Goal: Transaction & Acquisition: Book appointment/travel/reservation

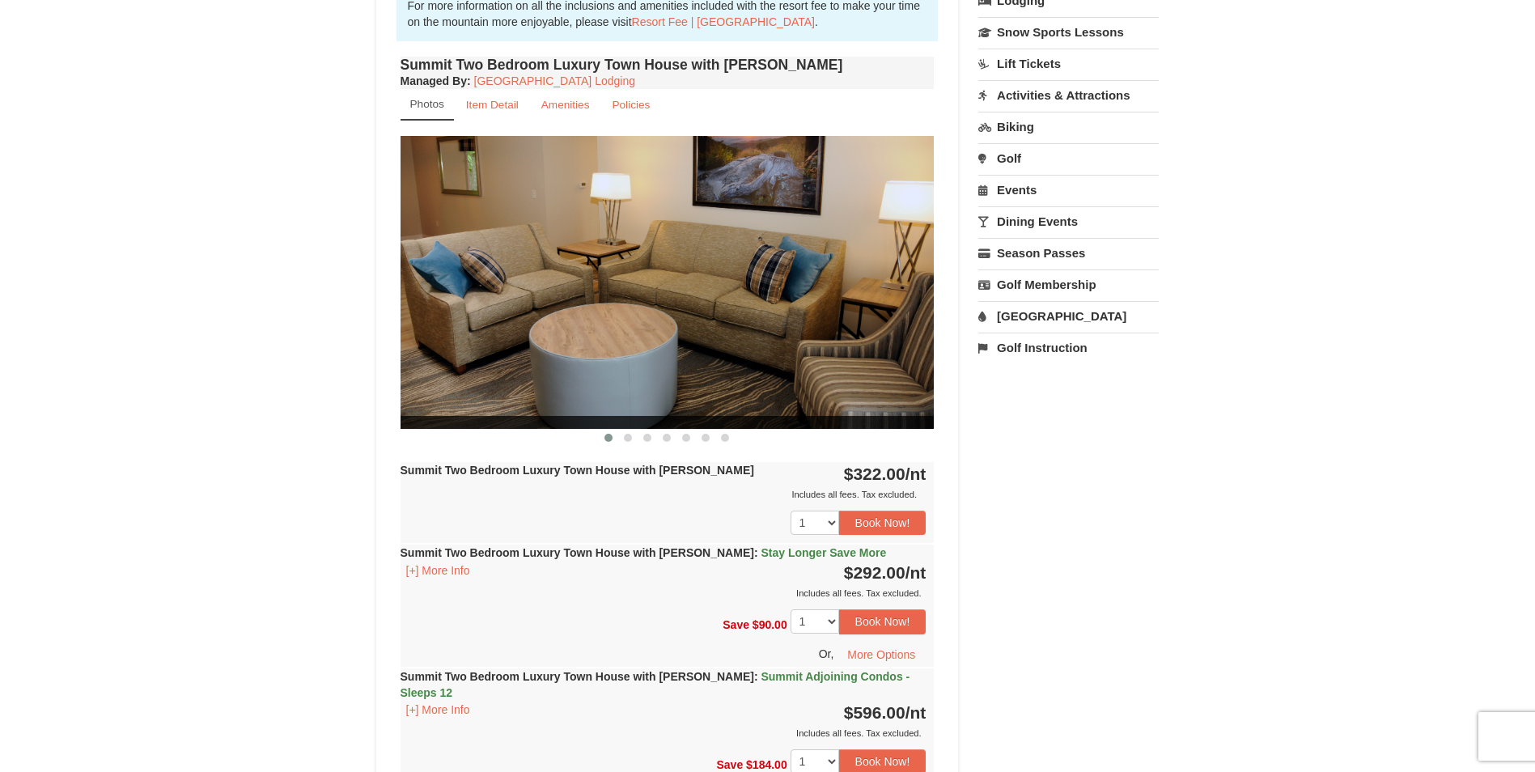
scroll to position [566, 0]
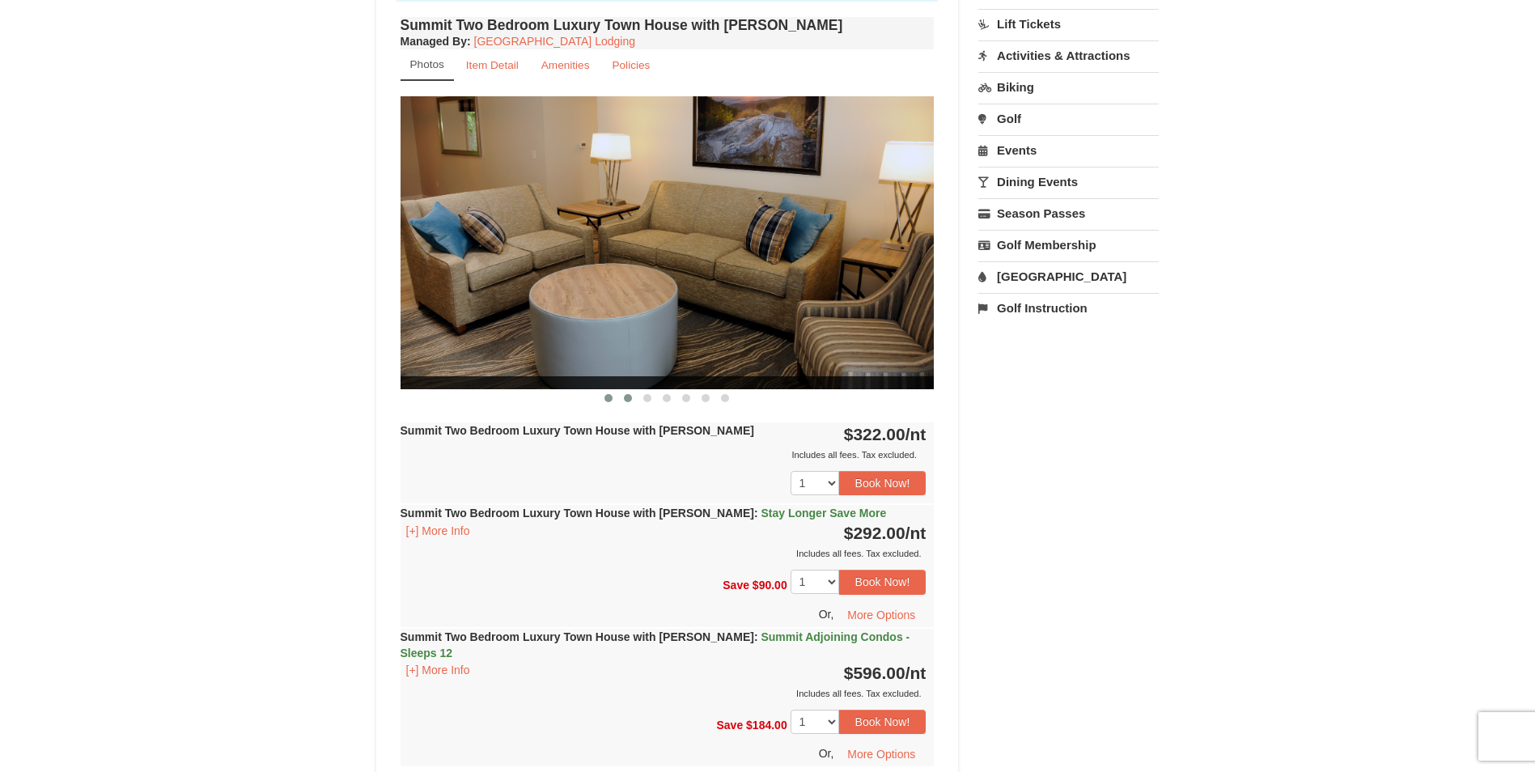
click at [629, 401] on span at bounding box center [628, 398] width 8 height 8
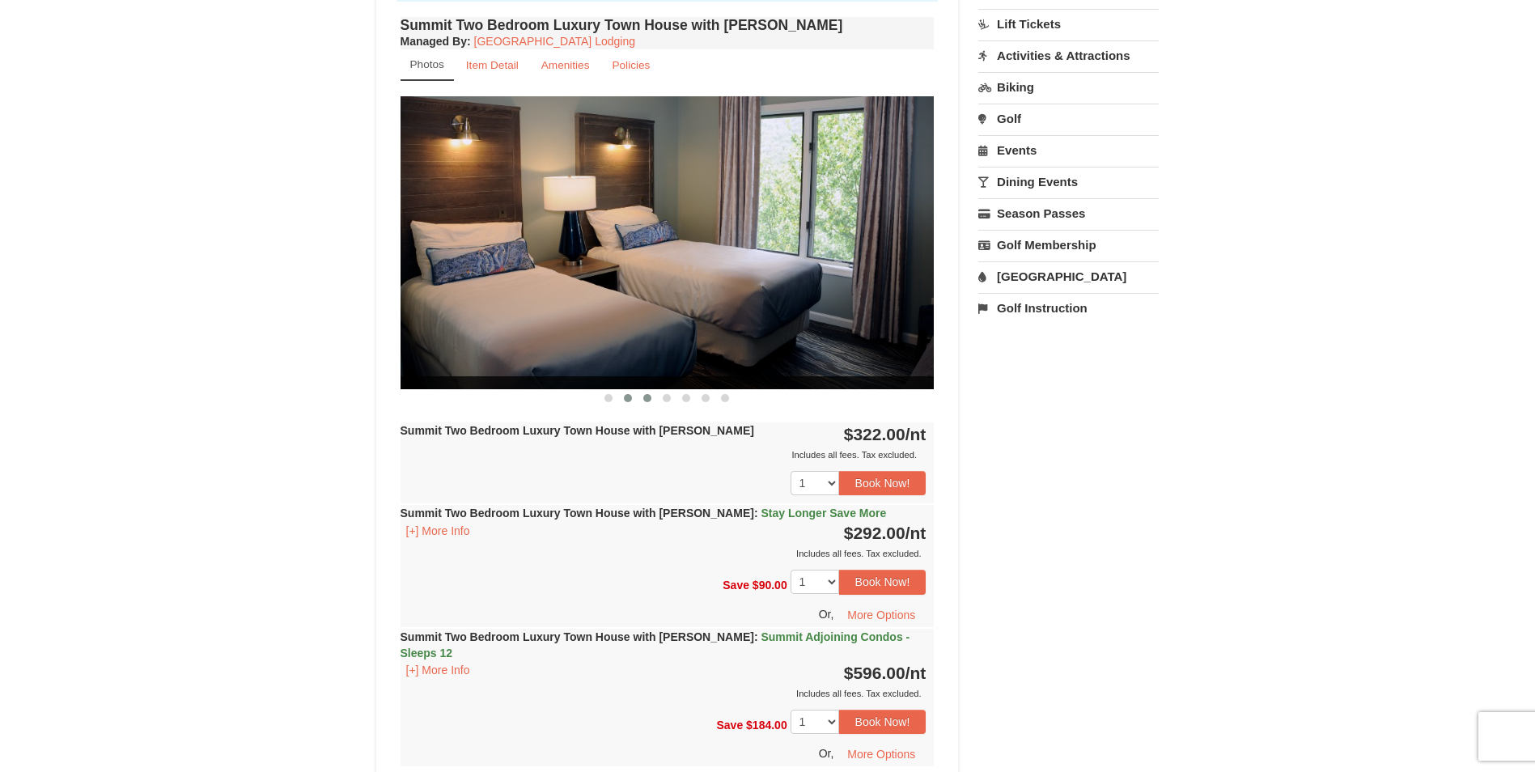
click at [641, 396] on button at bounding box center [646, 398] width 19 height 16
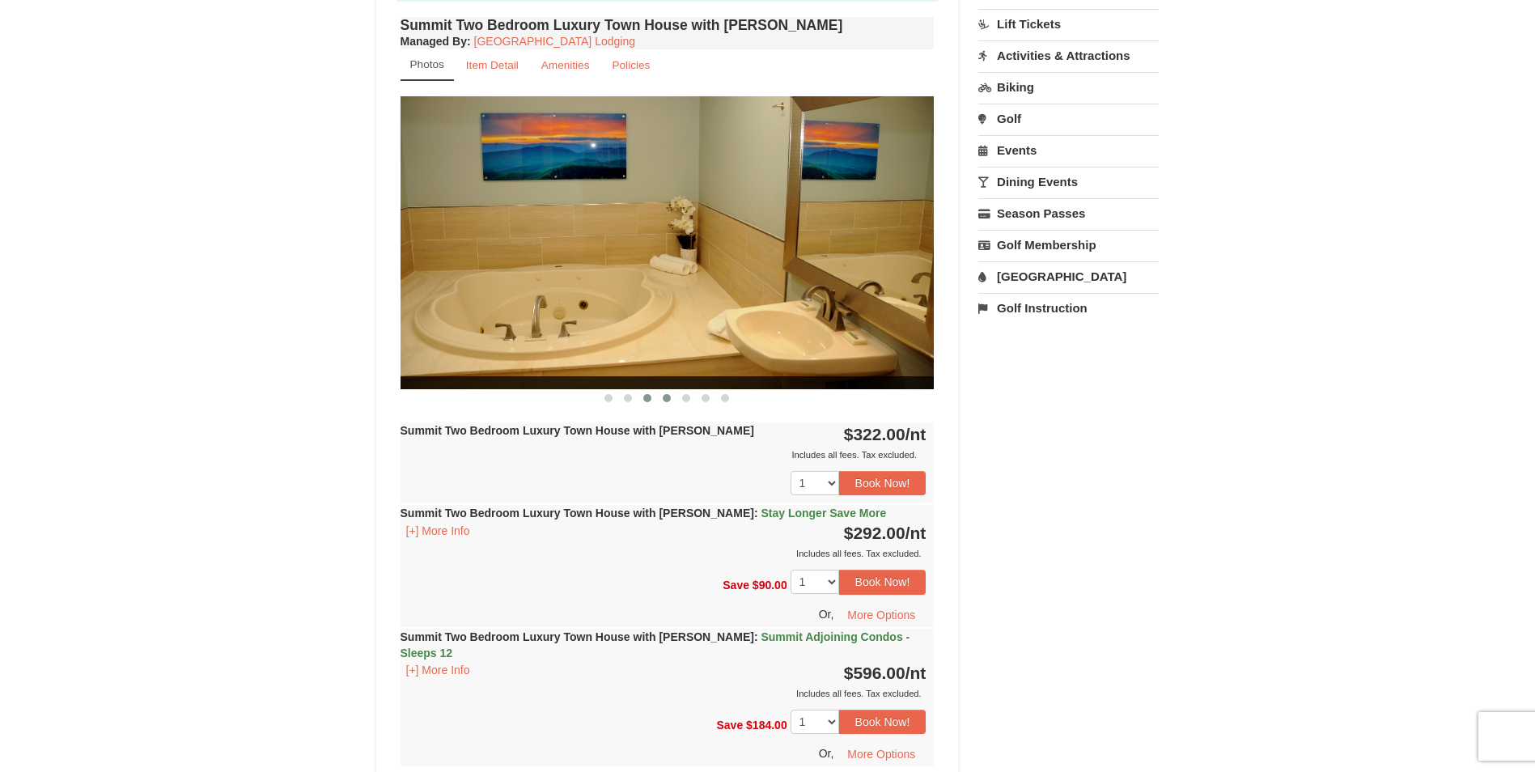
click at [666, 397] on span at bounding box center [667, 398] width 8 height 8
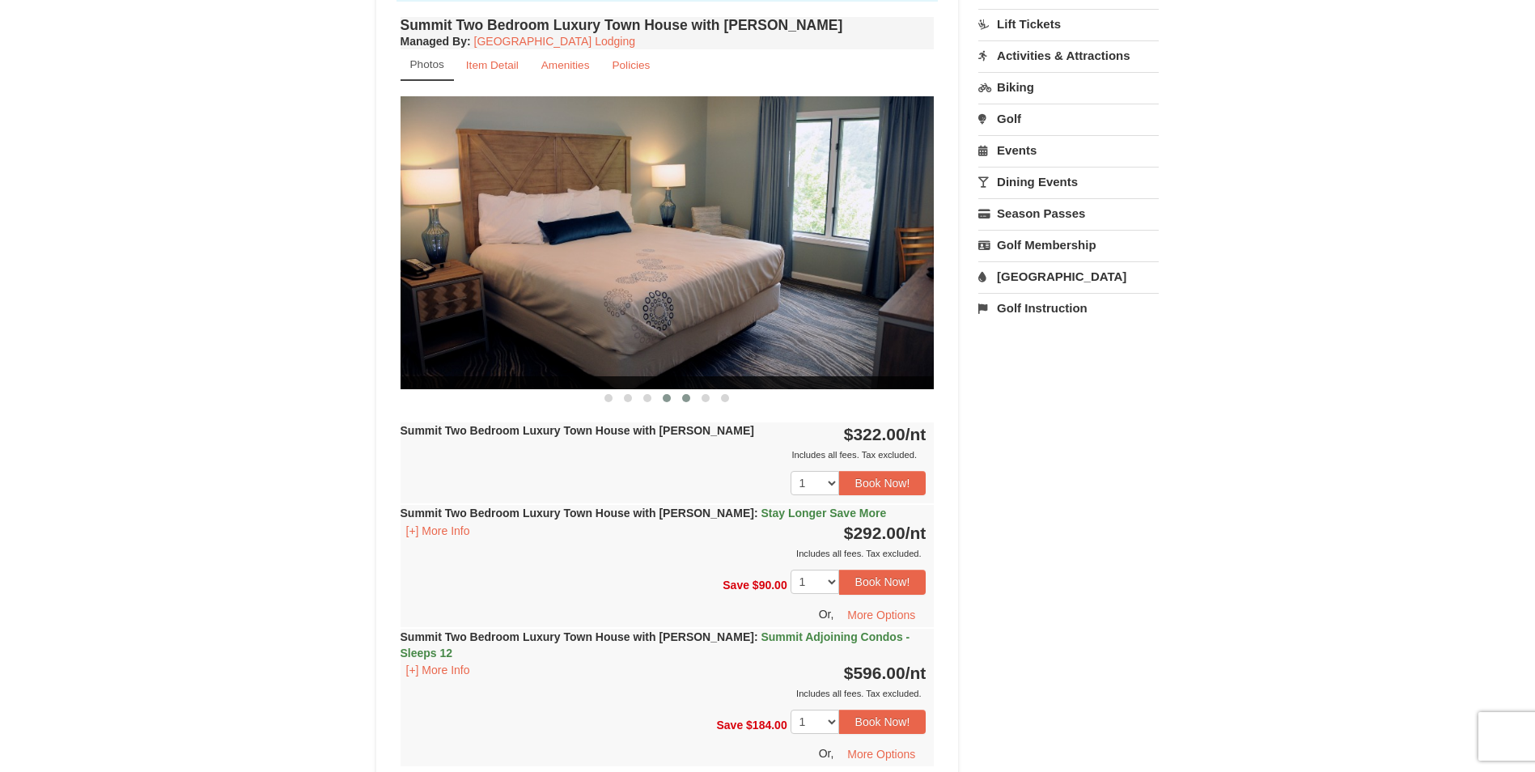
click at [682, 400] on span at bounding box center [686, 398] width 8 height 8
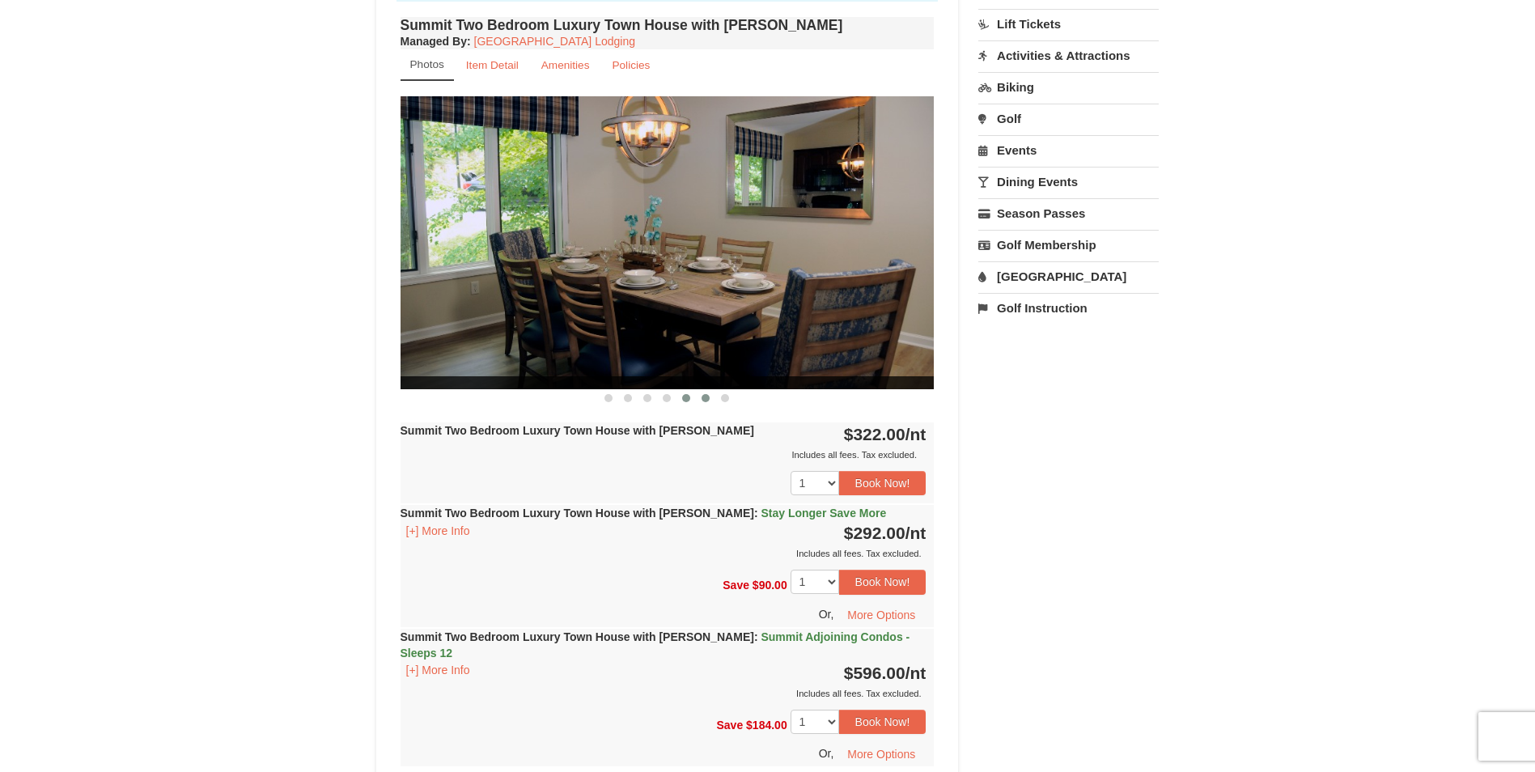
click at [705, 398] on span at bounding box center [705, 398] width 8 height 8
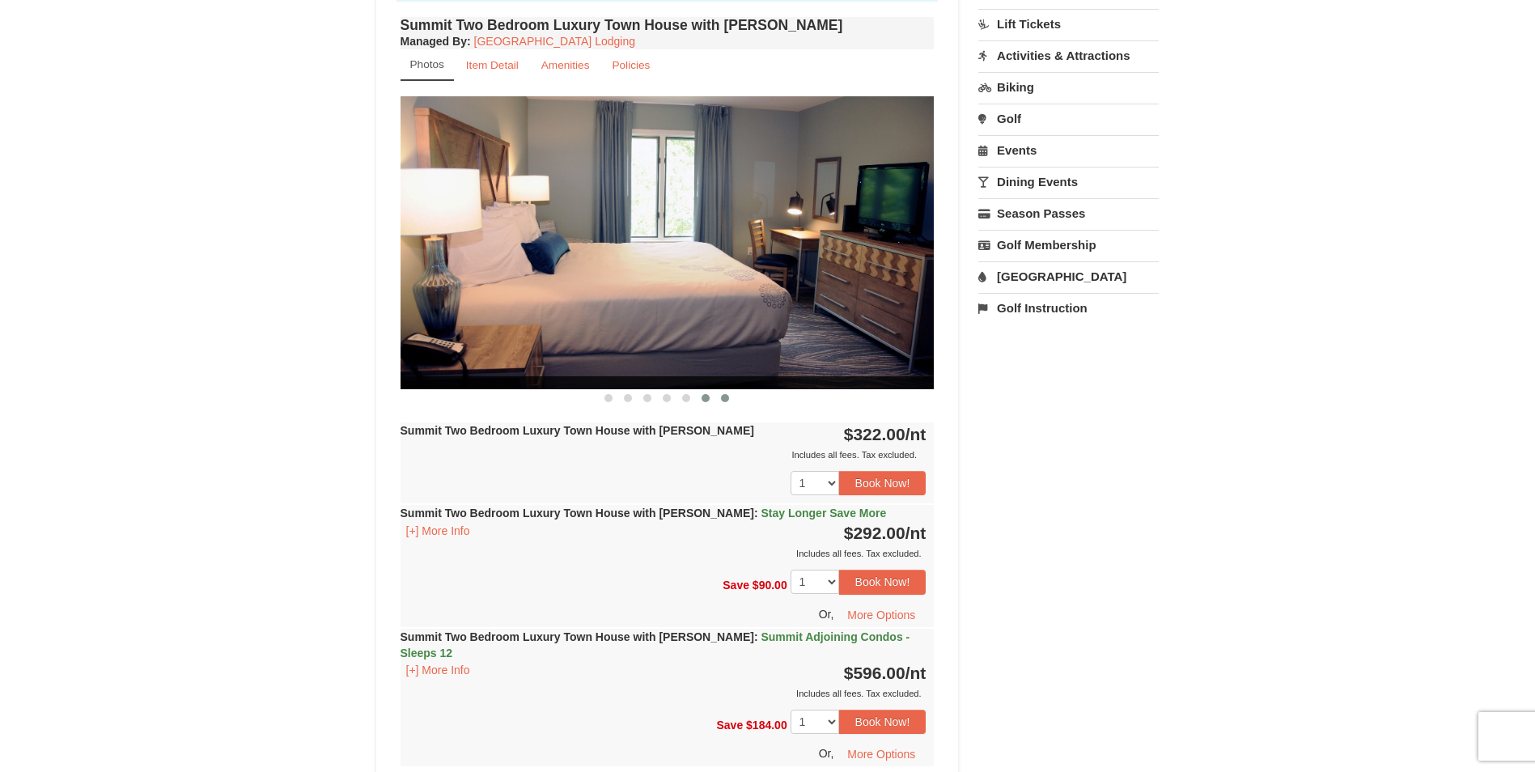
click at [722, 400] on span at bounding box center [725, 398] width 8 height 8
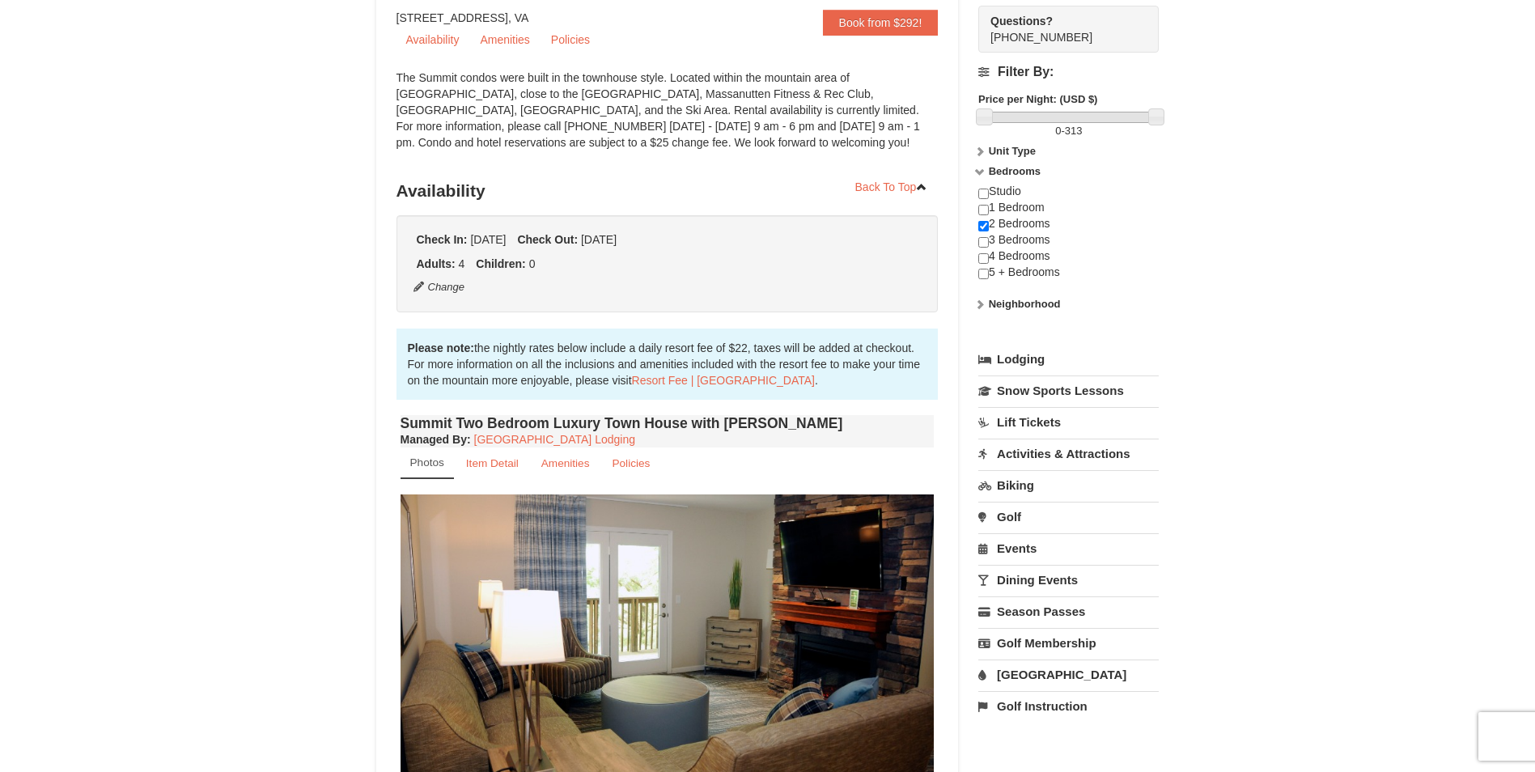
scroll to position [162, 0]
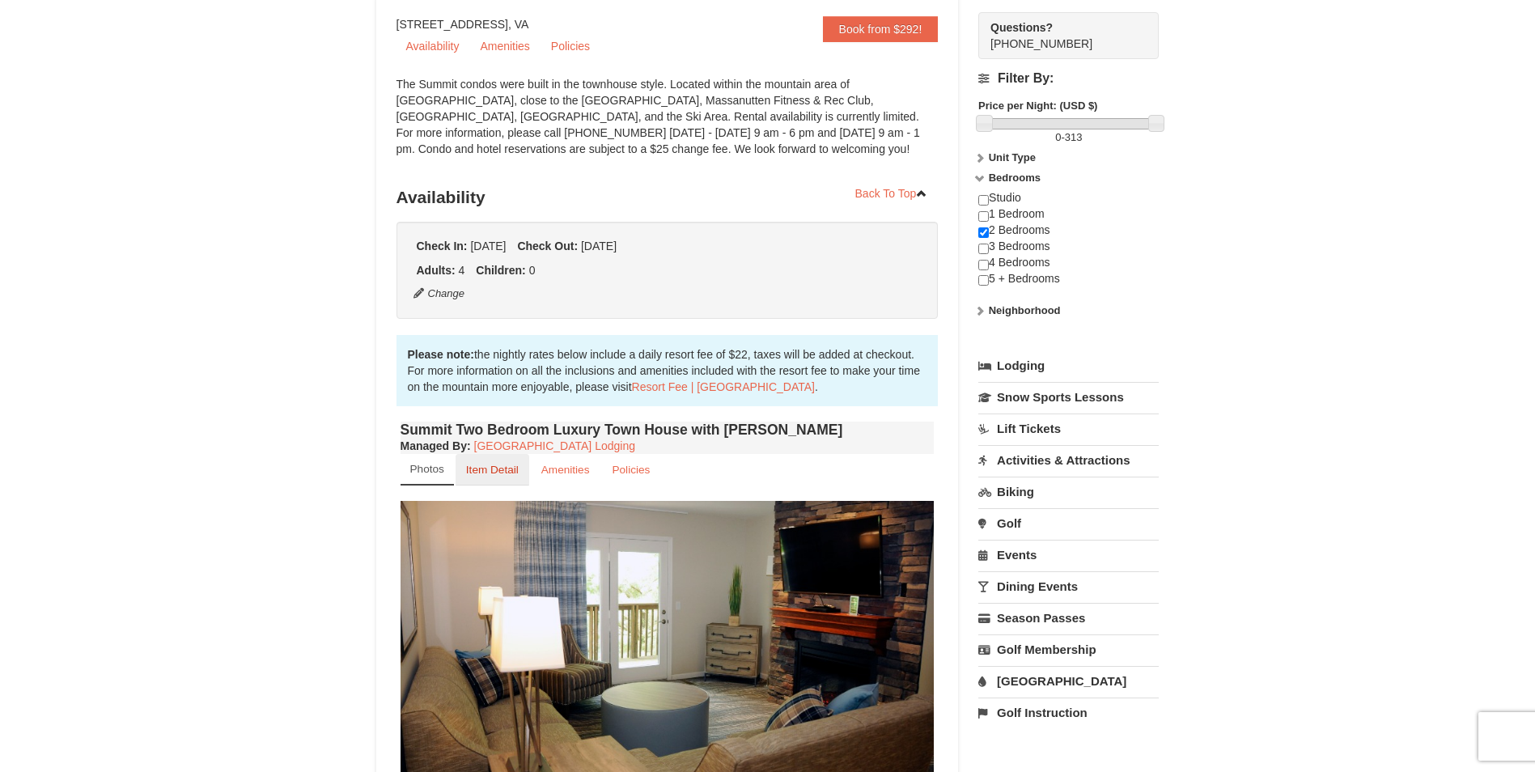
click at [483, 464] on small "Item Detail" at bounding box center [492, 470] width 53 height 12
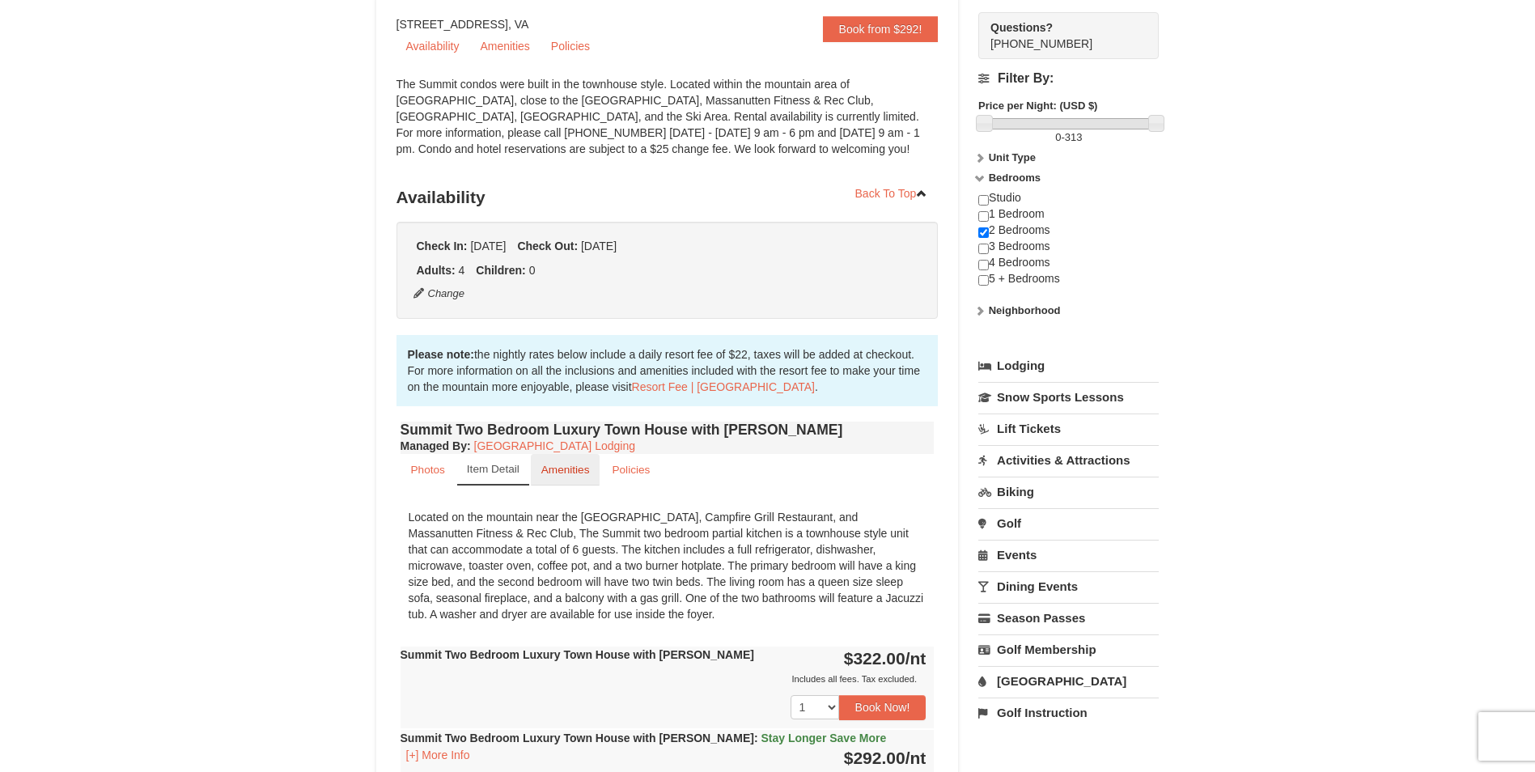
click at [552, 470] on small "Amenities" at bounding box center [565, 470] width 49 height 12
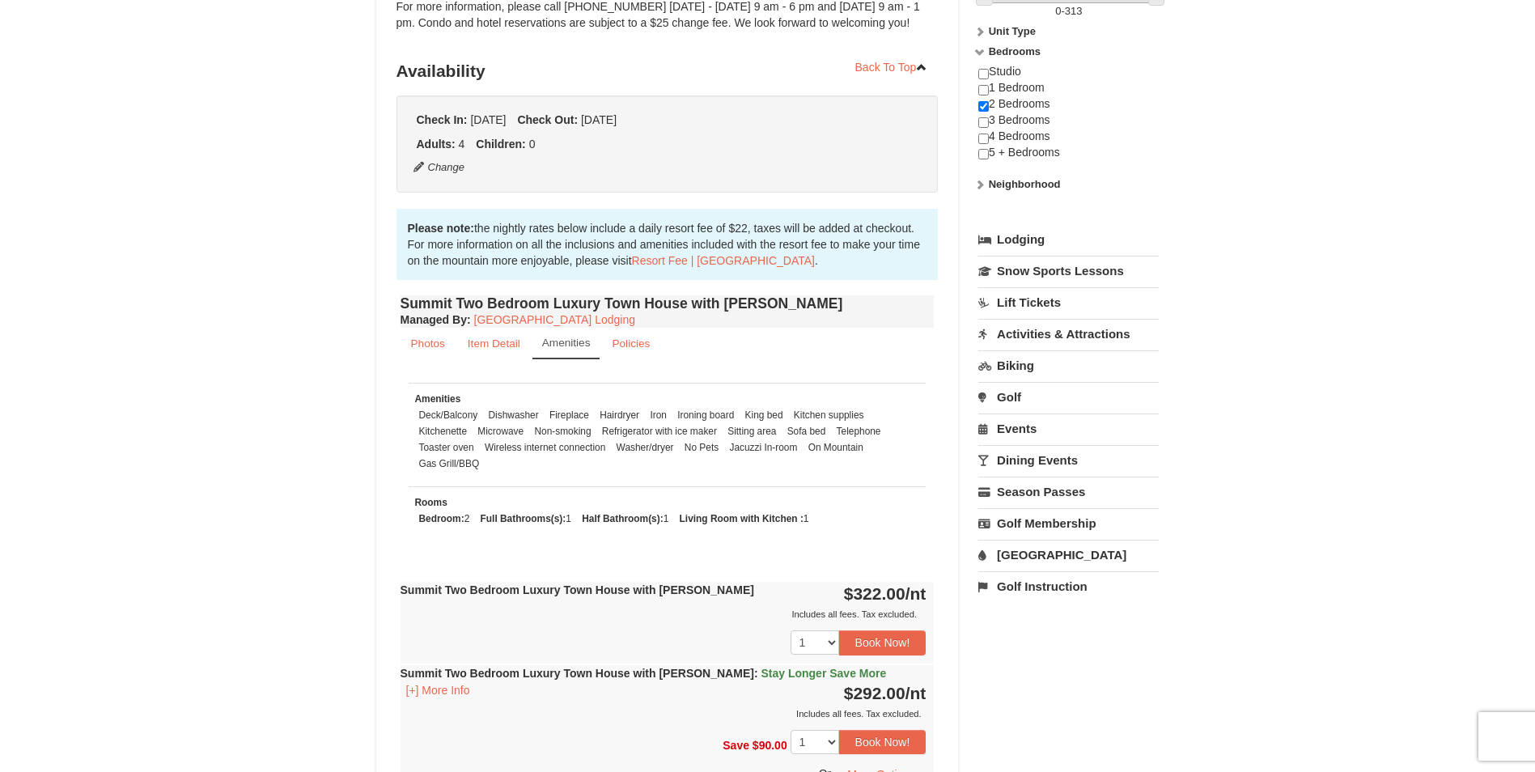
scroll to position [324, 0]
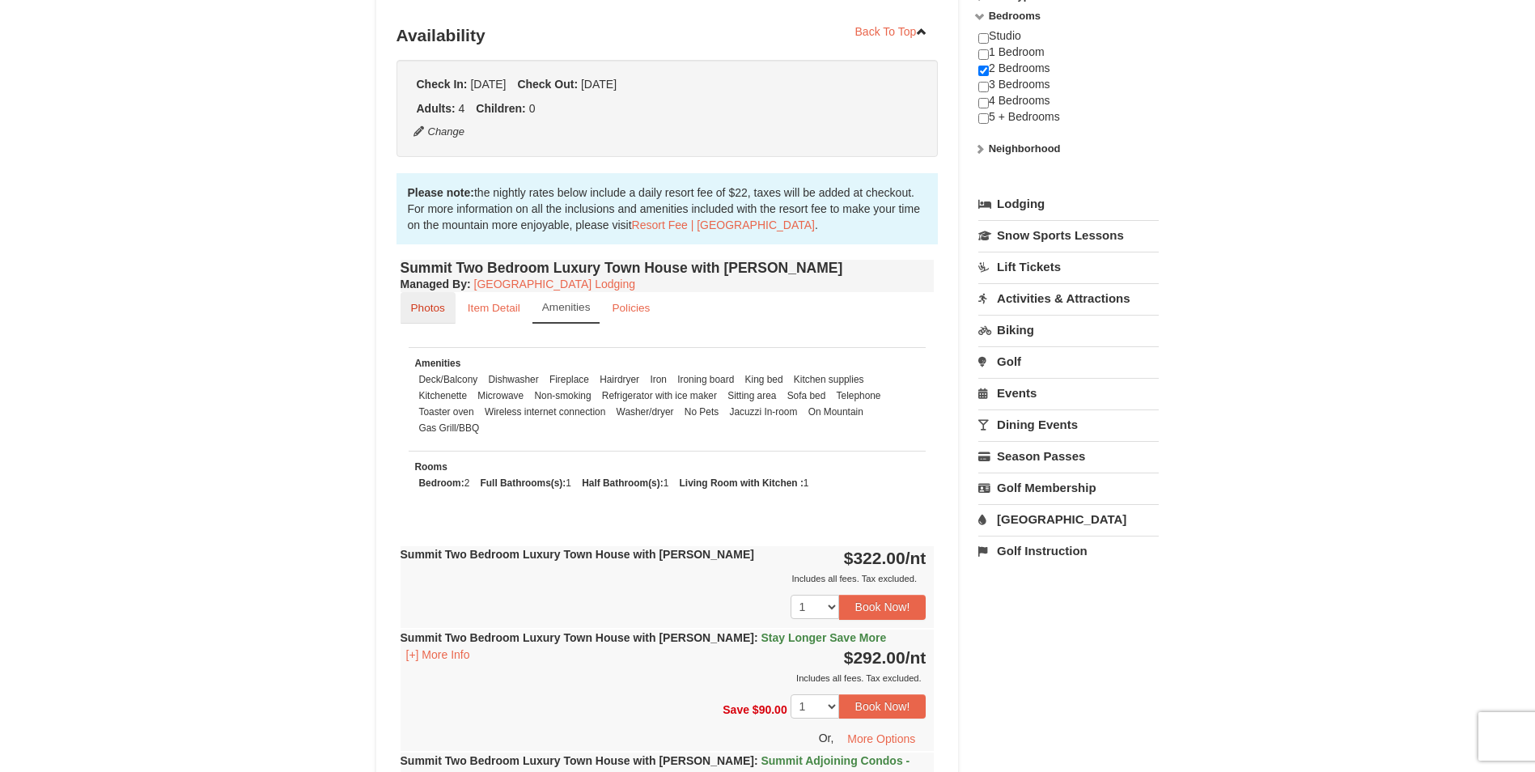
click at [412, 307] on small "Photos" at bounding box center [428, 308] width 34 height 12
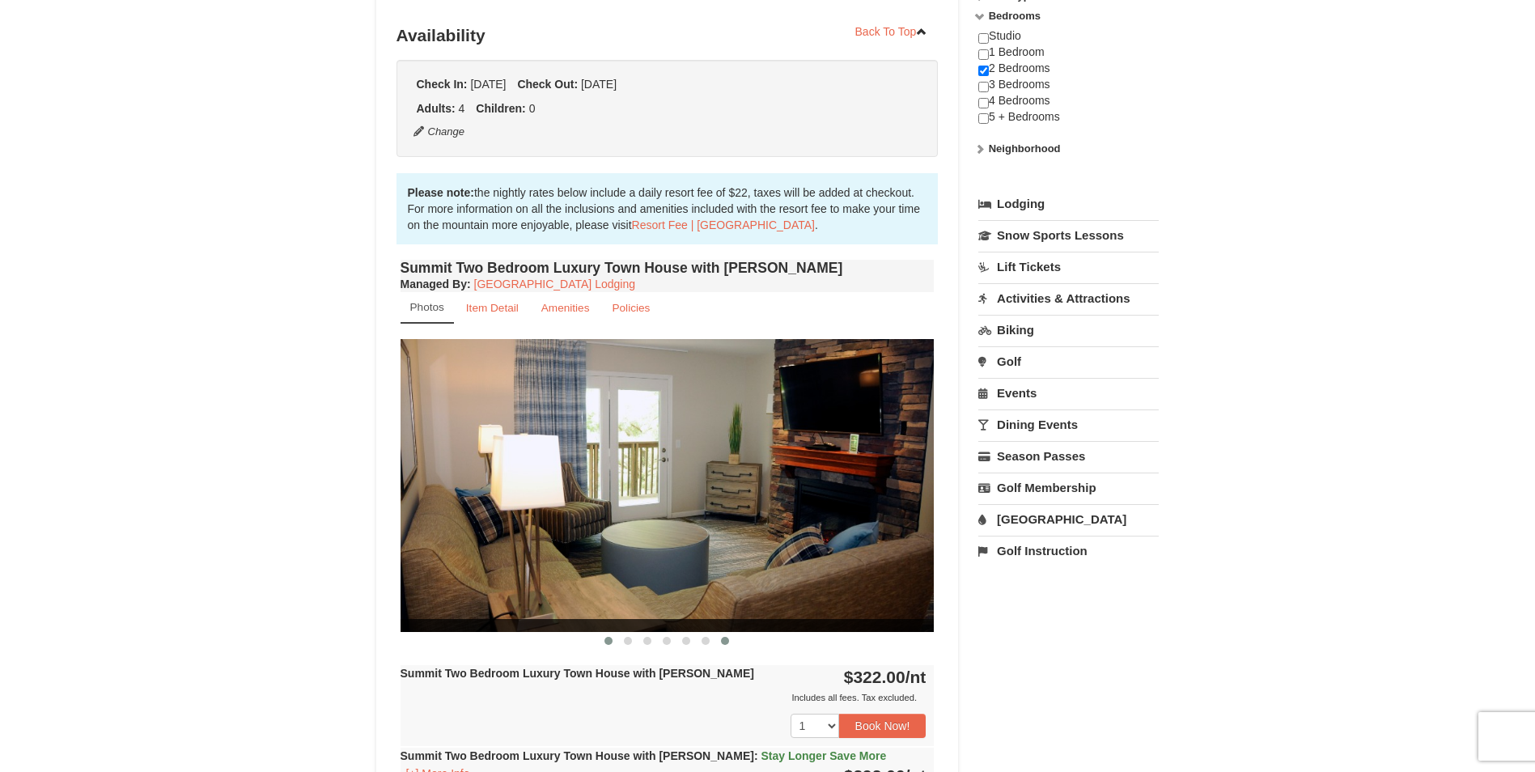
click at [604, 643] on span at bounding box center [608, 641] width 8 height 8
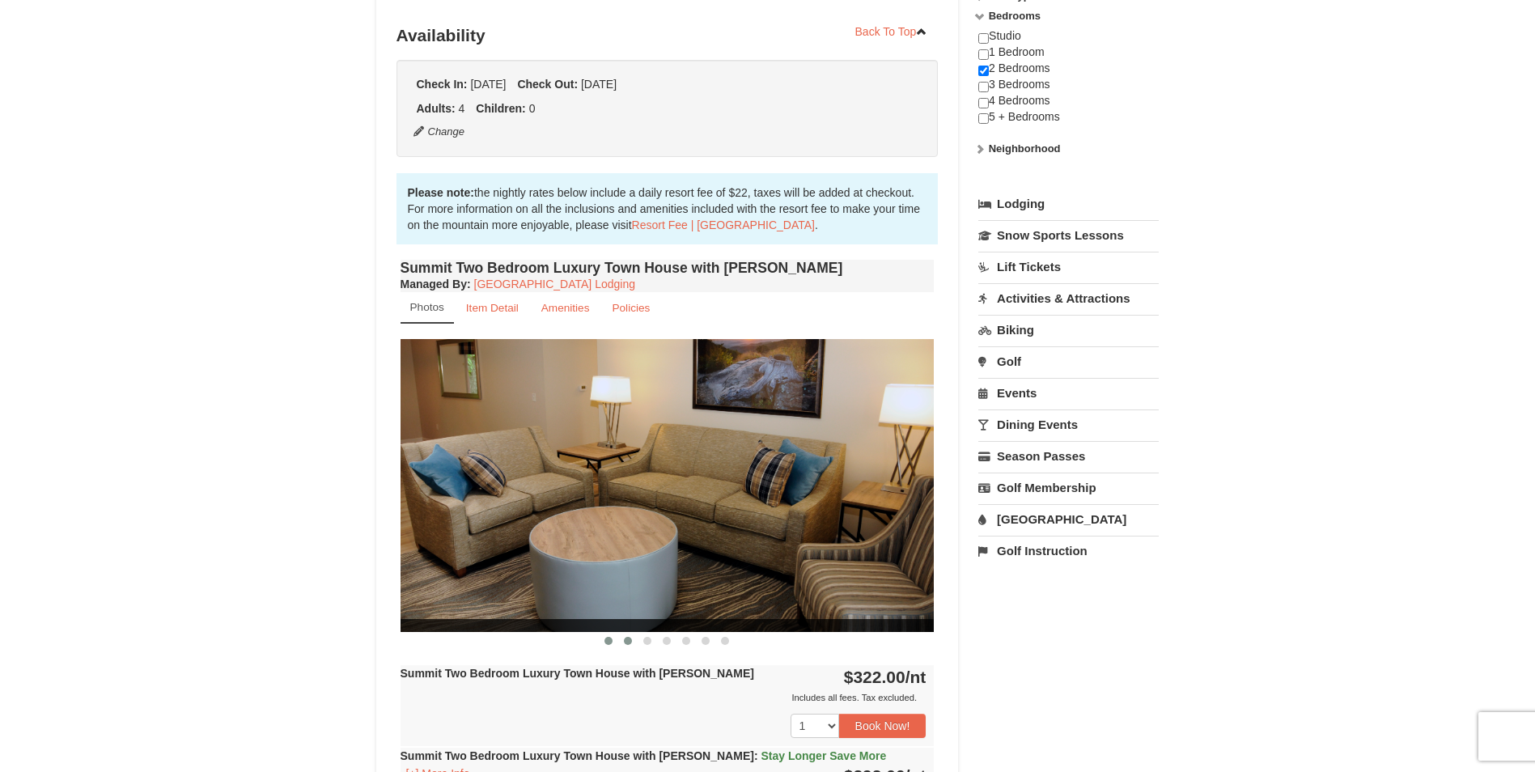
click at [620, 639] on button at bounding box center [627, 641] width 19 height 16
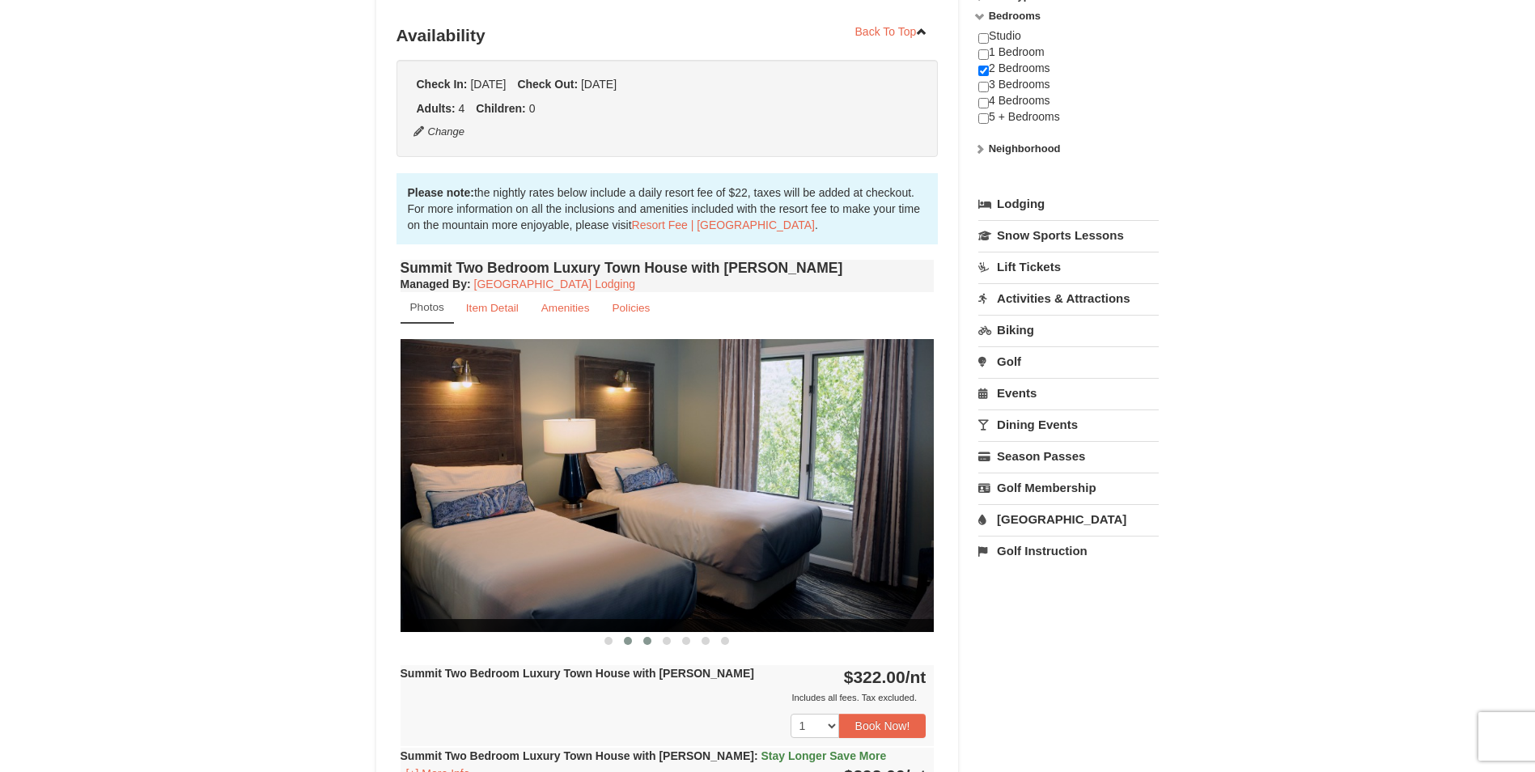
click at [650, 640] on span at bounding box center [647, 641] width 8 height 8
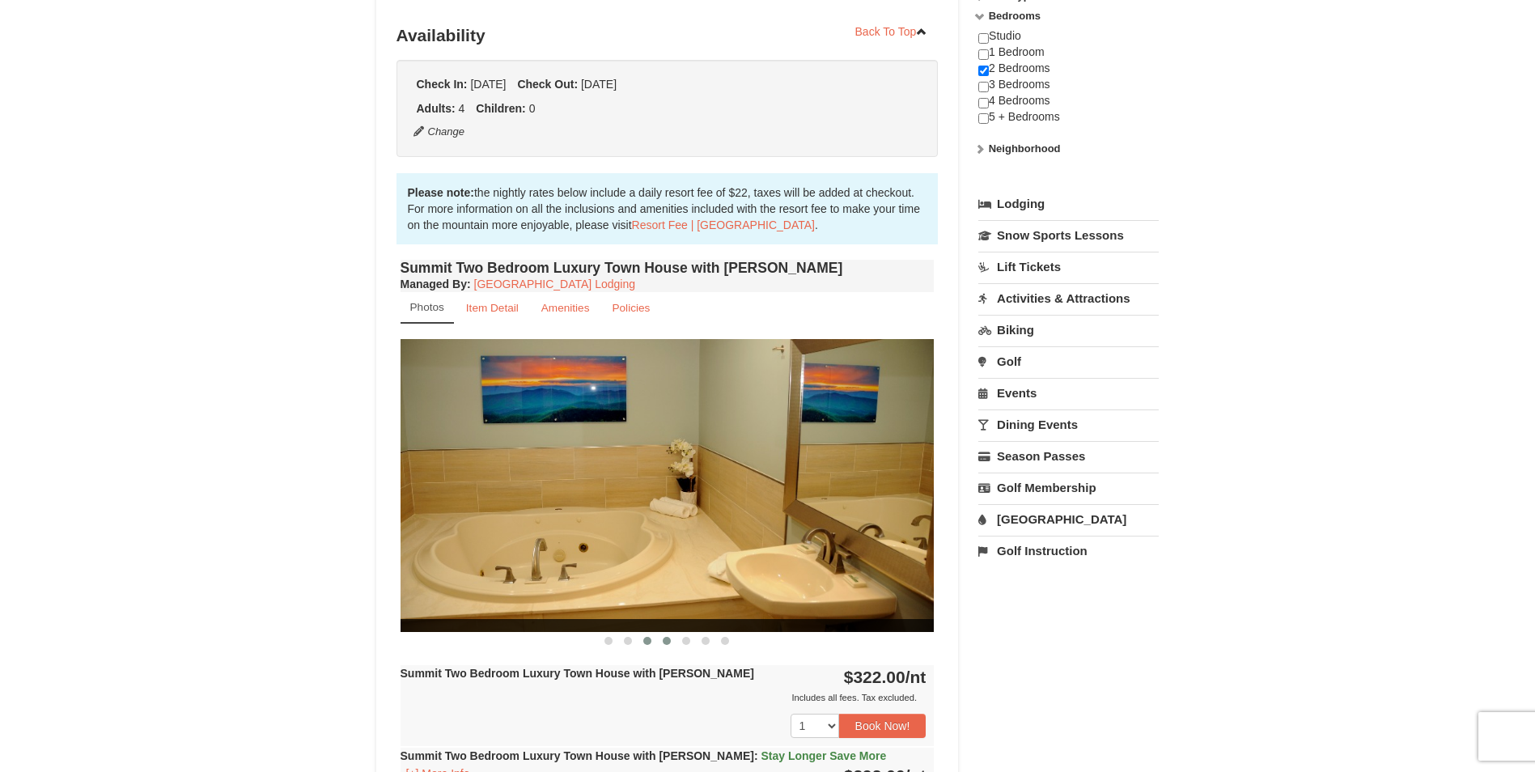
click at [667, 639] on span at bounding box center [667, 641] width 8 height 8
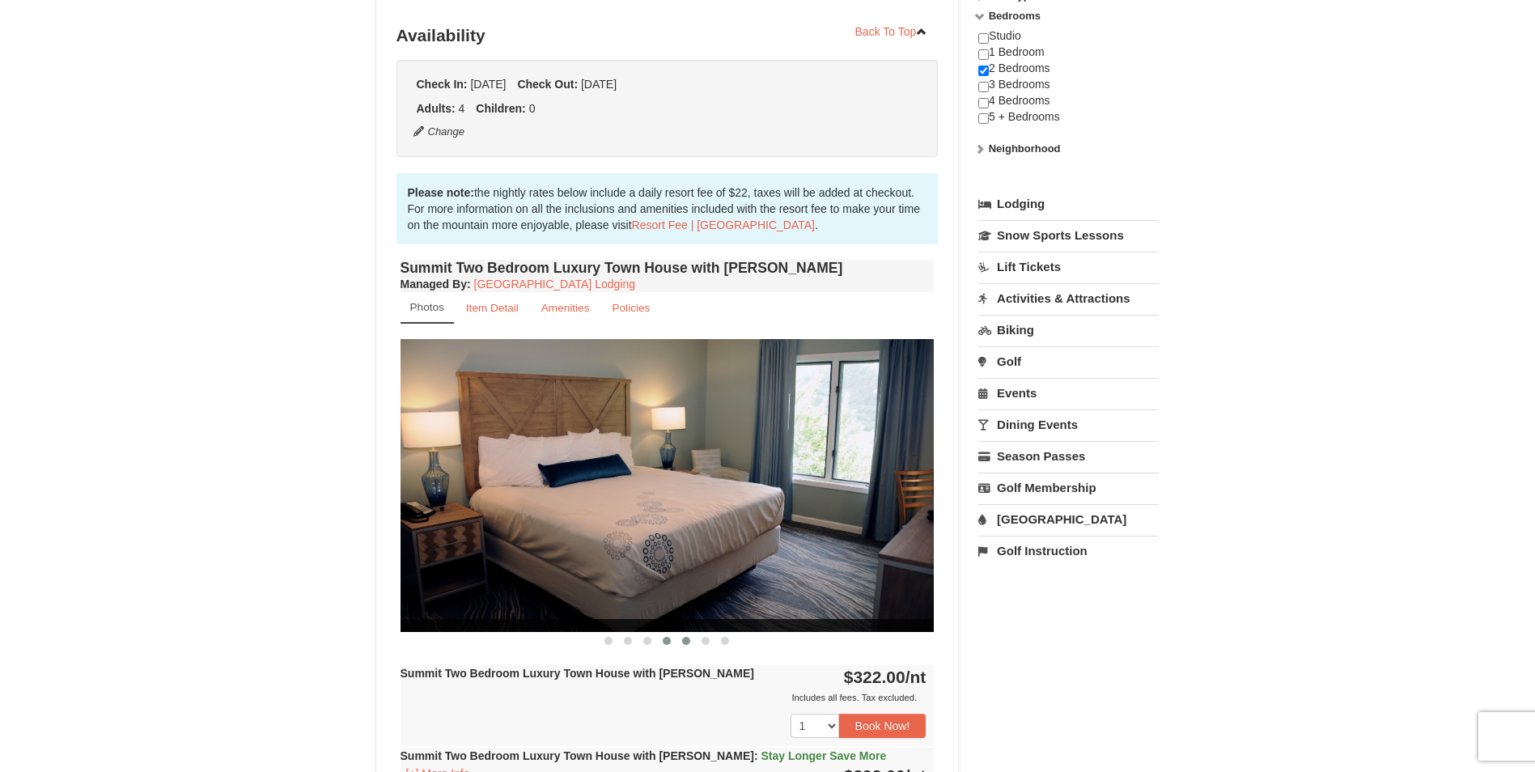
click at [684, 639] on span at bounding box center [686, 641] width 8 height 8
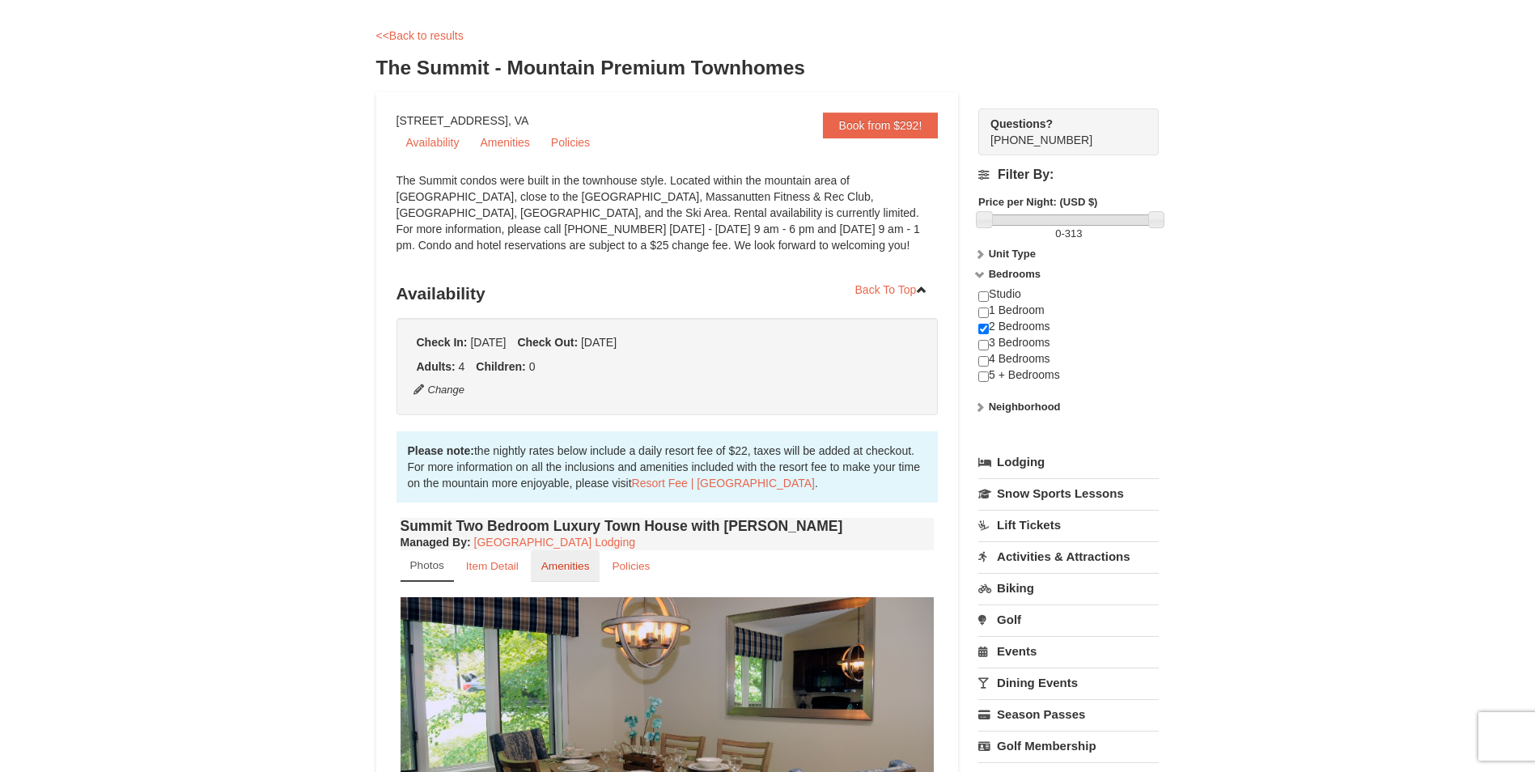
scroll to position [0, 0]
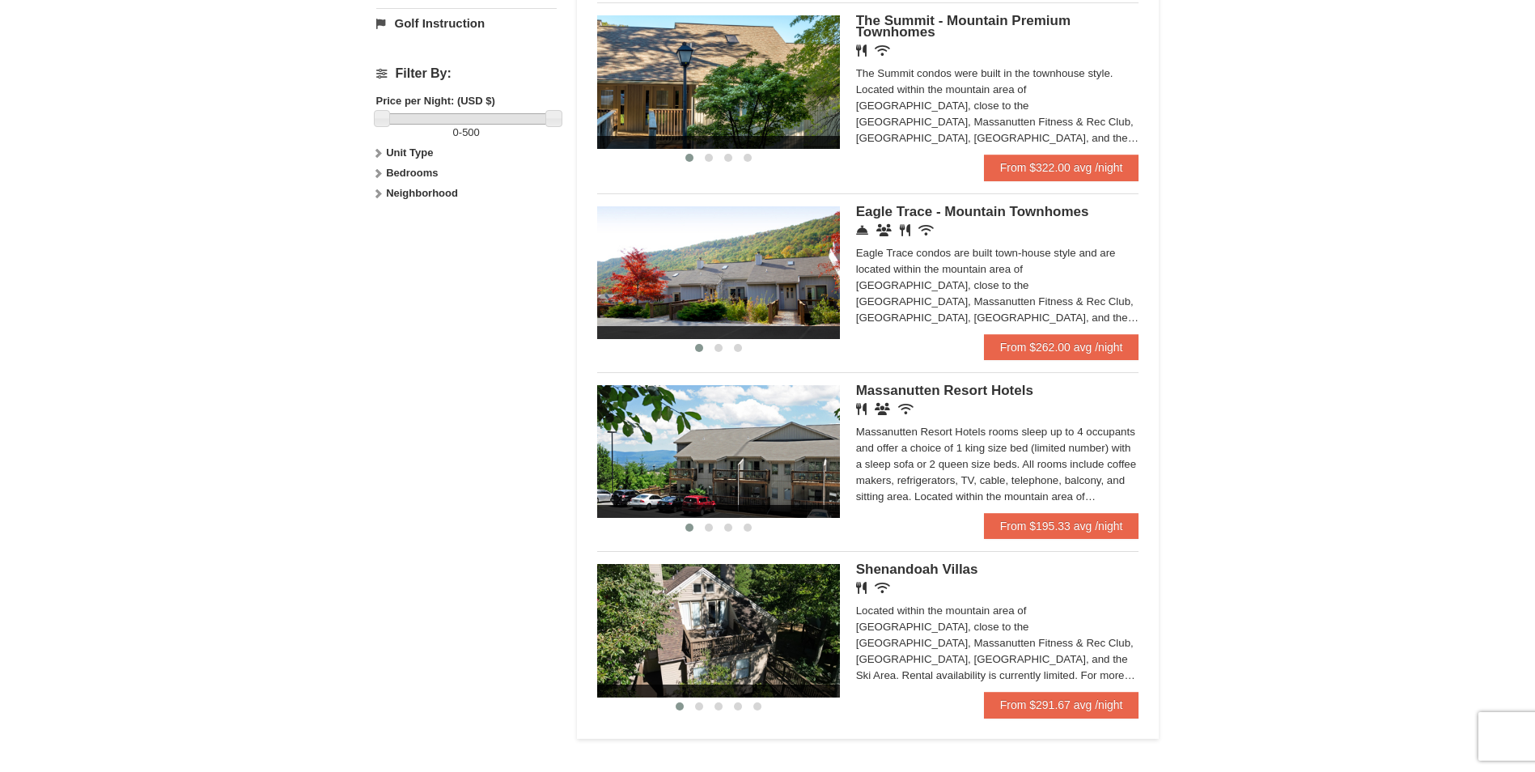
scroll to position [728, 0]
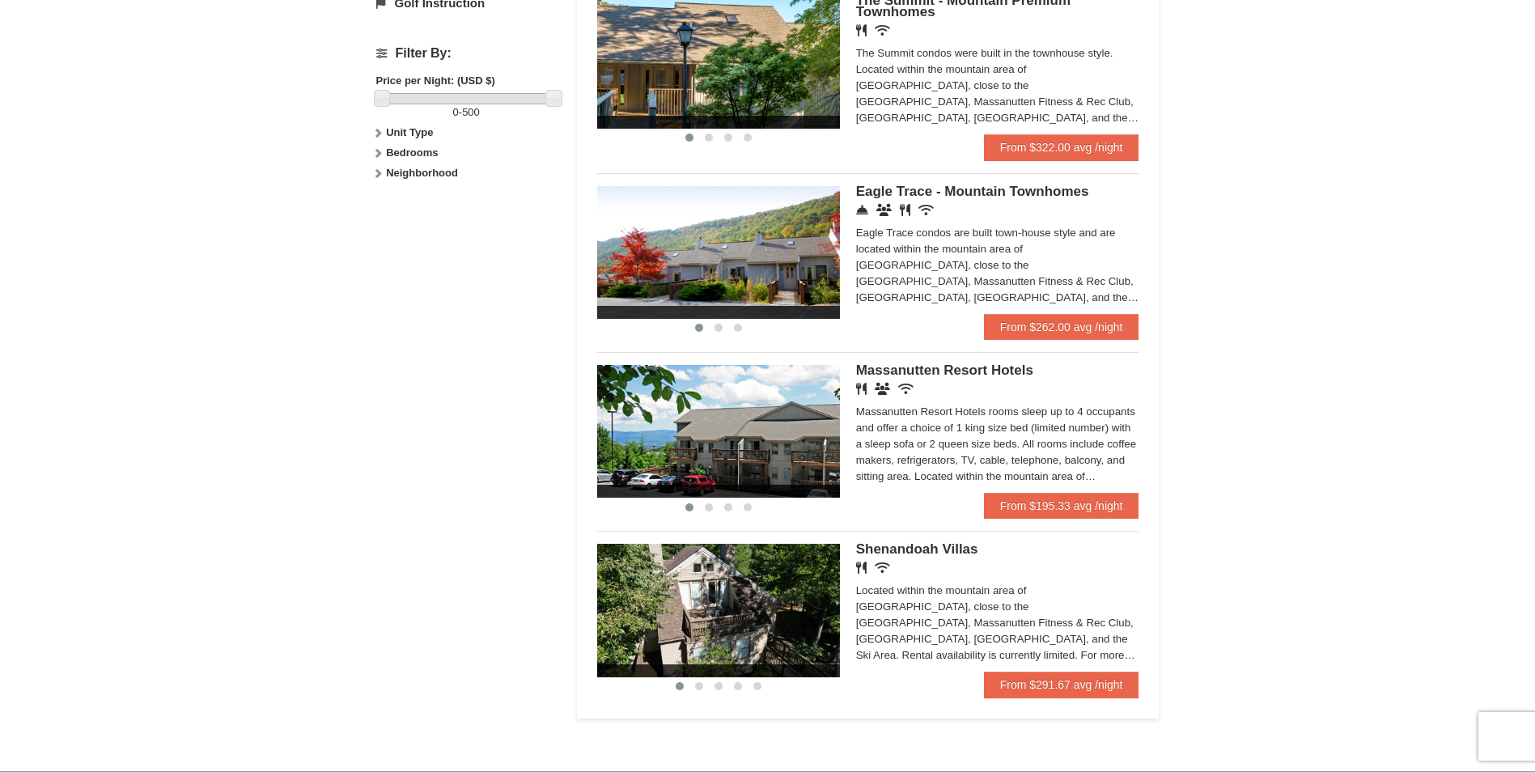
click at [817, 575] on img at bounding box center [718, 610] width 243 height 133
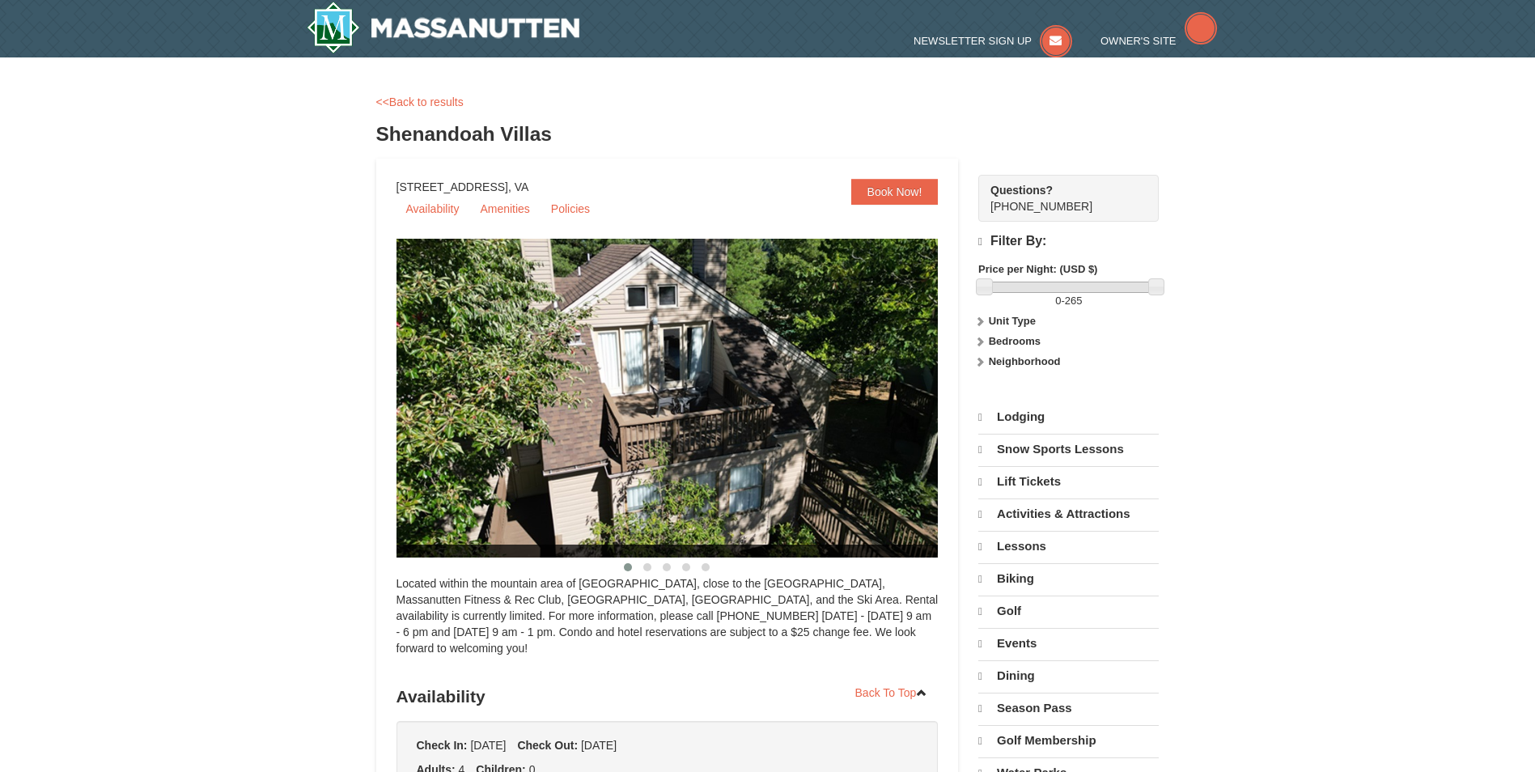
select select "9"
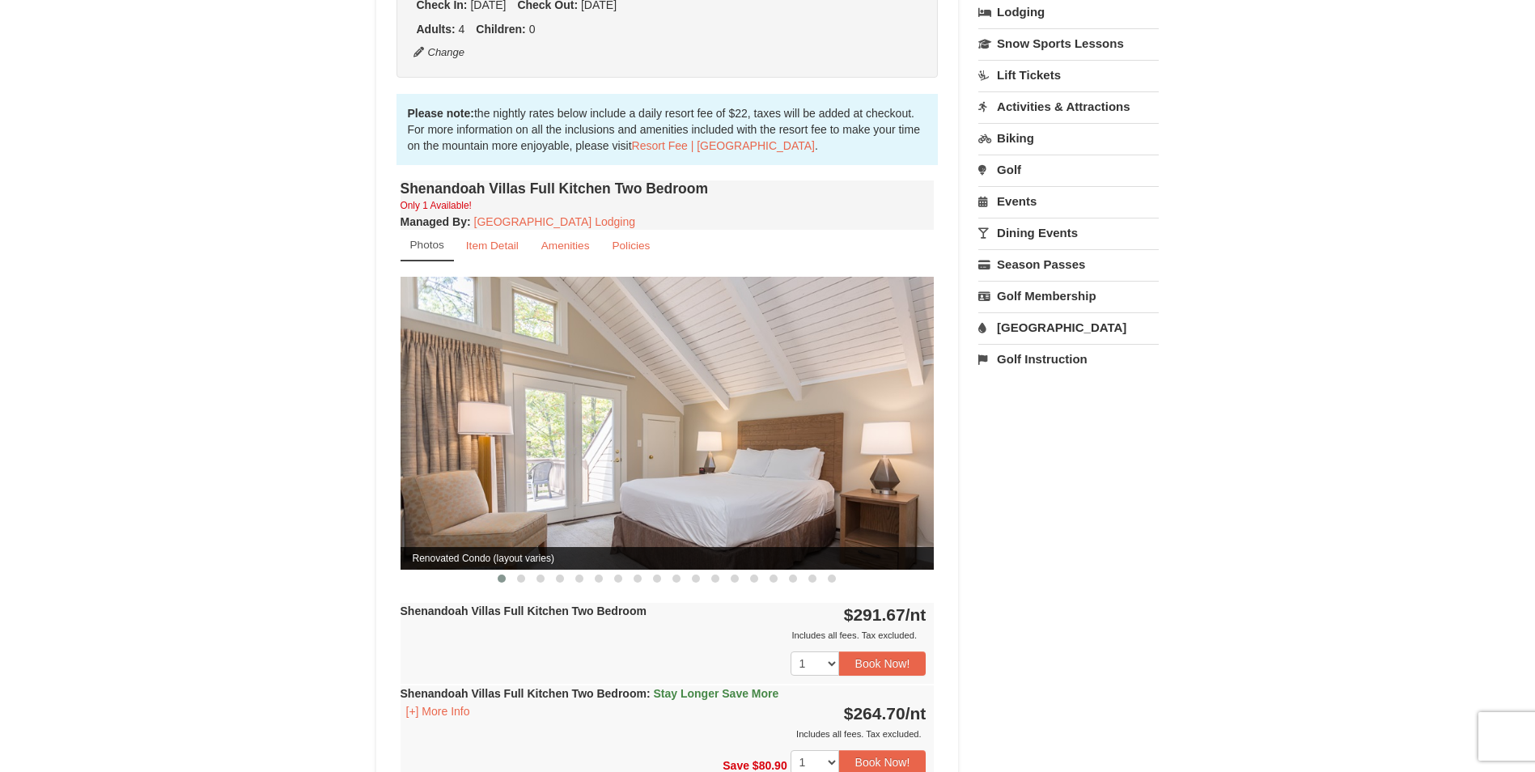
scroll to position [404, 0]
click at [520, 573] on span at bounding box center [521, 577] width 8 height 8
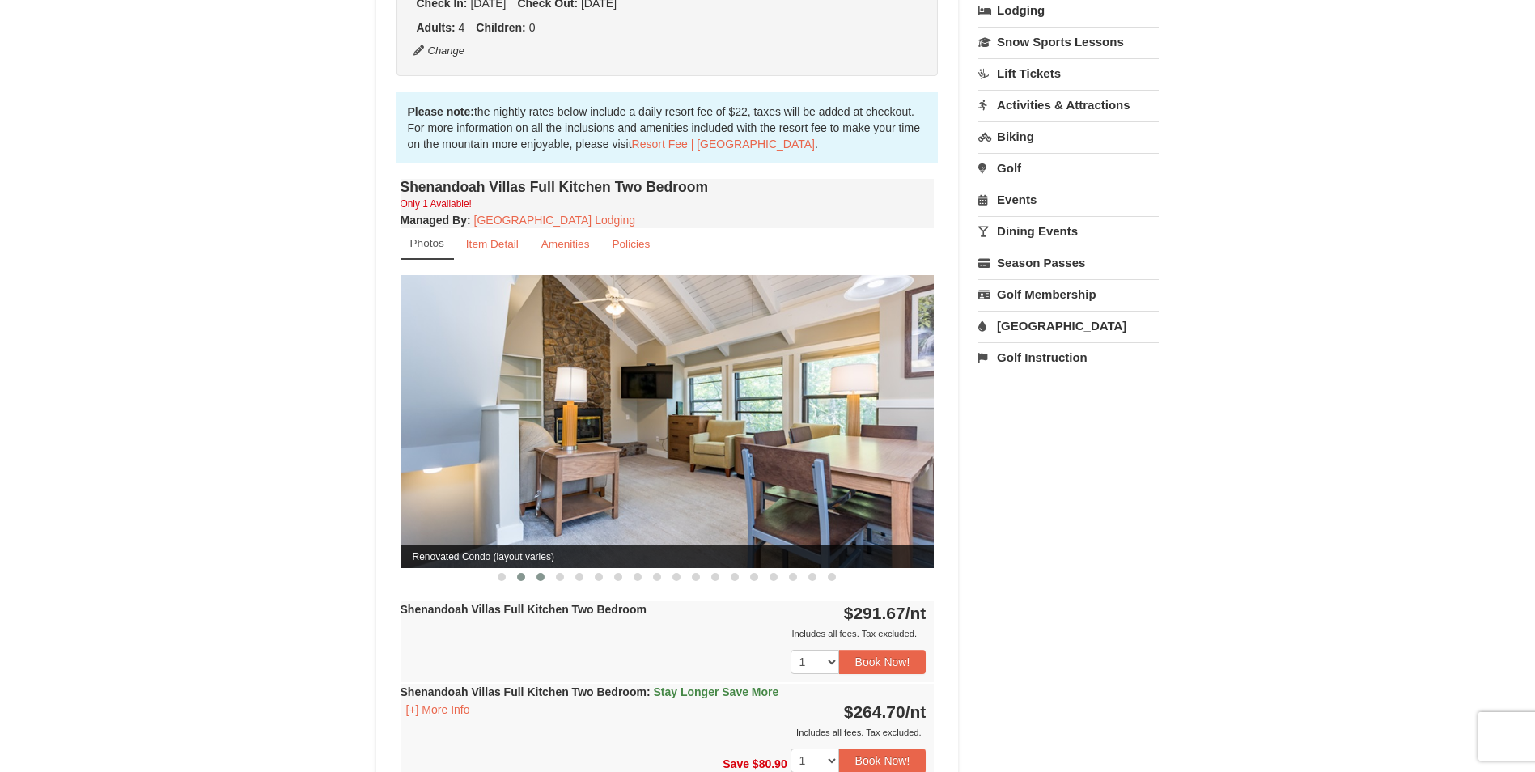
click at [539, 573] on span at bounding box center [540, 577] width 8 height 8
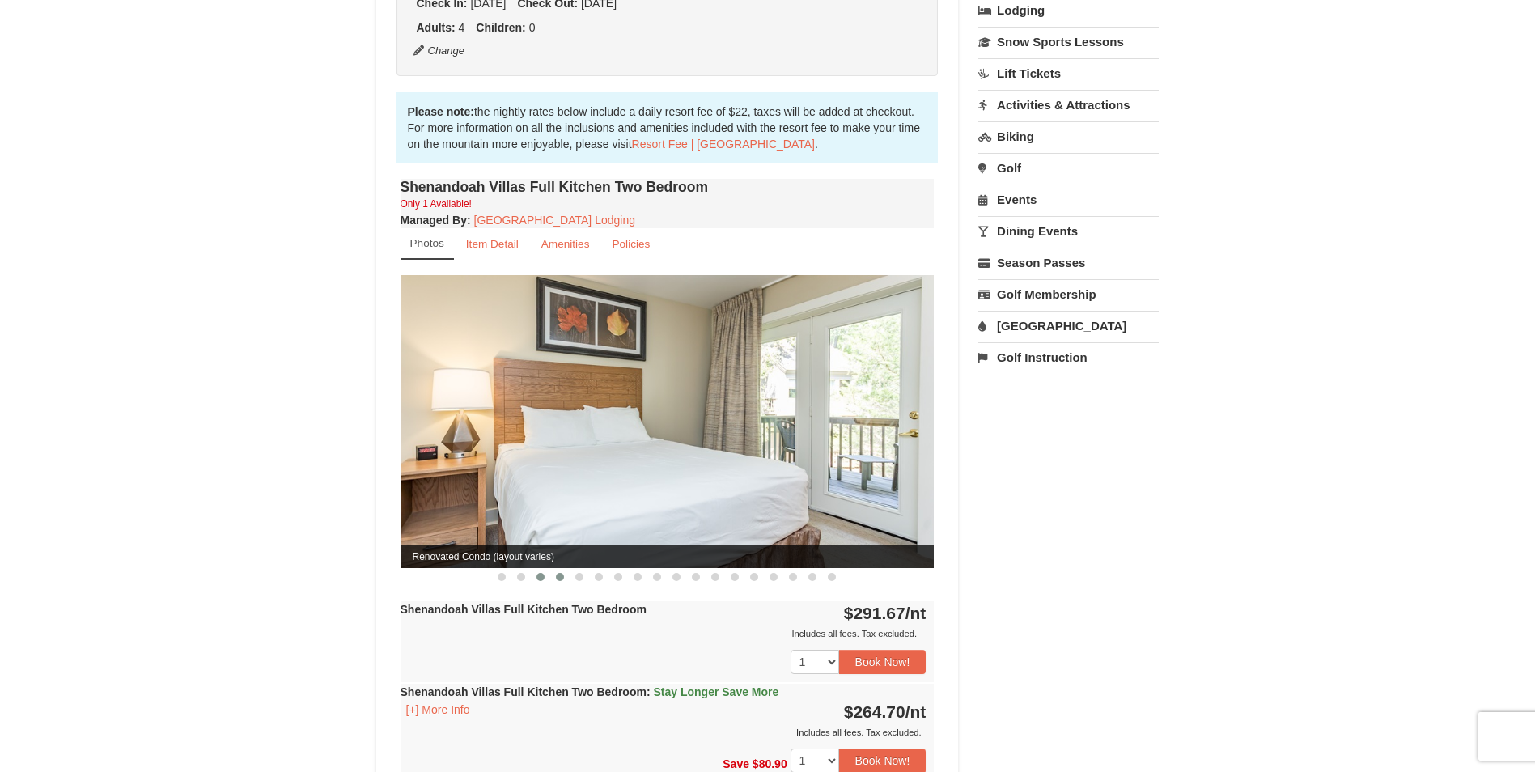
click at [560, 573] on span at bounding box center [560, 577] width 8 height 8
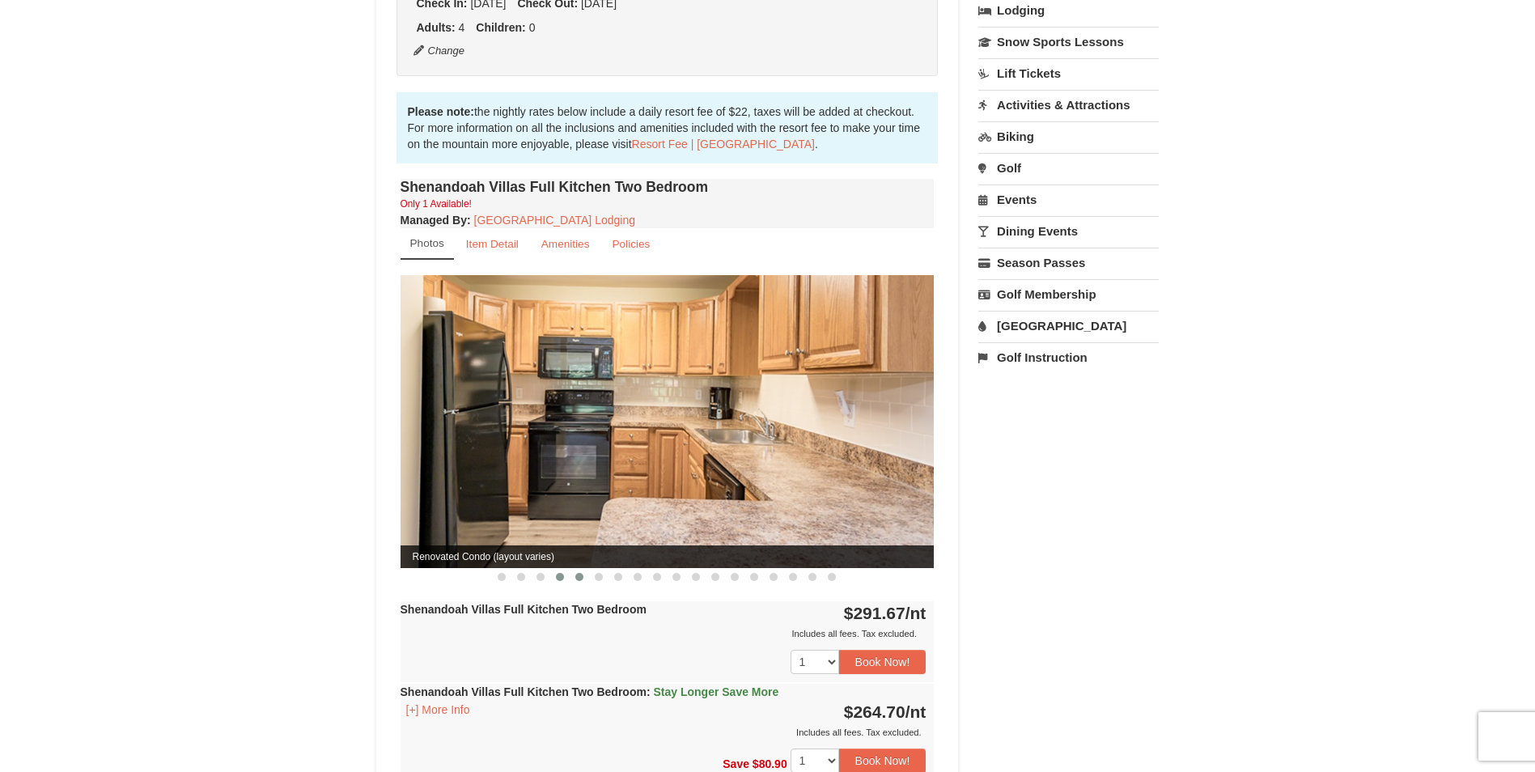
click at [574, 569] on button at bounding box center [578, 577] width 19 height 16
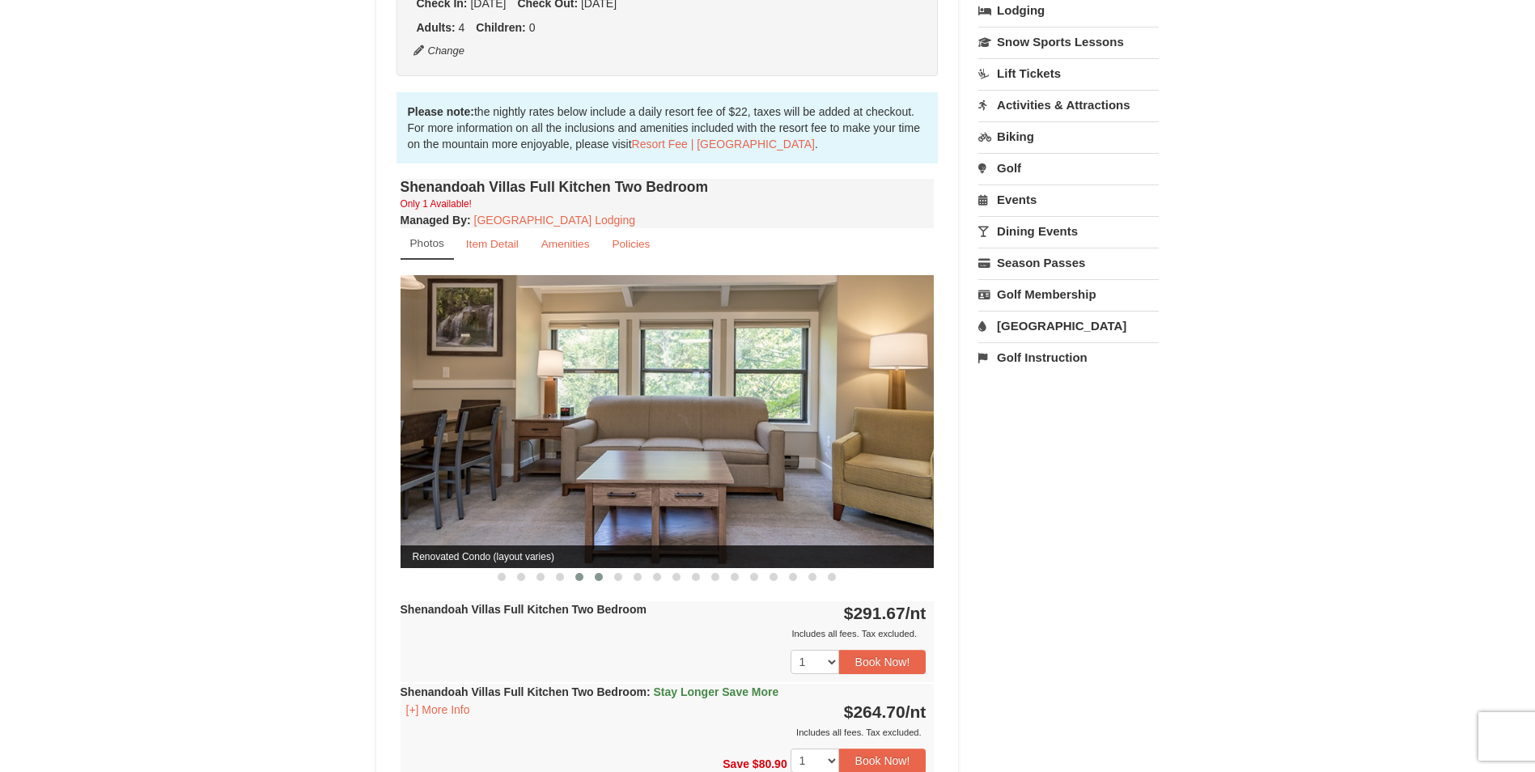
click at [594, 569] on button at bounding box center [598, 577] width 19 height 16
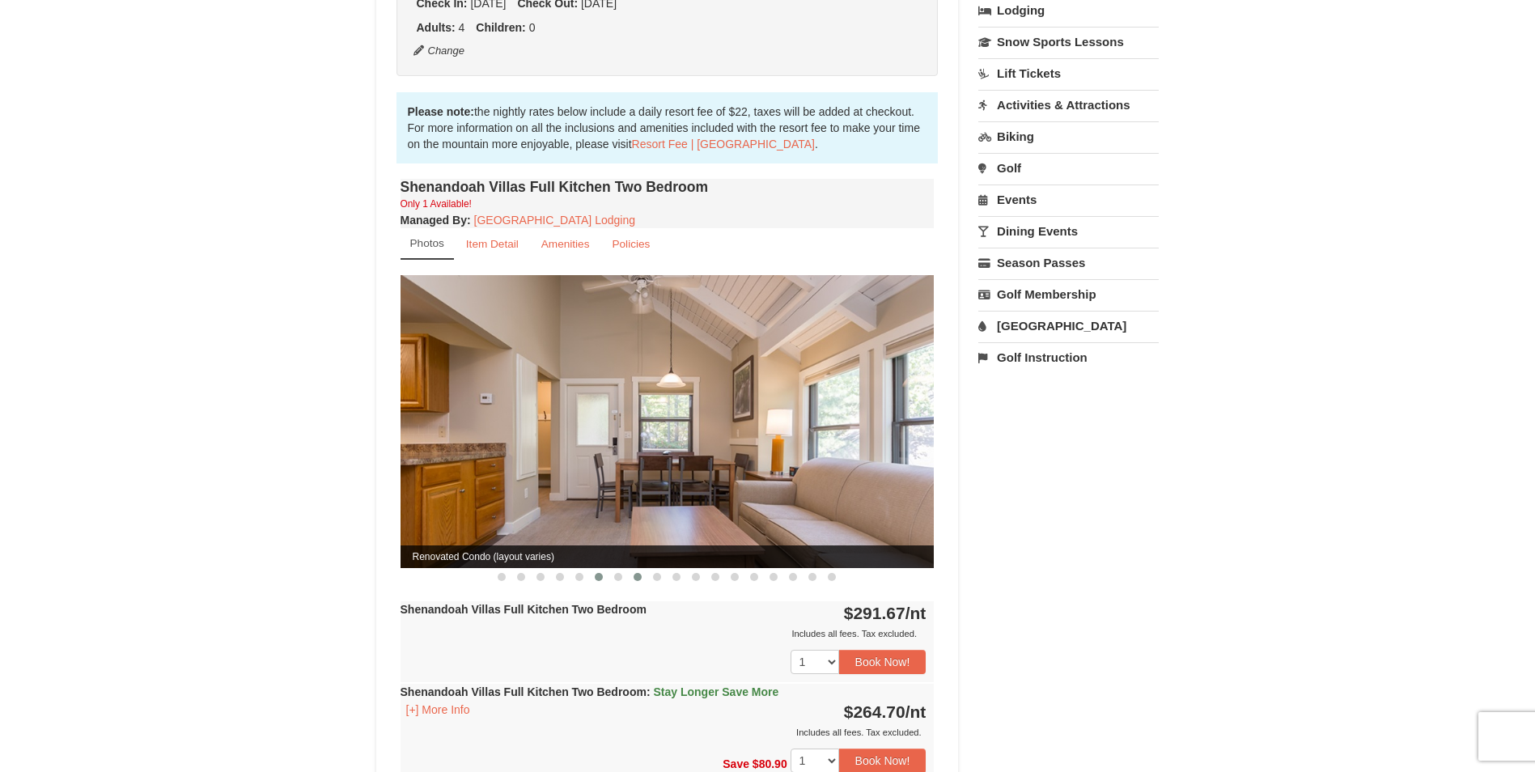
click at [639, 573] on span at bounding box center [637, 577] width 8 height 8
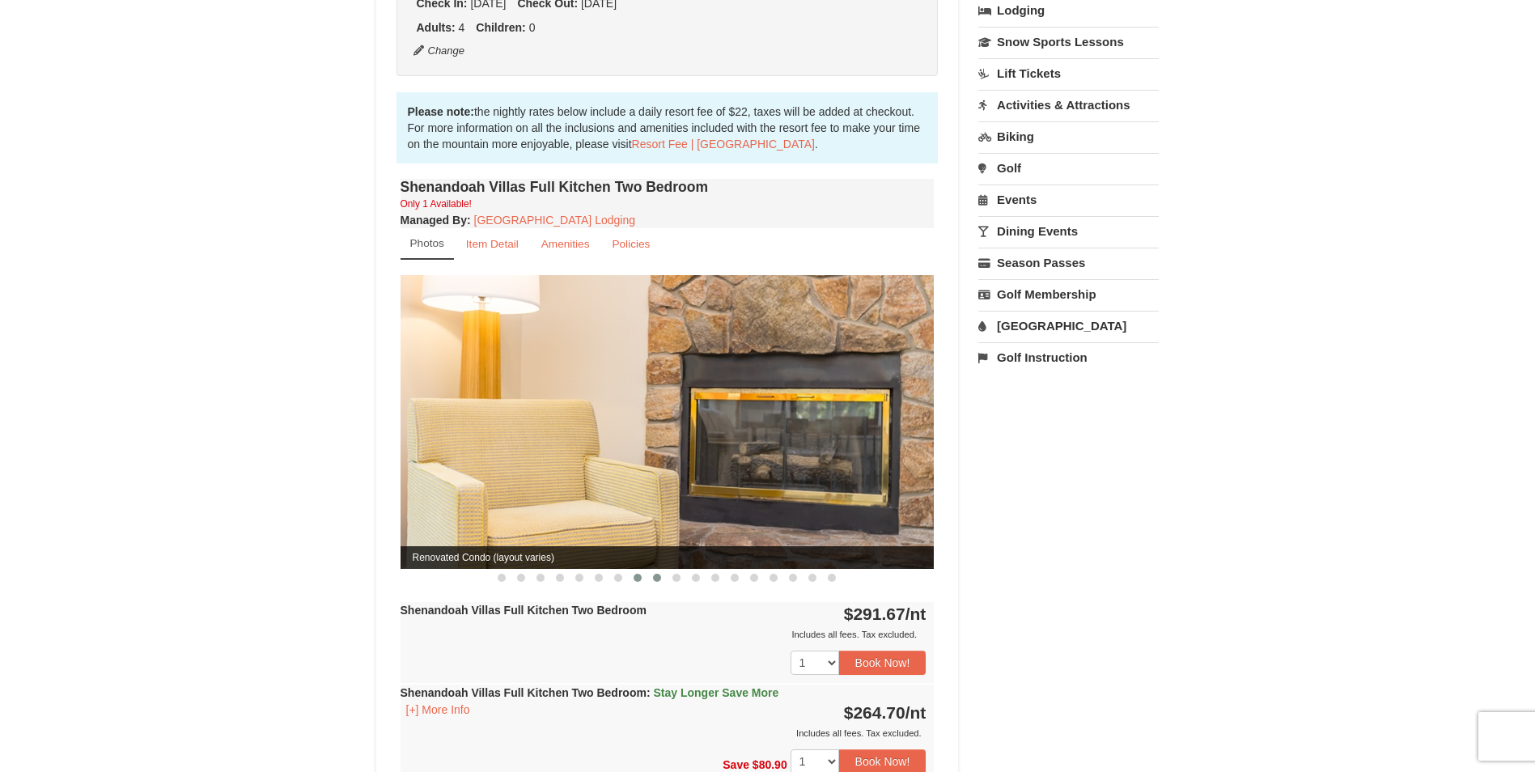
click at [663, 569] on button at bounding box center [656, 577] width 19 height 16
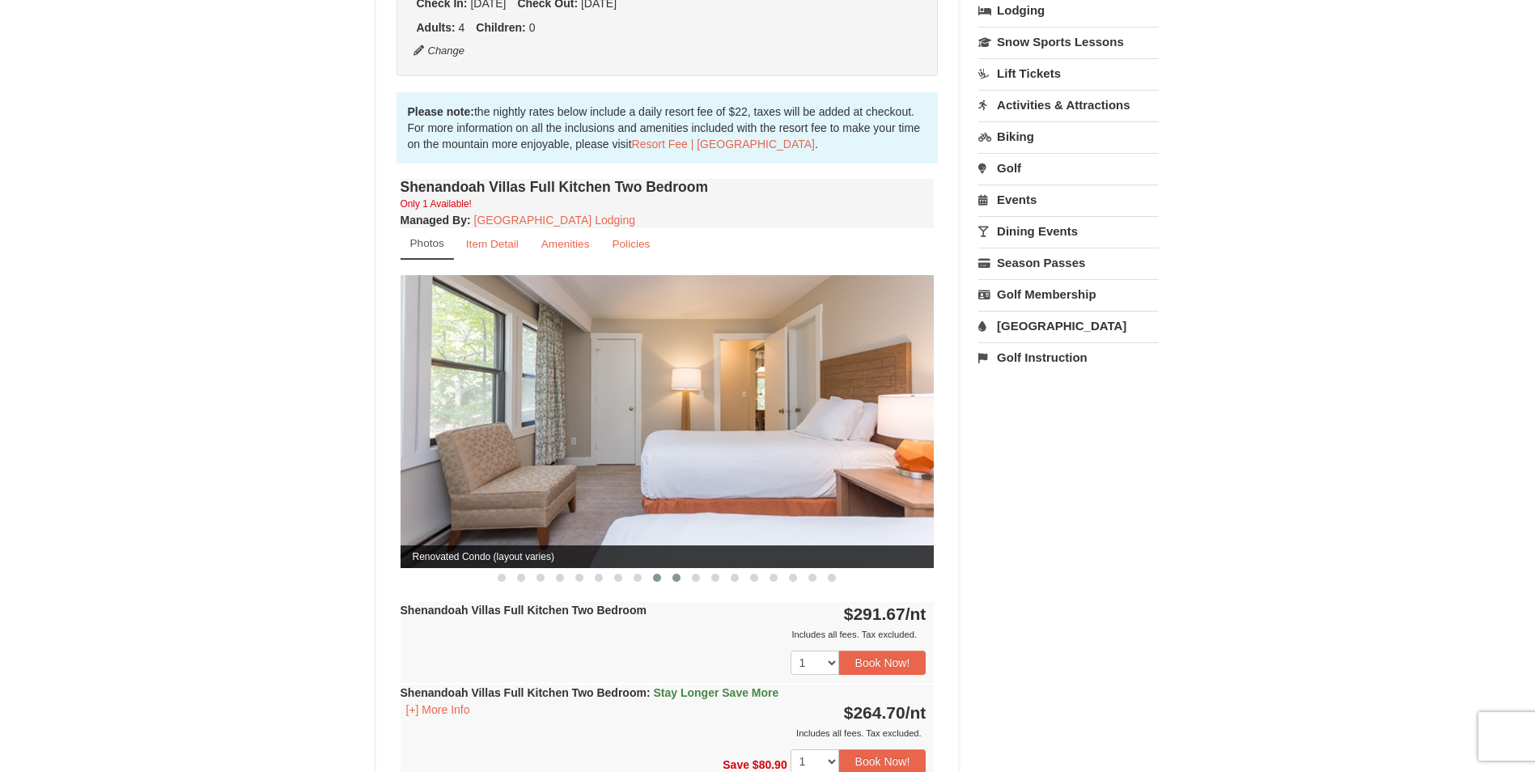
click at [670, 569] on button at bounding box center [676, 577] width 19 height 16
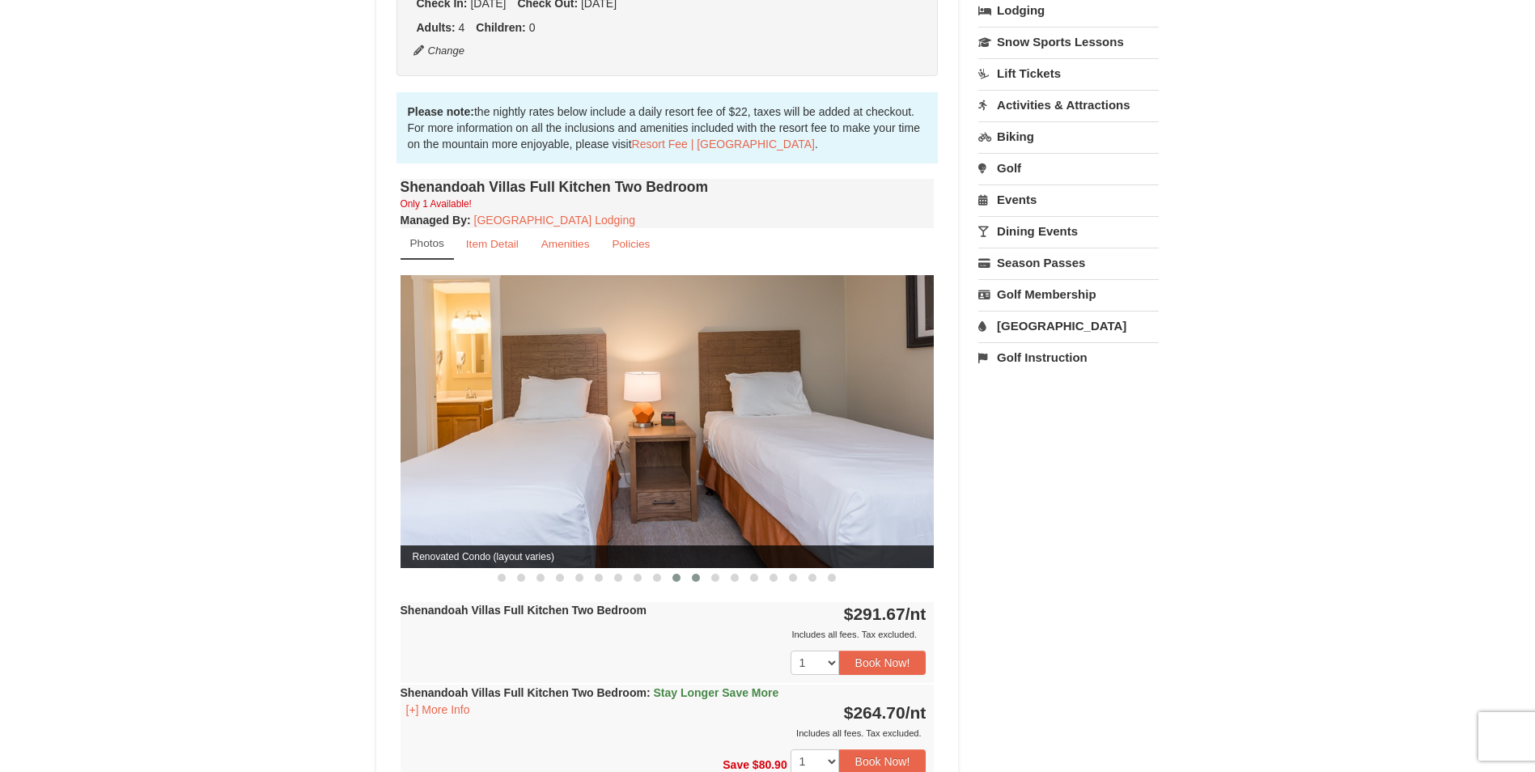
click at [692, 574] on span at bounding box center [696, 578] width 8 height 8
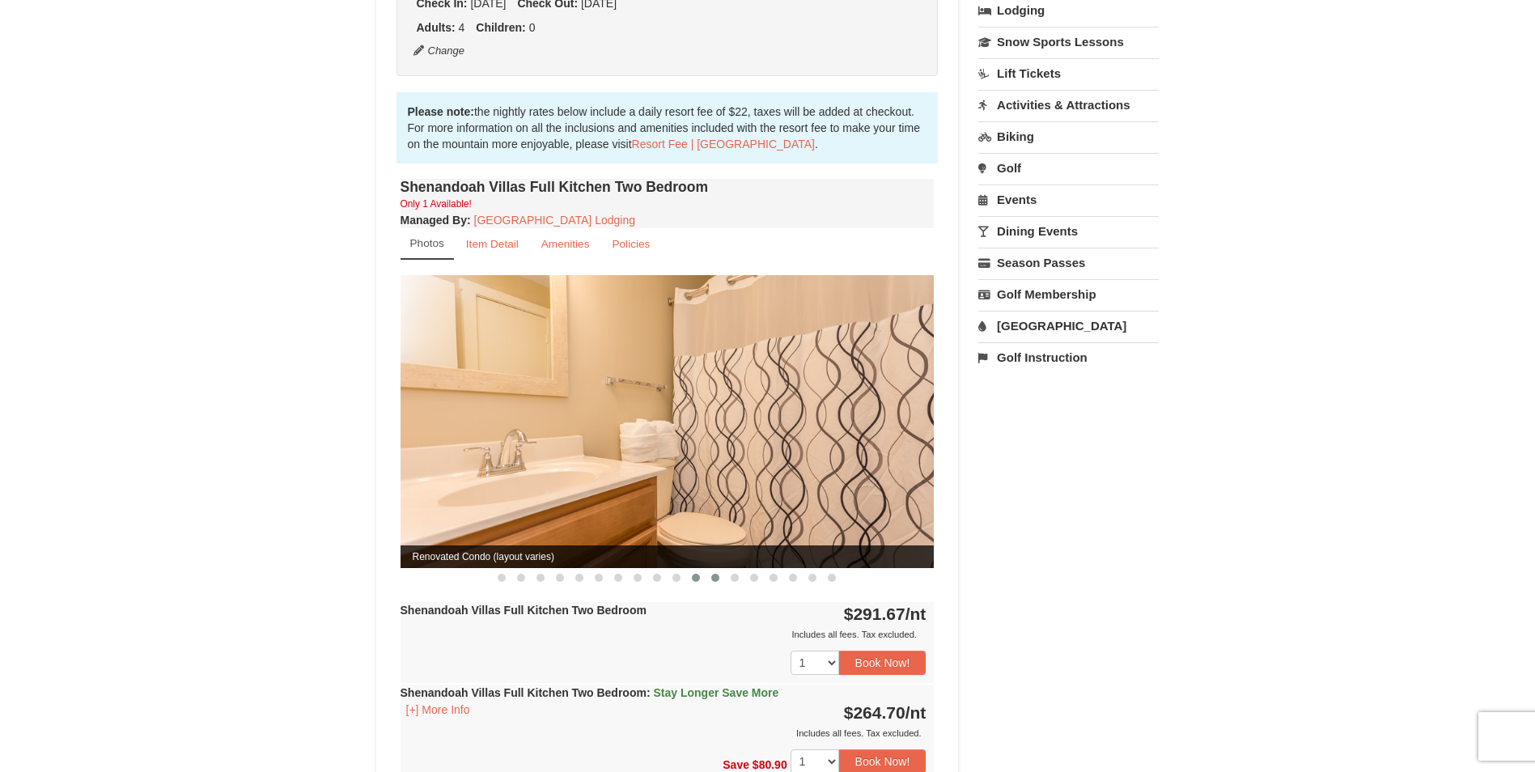
click at [713, 574] on span at bounding box center [715, 578] width 8 height 8
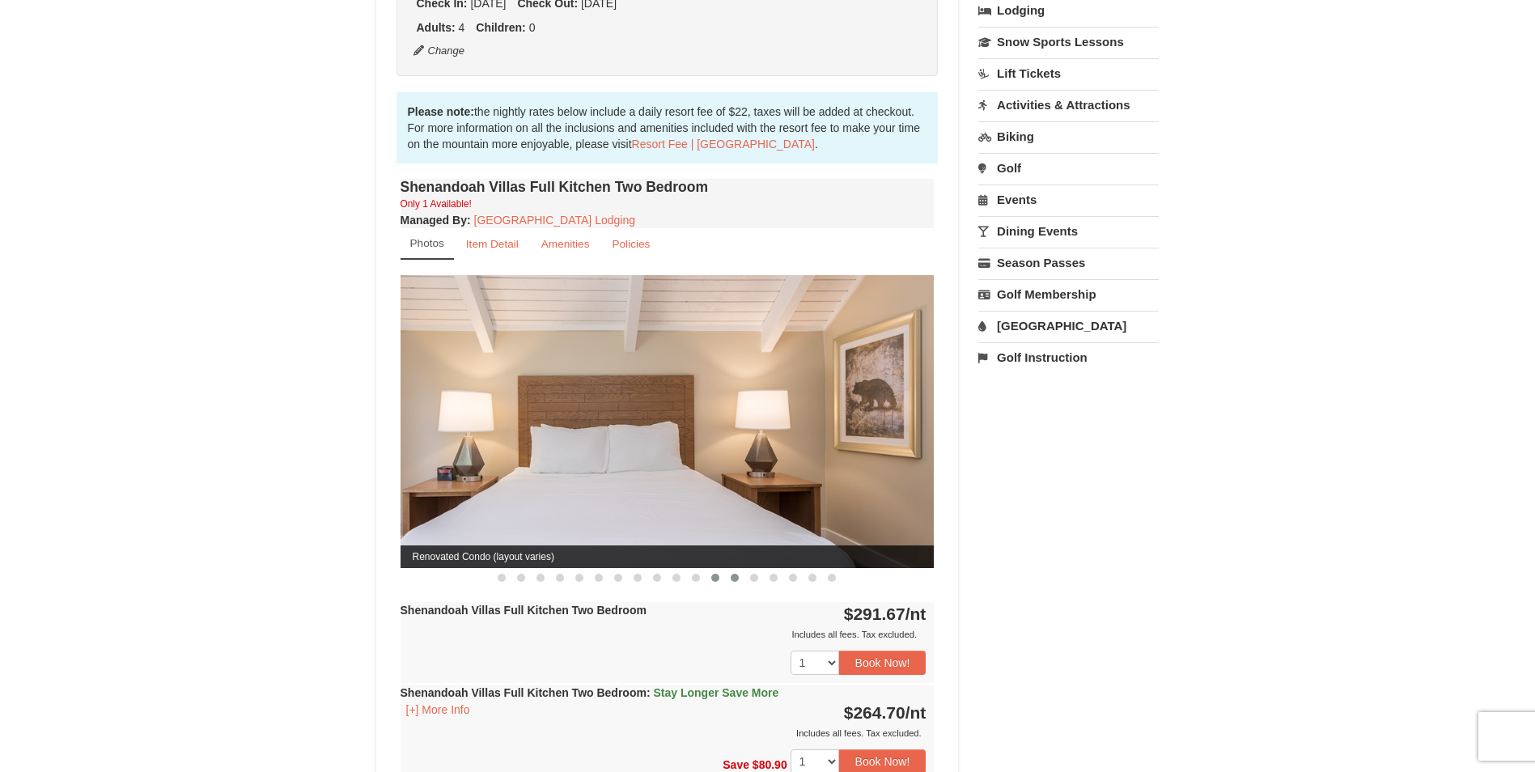
click at [730, 569] on button at bounding box center [734, 577] width 19 height 16
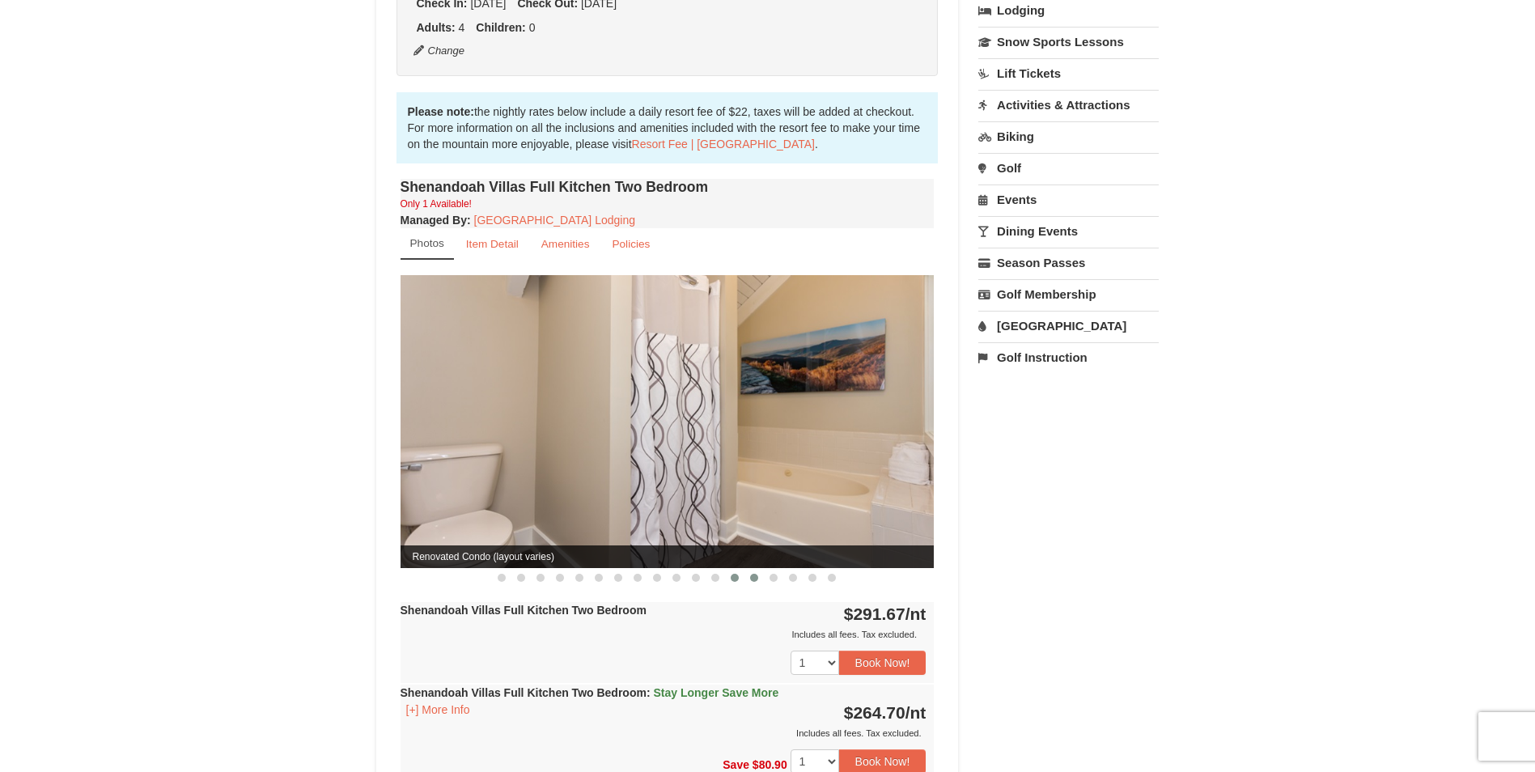
click at [757, 574] on span at bounding box center [754, 578] width 8 height 8
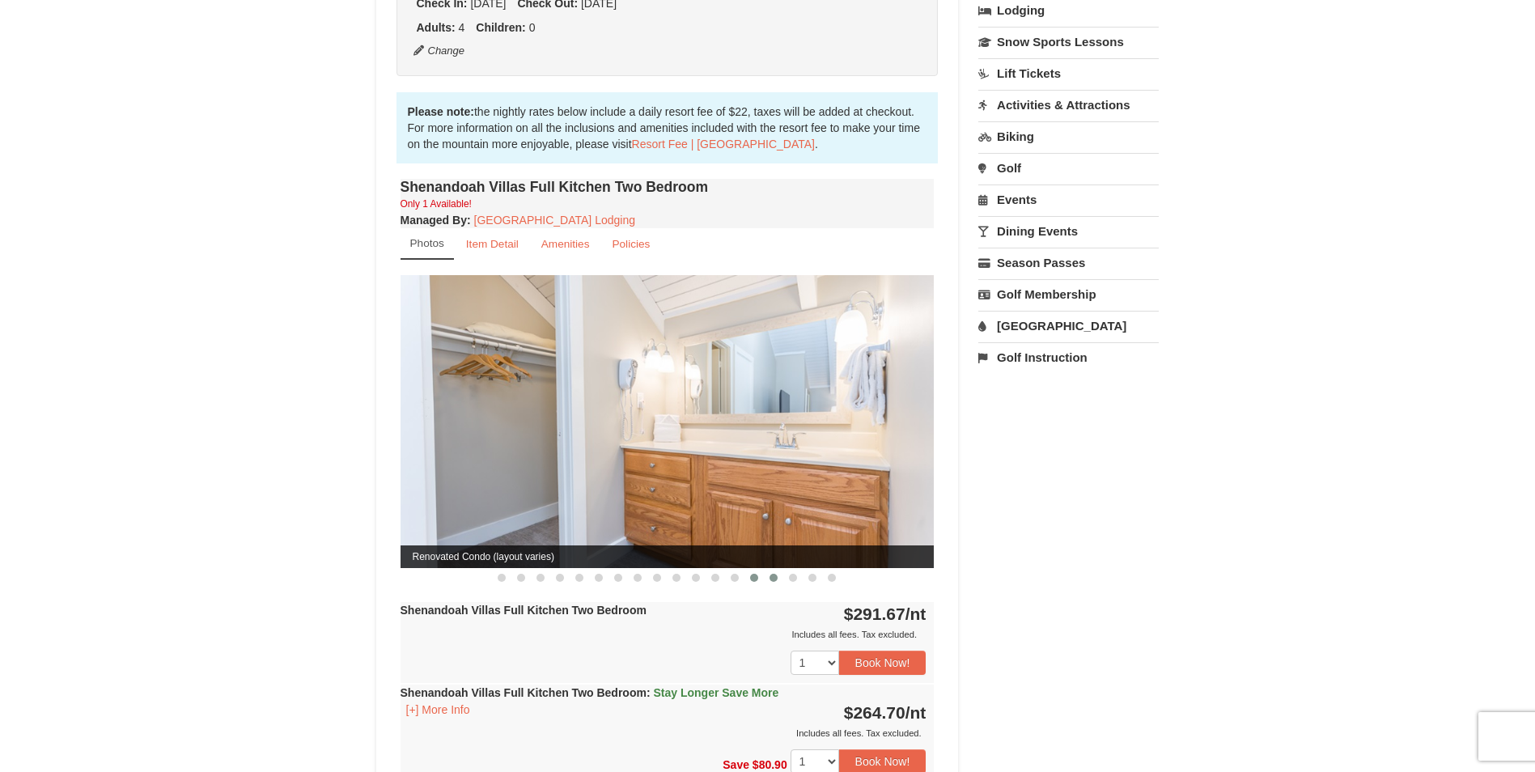
click at [772, 574] on span at bounding box center [773, 578] width 8 height 8
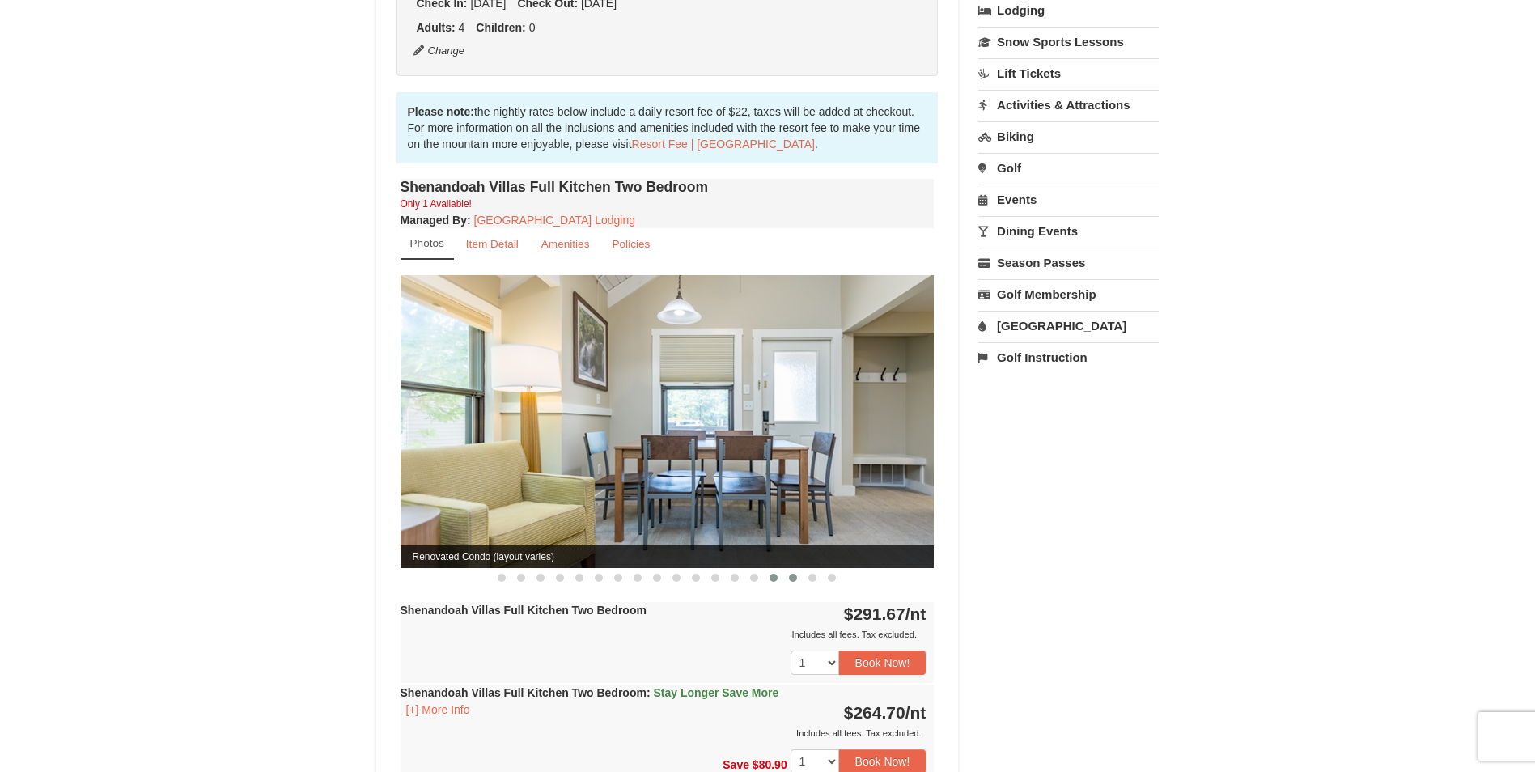
click at [790, 574] on span at bounding box center [793, 578] width 8 height 8
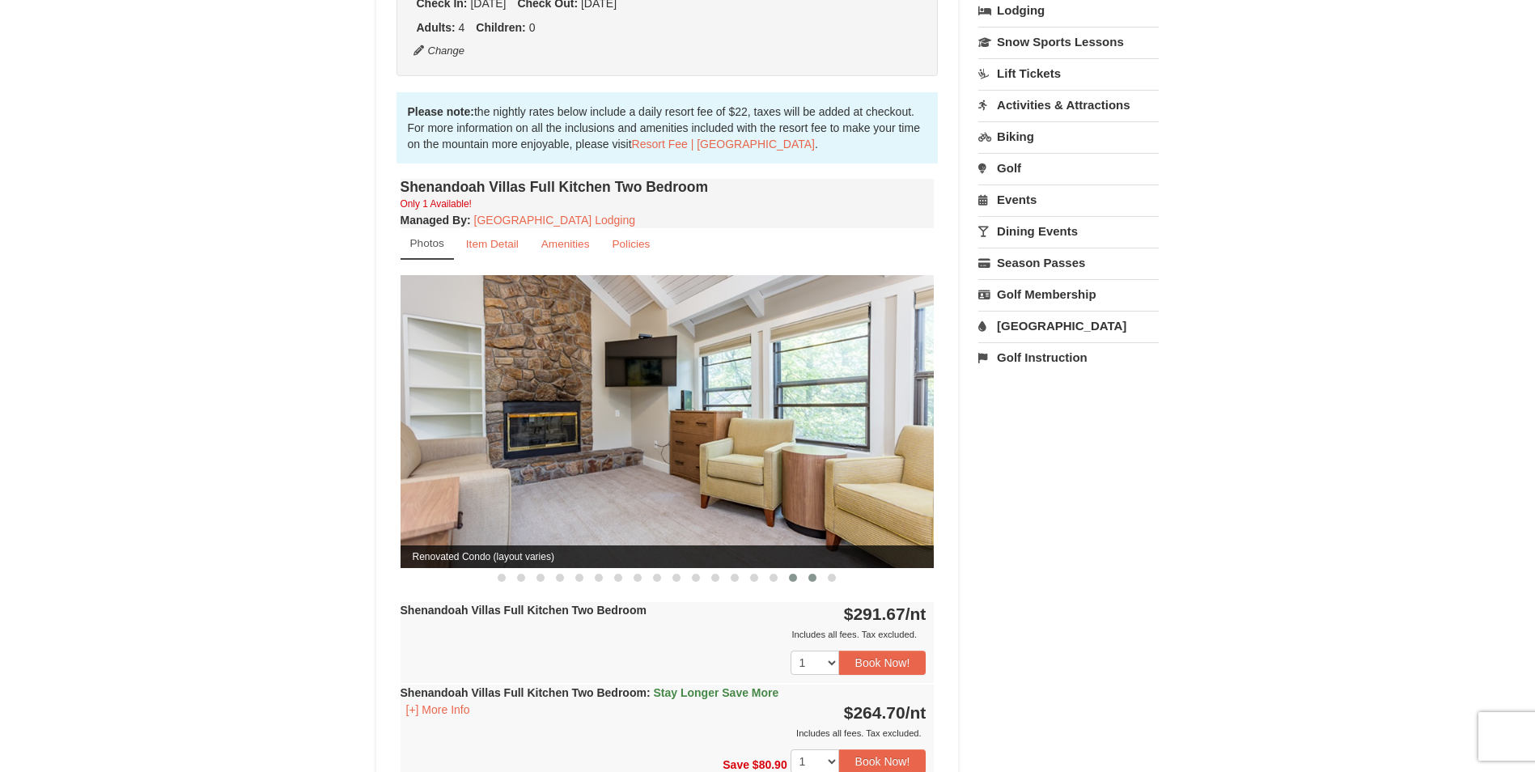
click at [815, 574] on span at bounding box center [812, 578] width 8 height 8
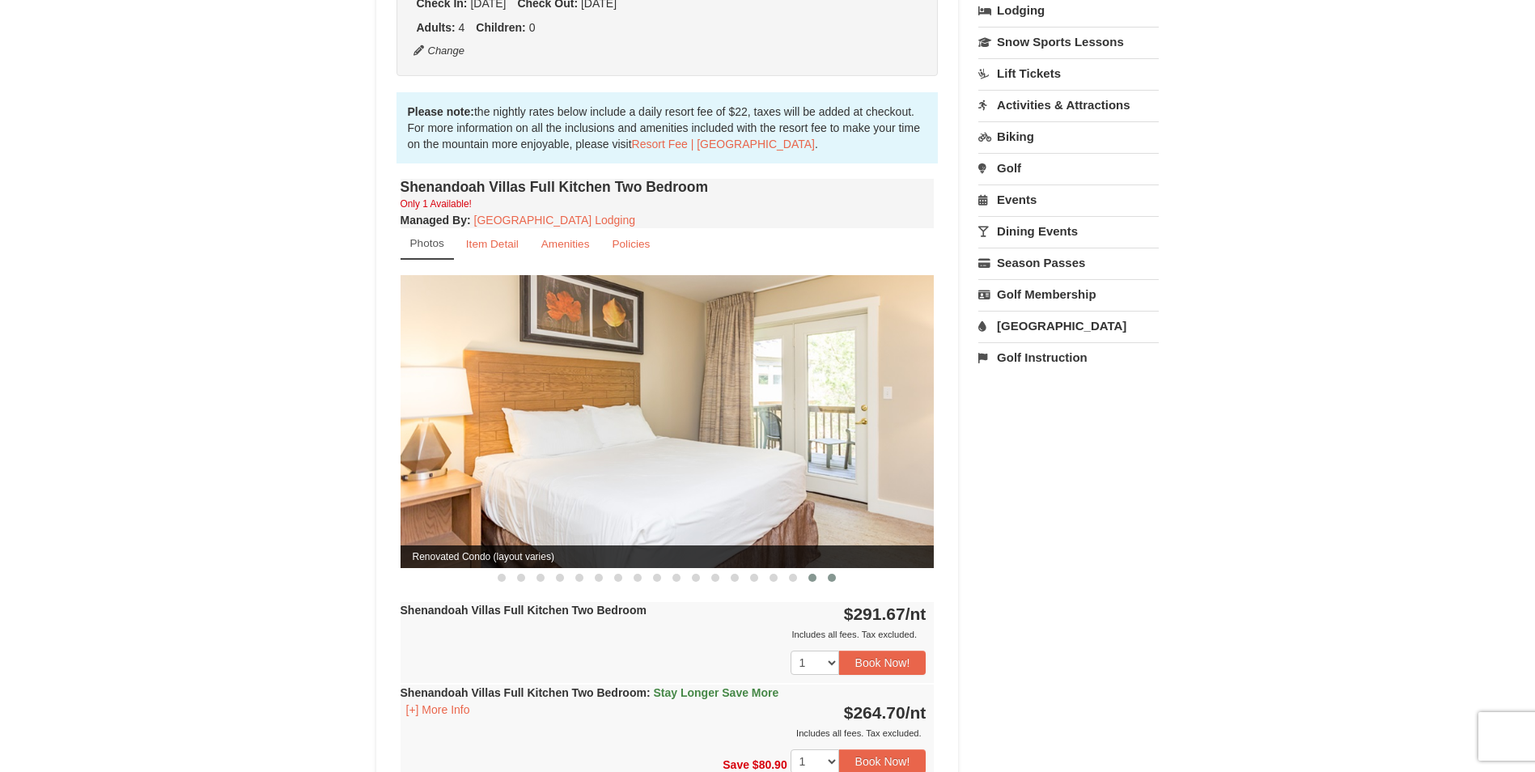
click at [828, 574] on span at bounding box center [832, 578] width 8 height 8
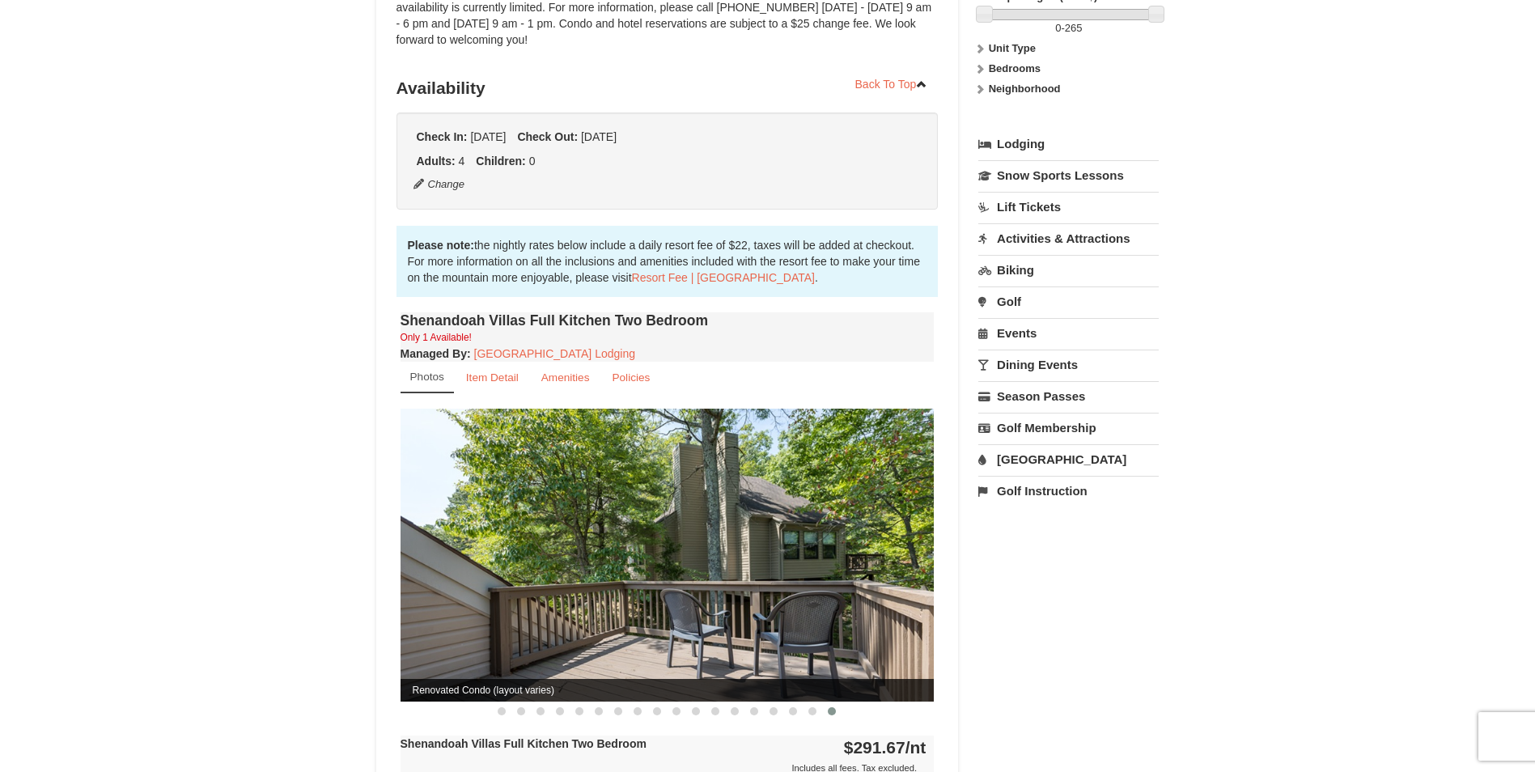
scroll to position [243, 0]
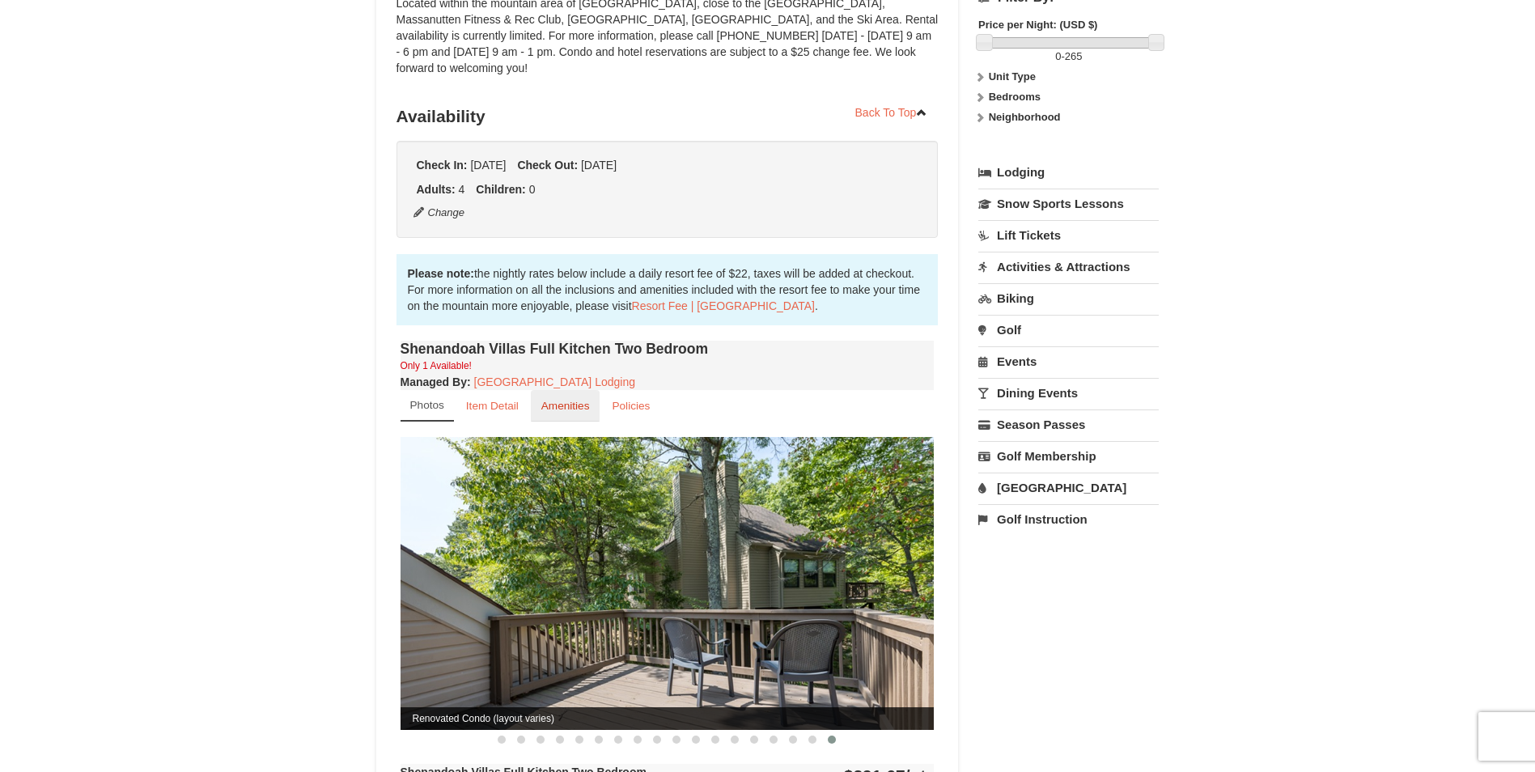
click at [590, 390] on link "Amenities" at bounding box center [566, 406] width 70 height 32
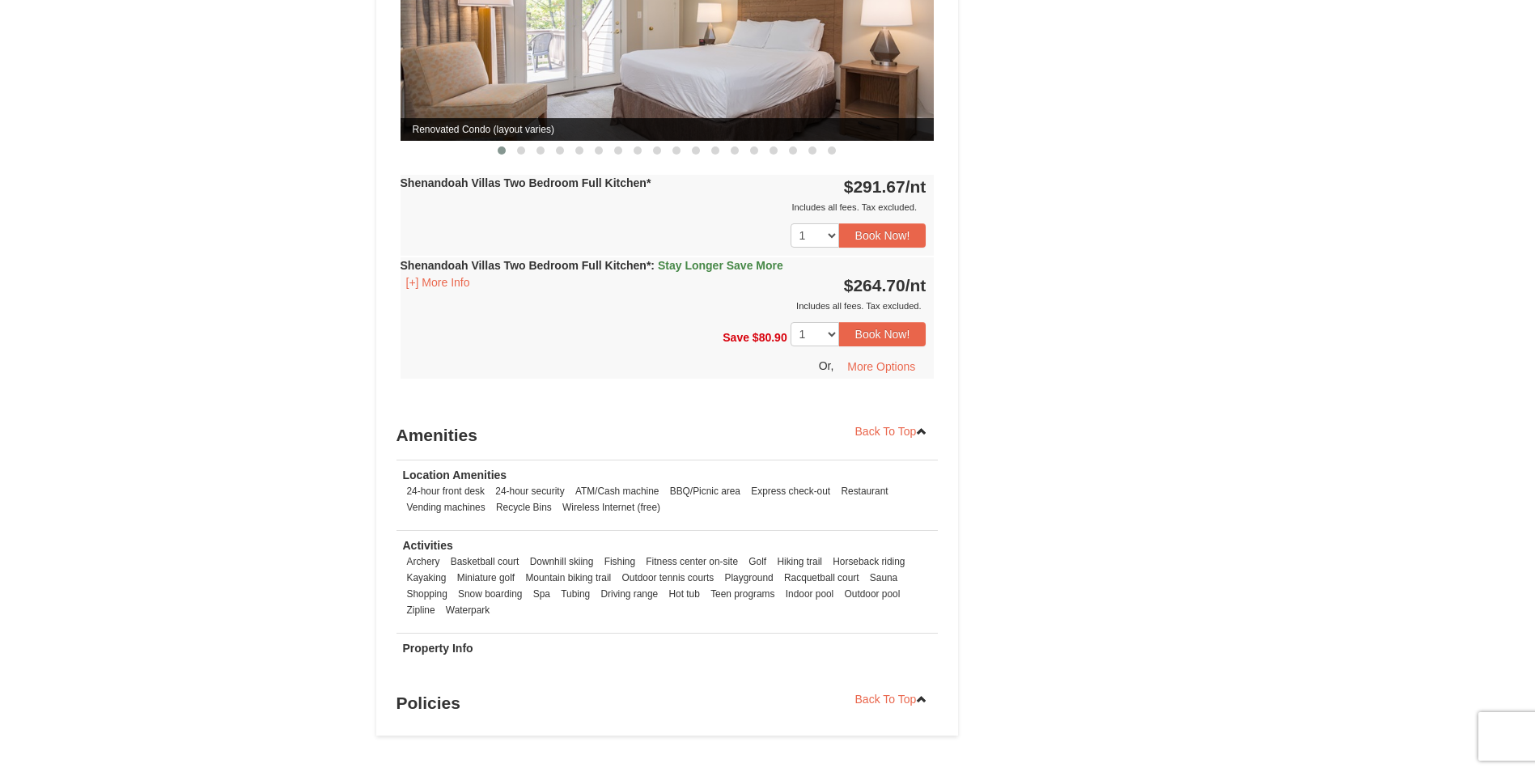
scroll to position [1132, 0]
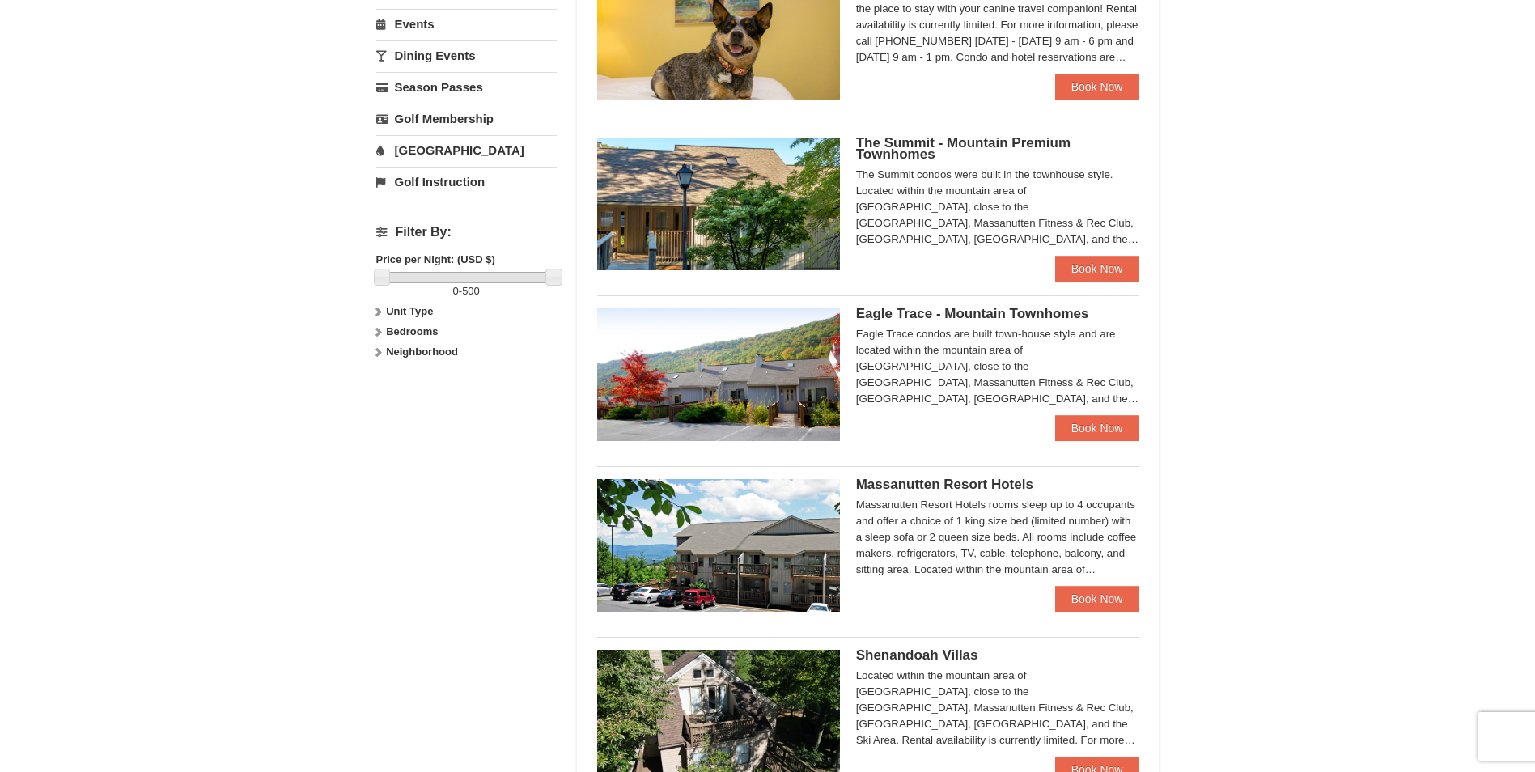
scroll to position [485, 0]
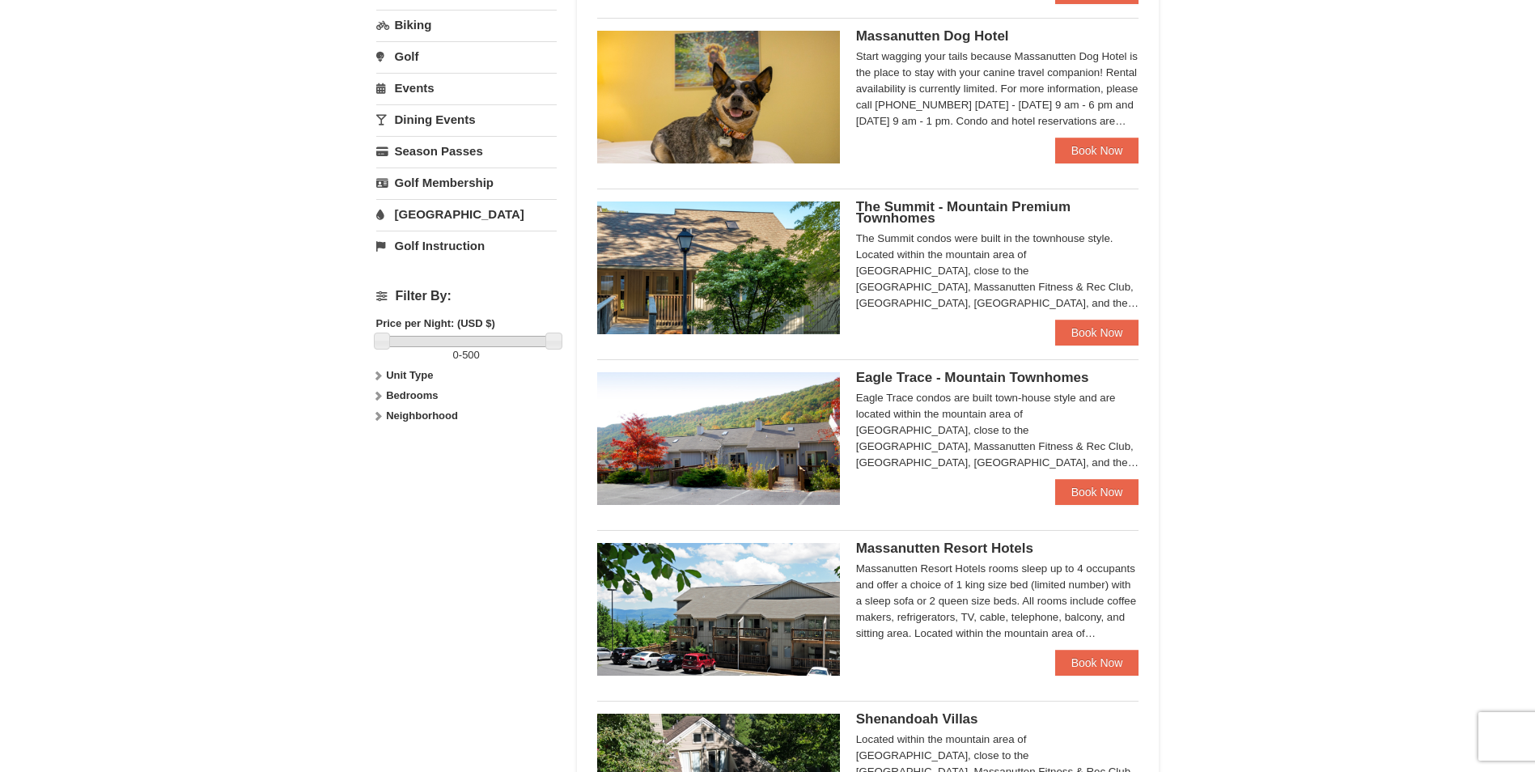
click at [785, 429] on img at bounding box center [718, 438] width 243 height 133
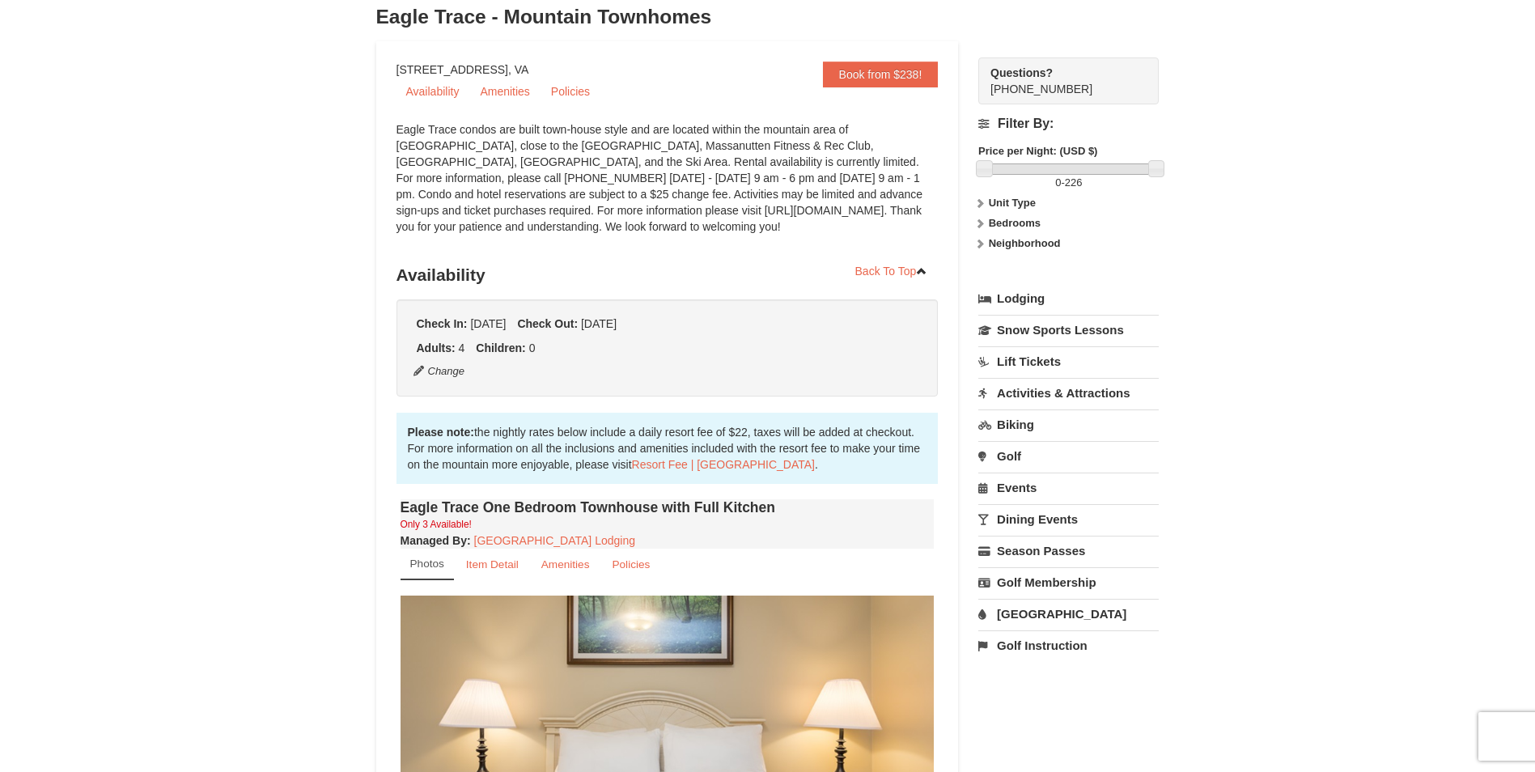
scroll to position [162, 0]
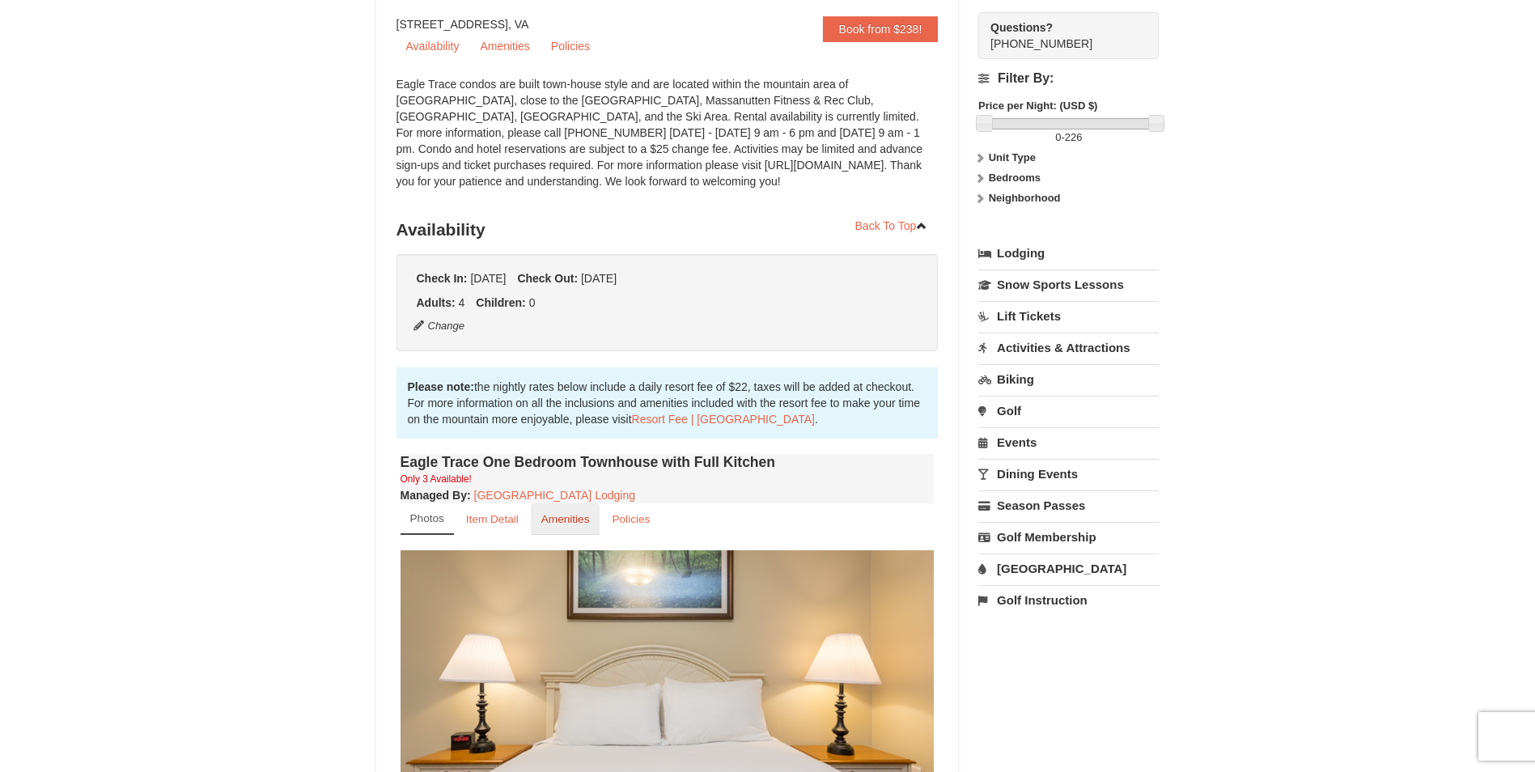
click at [559, 519] on small "Amenities" at bounding box center [565, 519] width 49 height 12
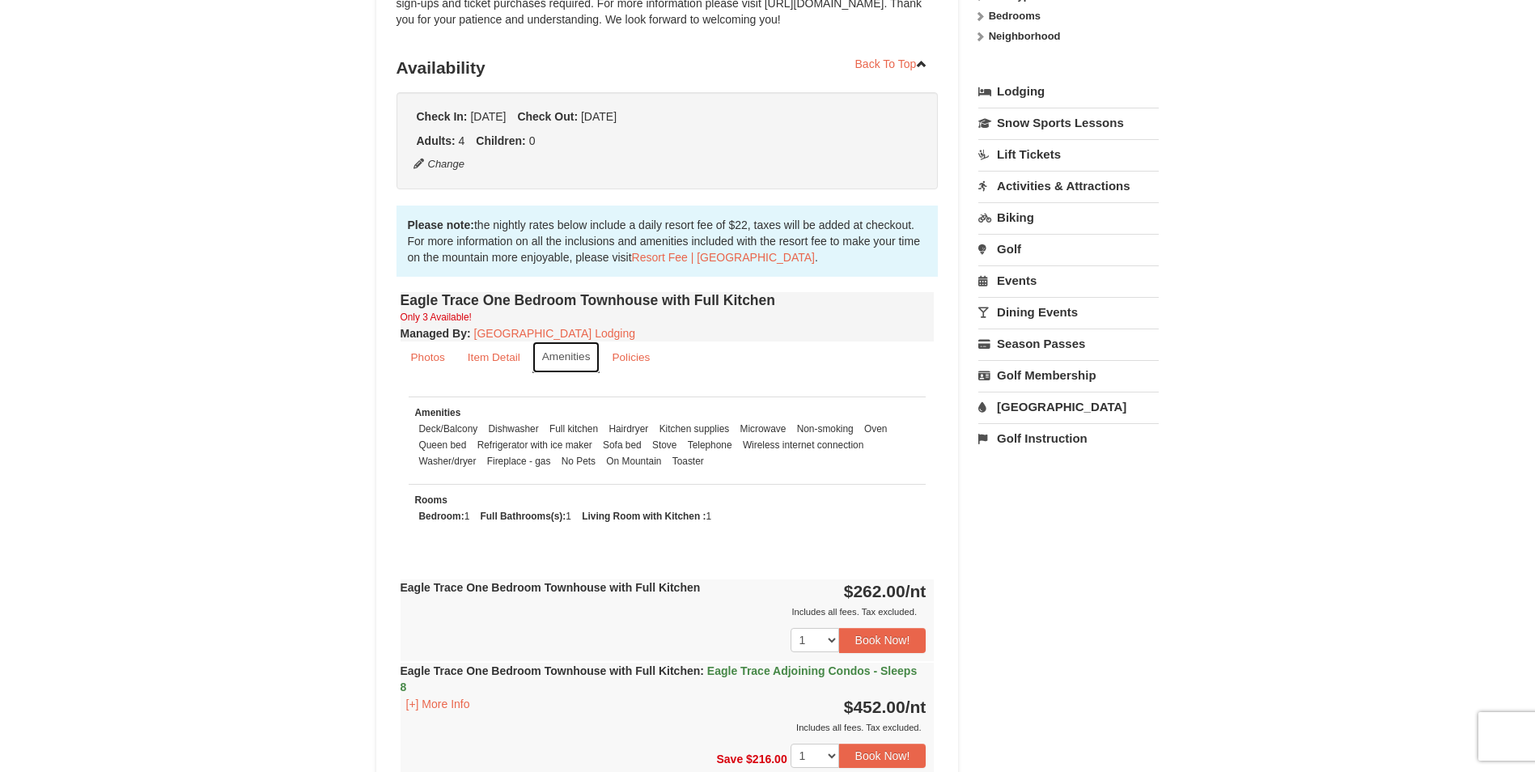
scroll to position [0, 0]
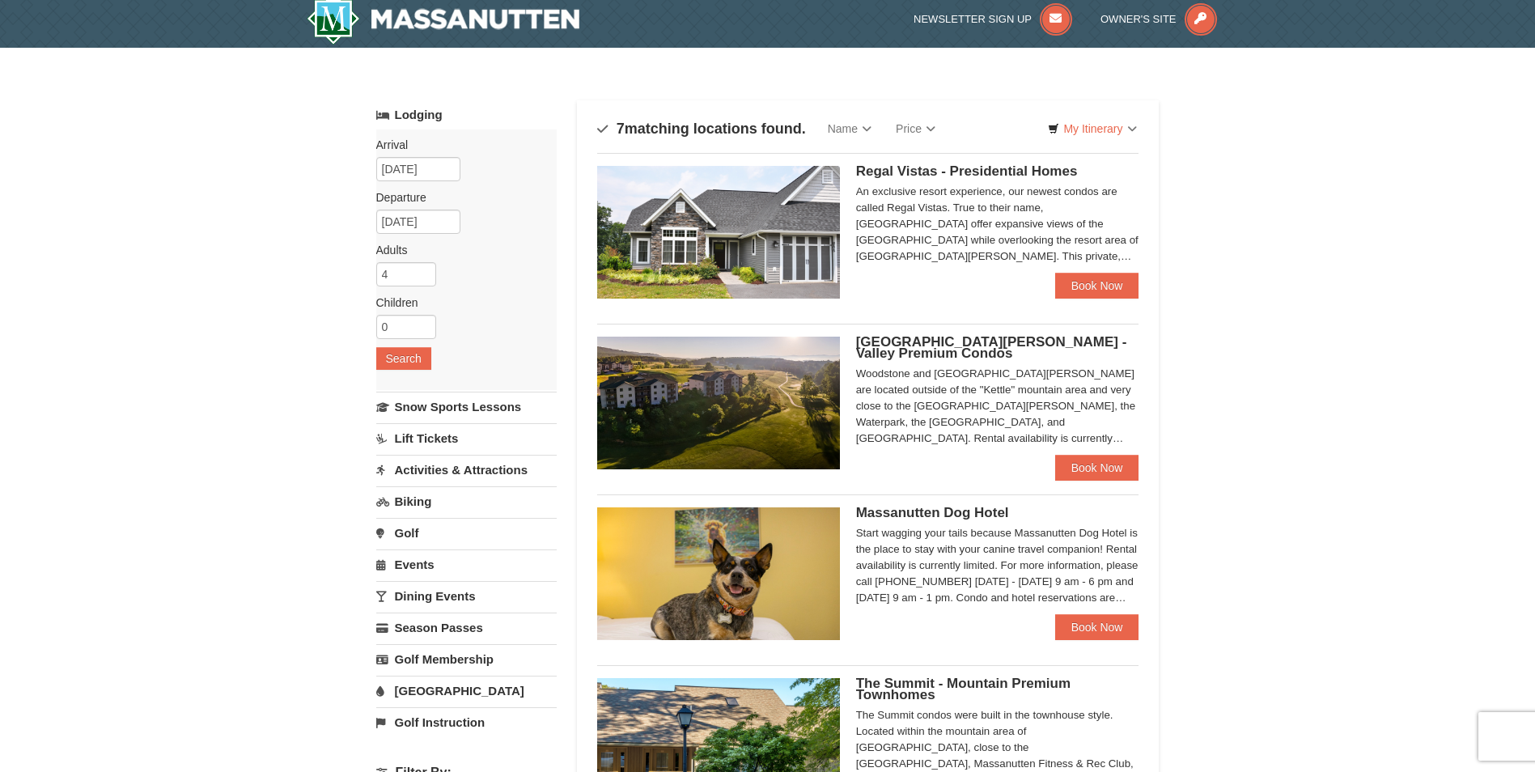
scroll to position [2, 0]
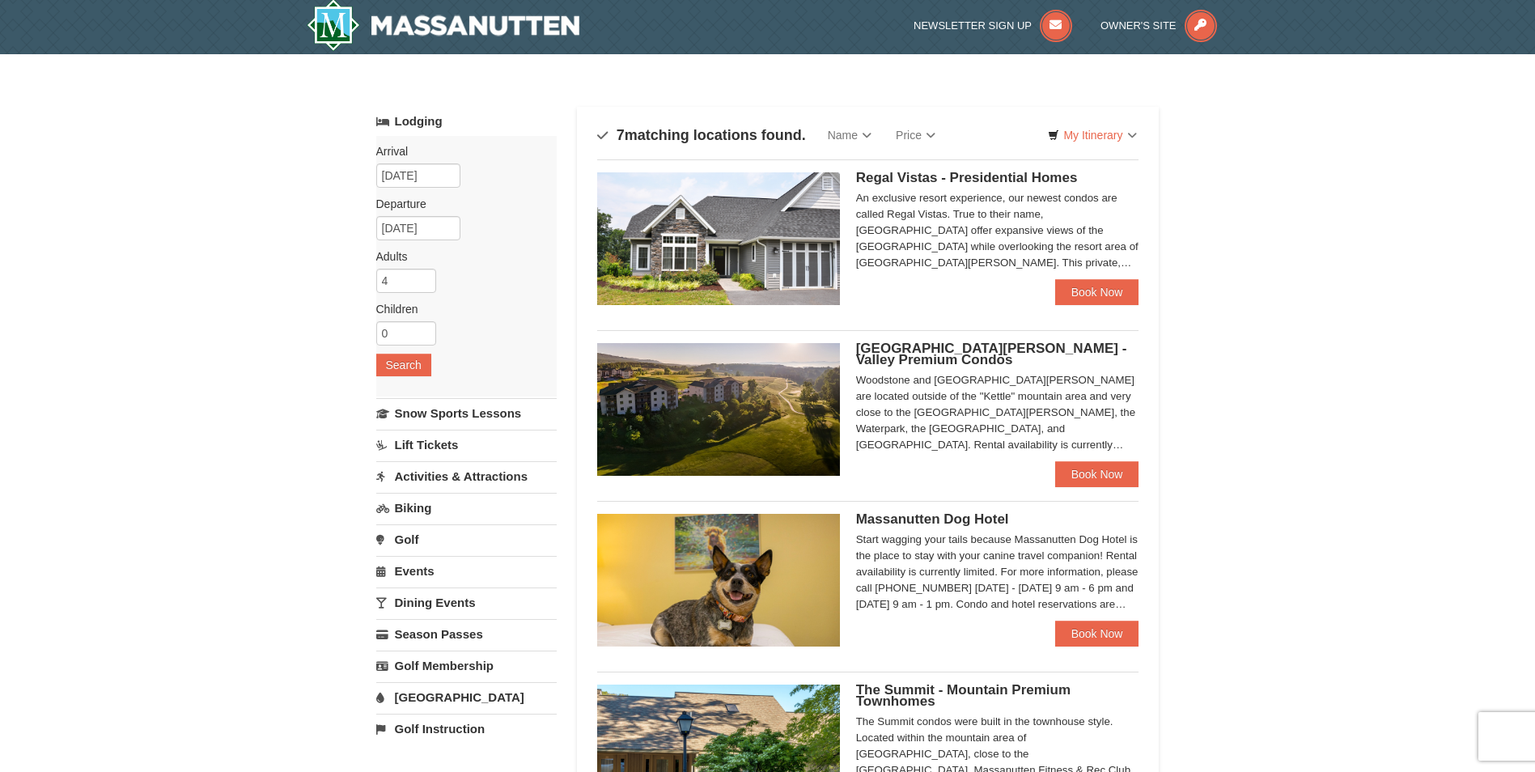
click at [774, 420] on img at bounding box center [718, 409] width 243 height 133
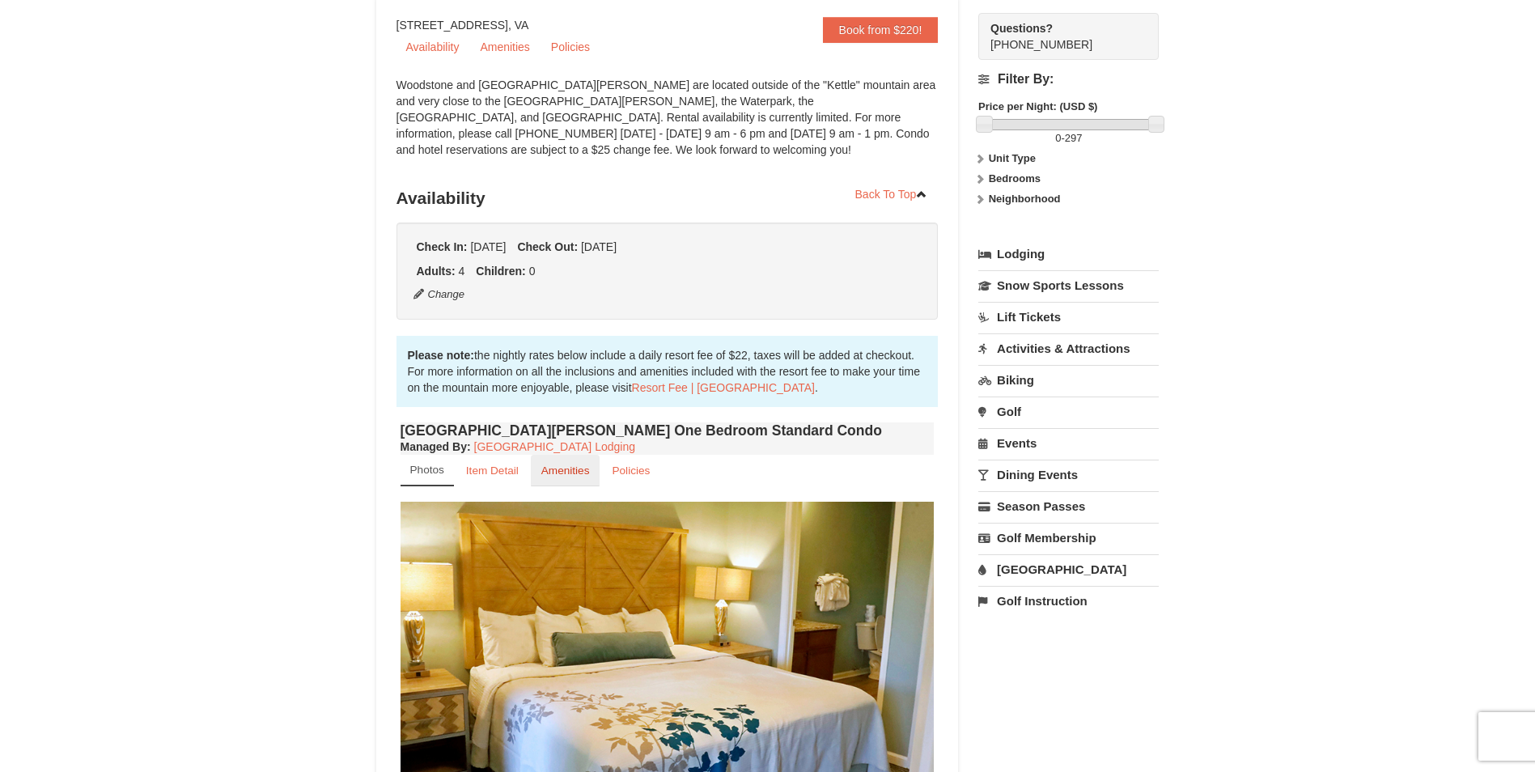
click at [559, 471] on small "Amenities" at bounding box center [565, 470] width 49 height 12
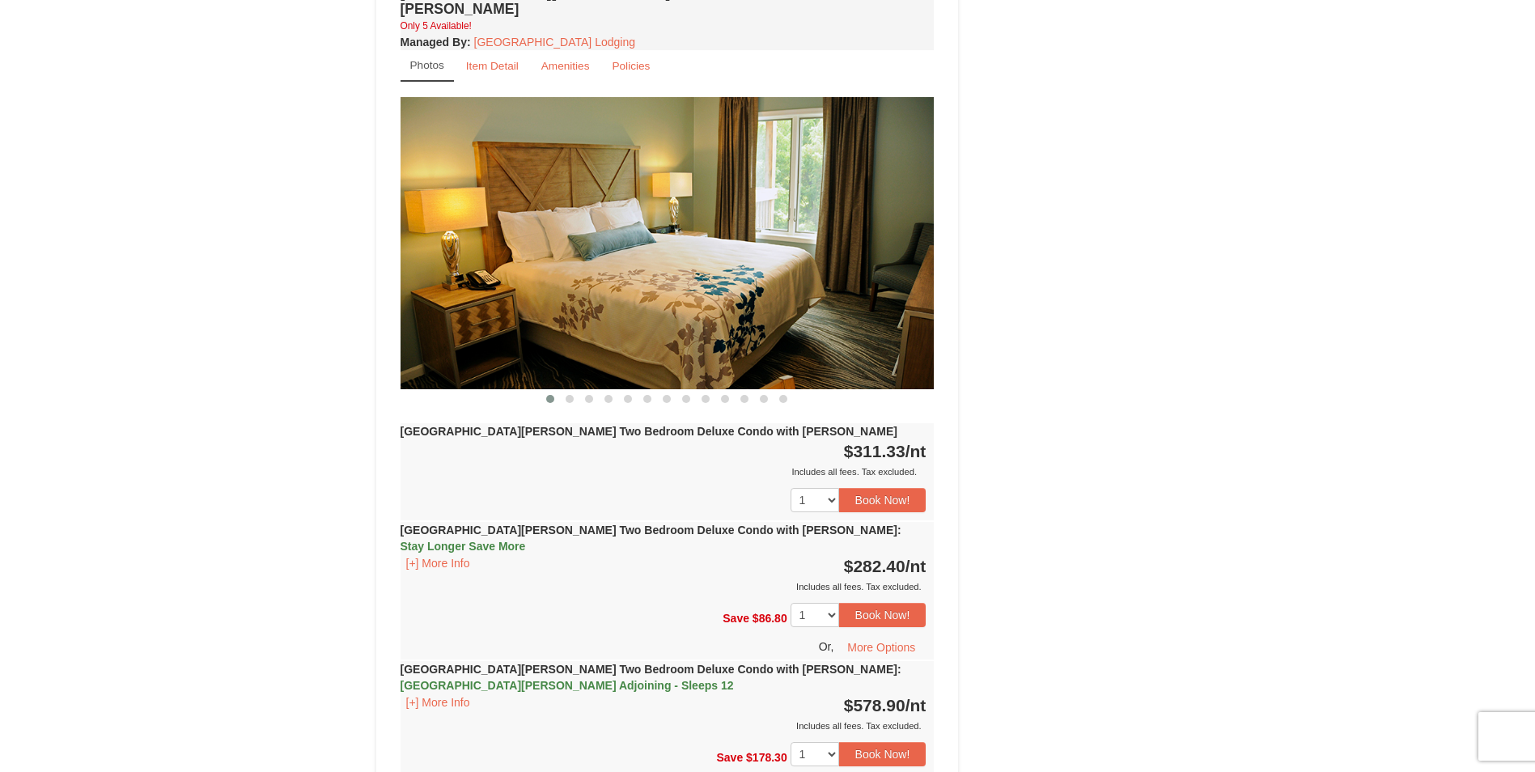
scroll to position [1860, 0]
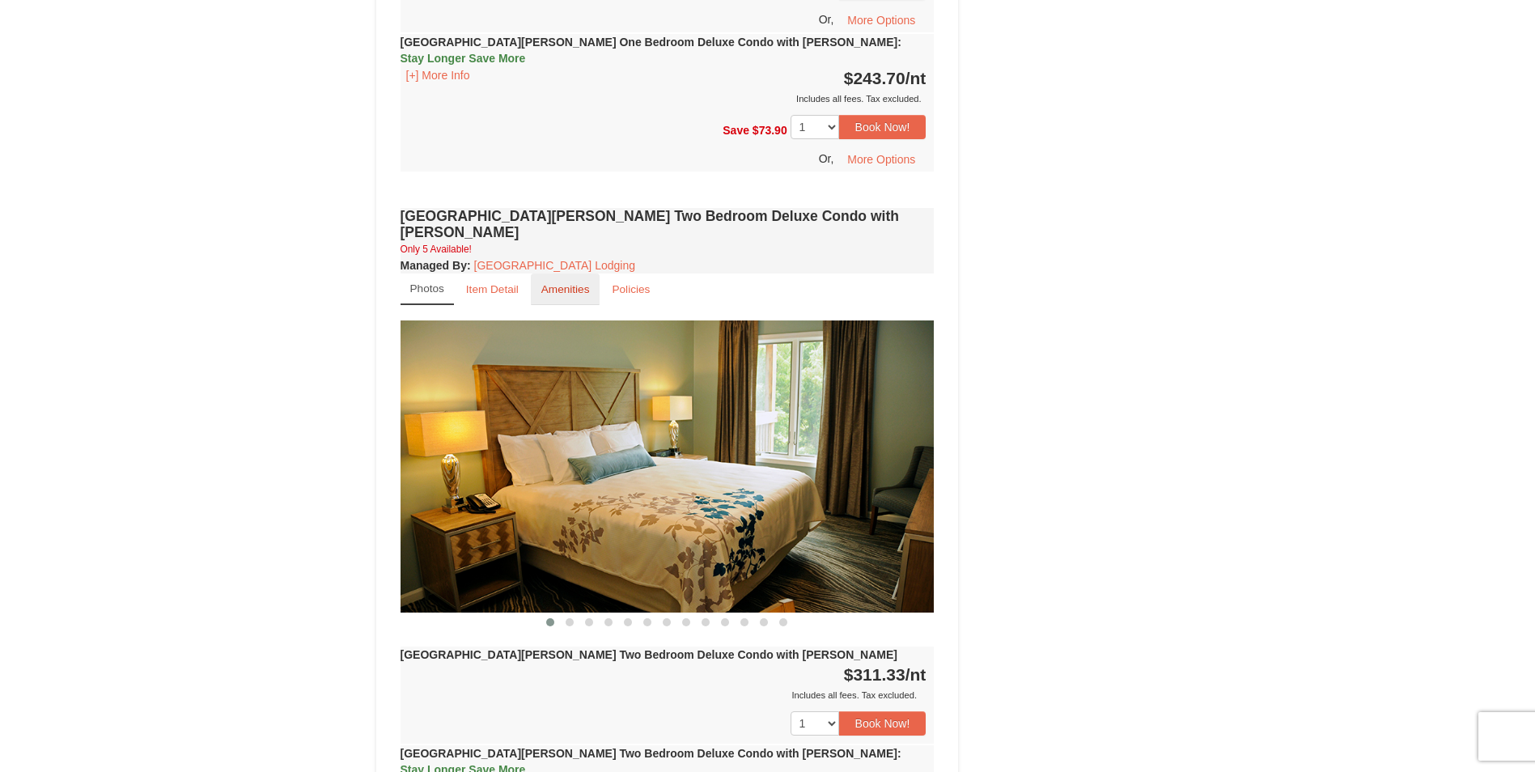
click at [557, 283] on small "Amenities" at bounding box center [565, 289] width 49 height 12
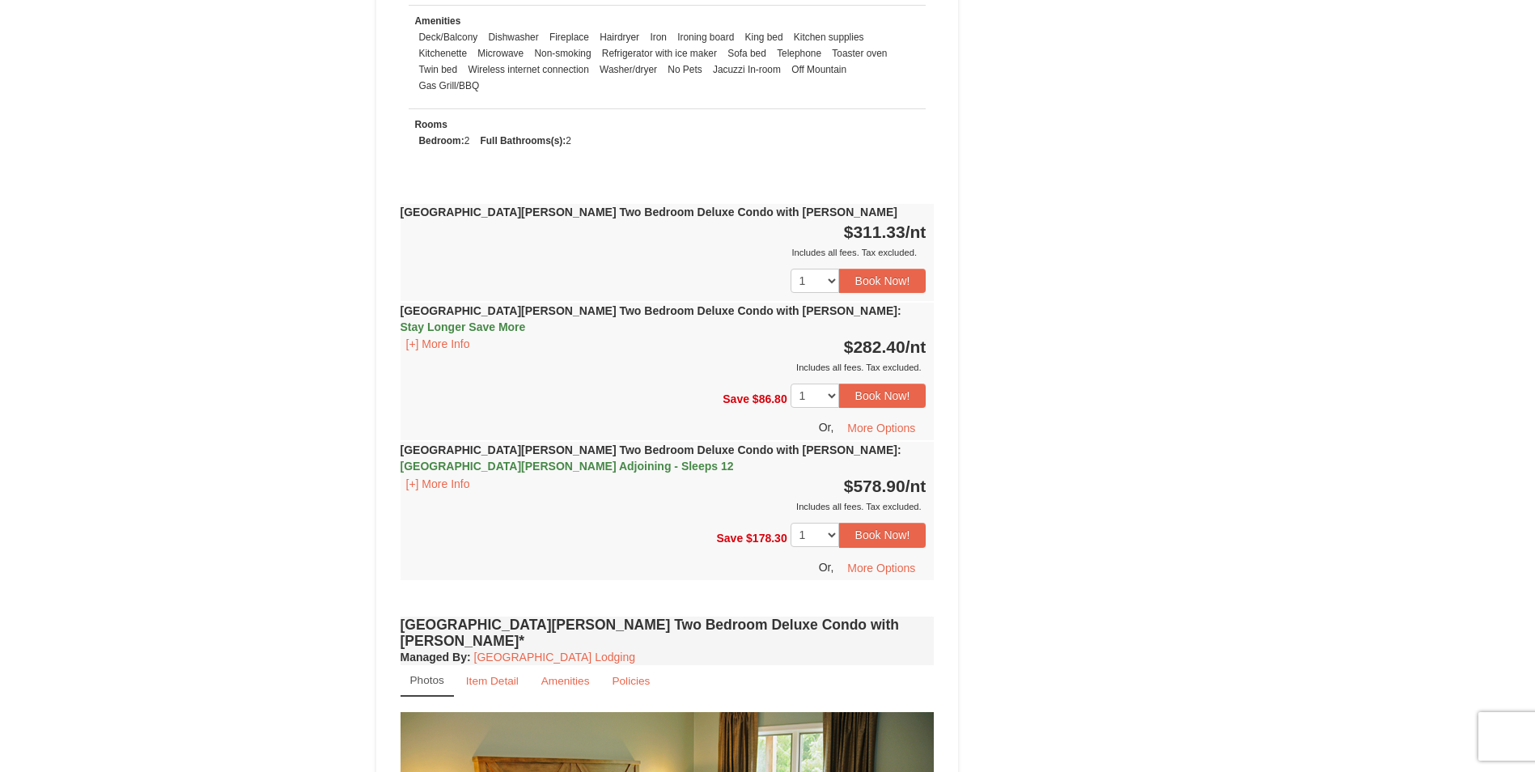
scroll to position [2426, 0]
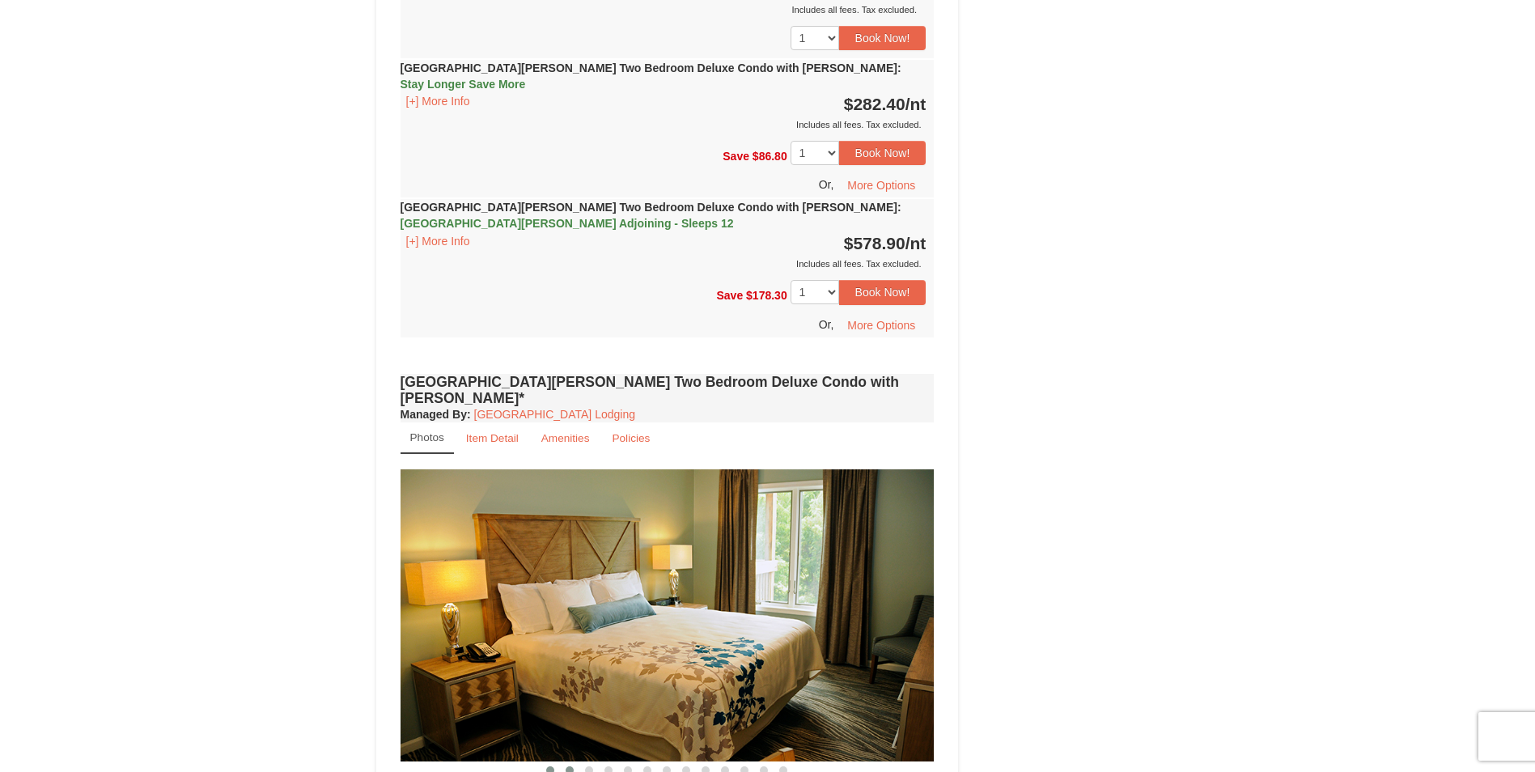
click at [572, 766] on span at bounding box center [569, 770] width 8 height 8
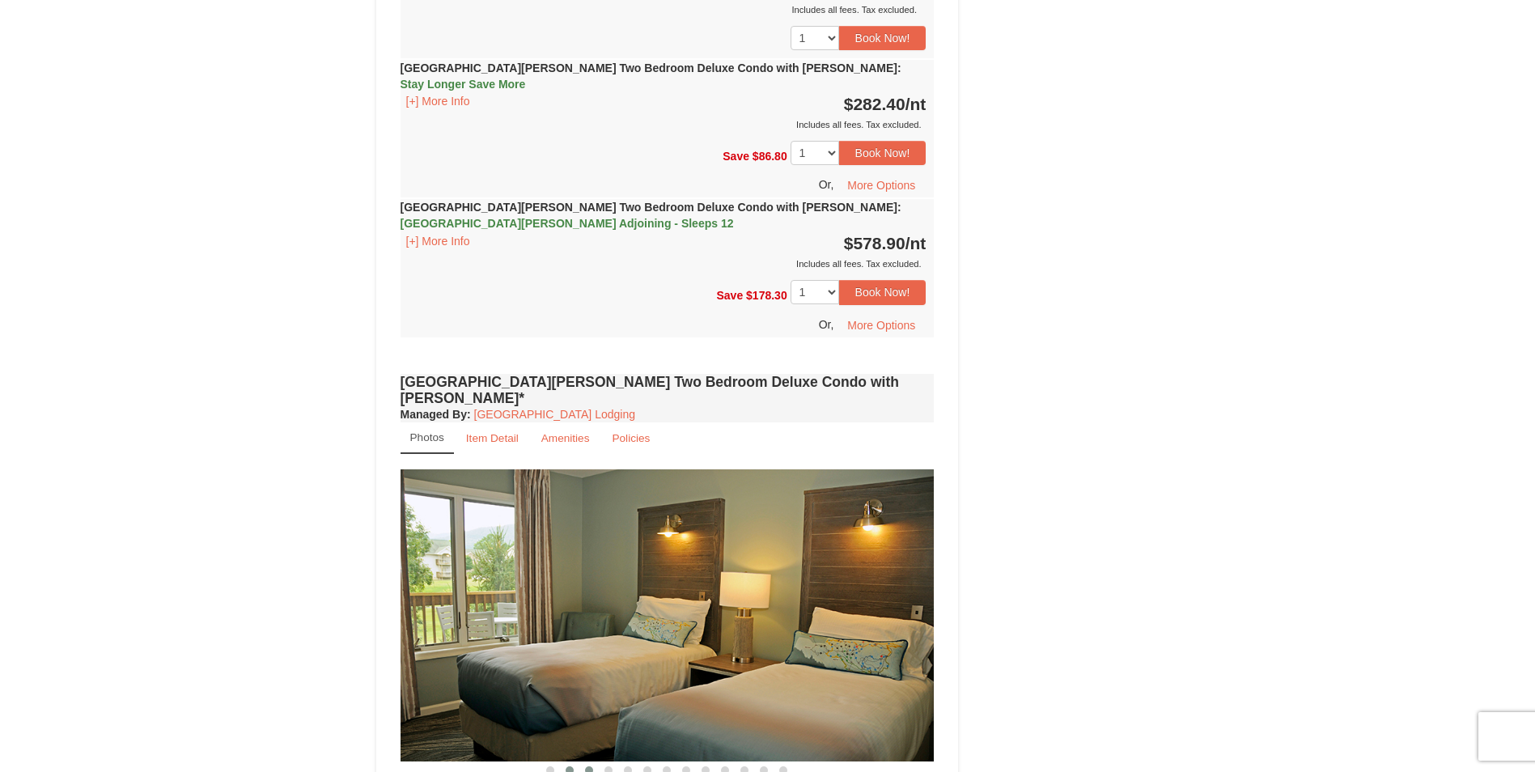
click at [586, 766] on span at bounding box center [589, 770] width 8 height 8
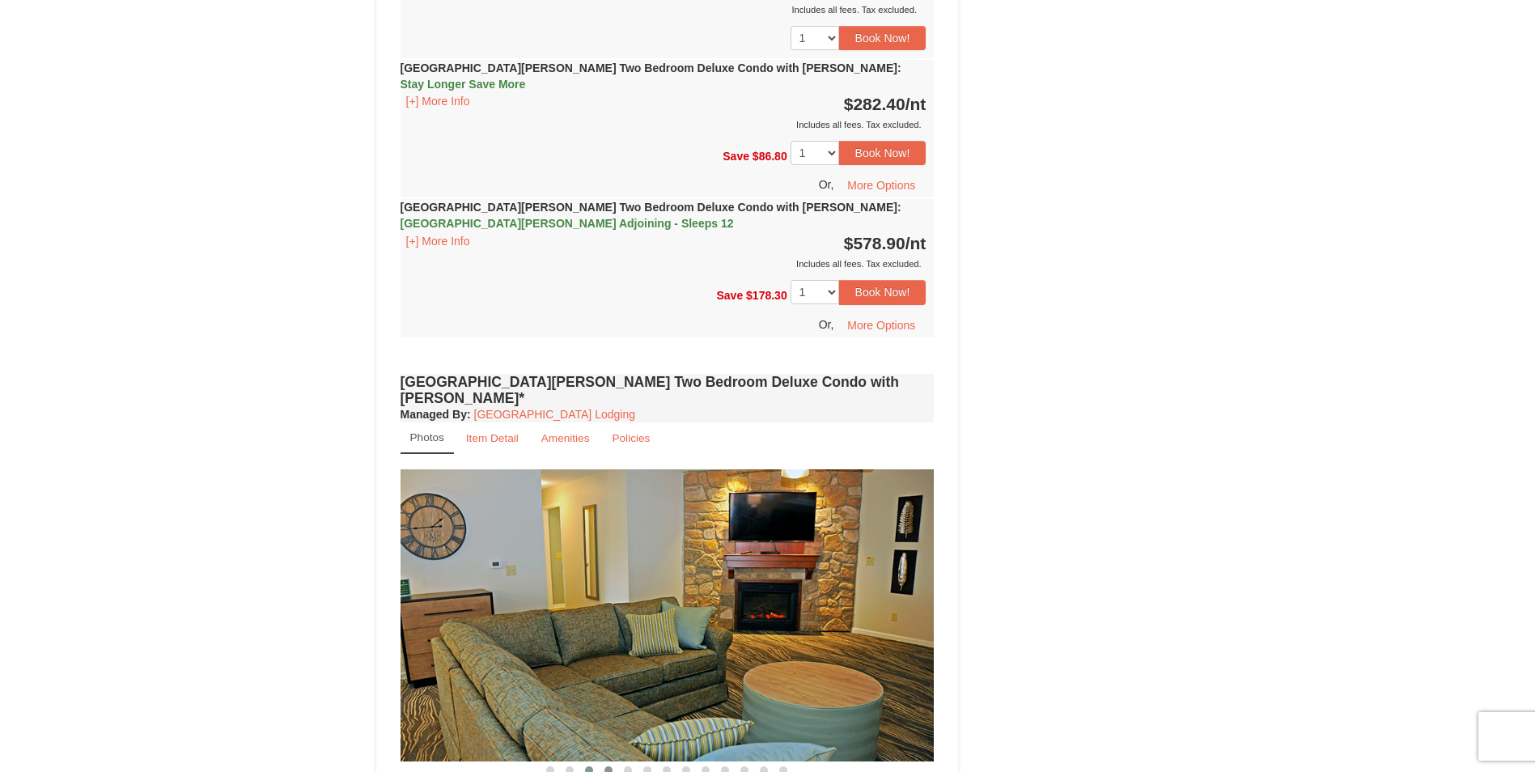
click at [605, 766] on span at bounding box center [608, 770] width 8 height 8
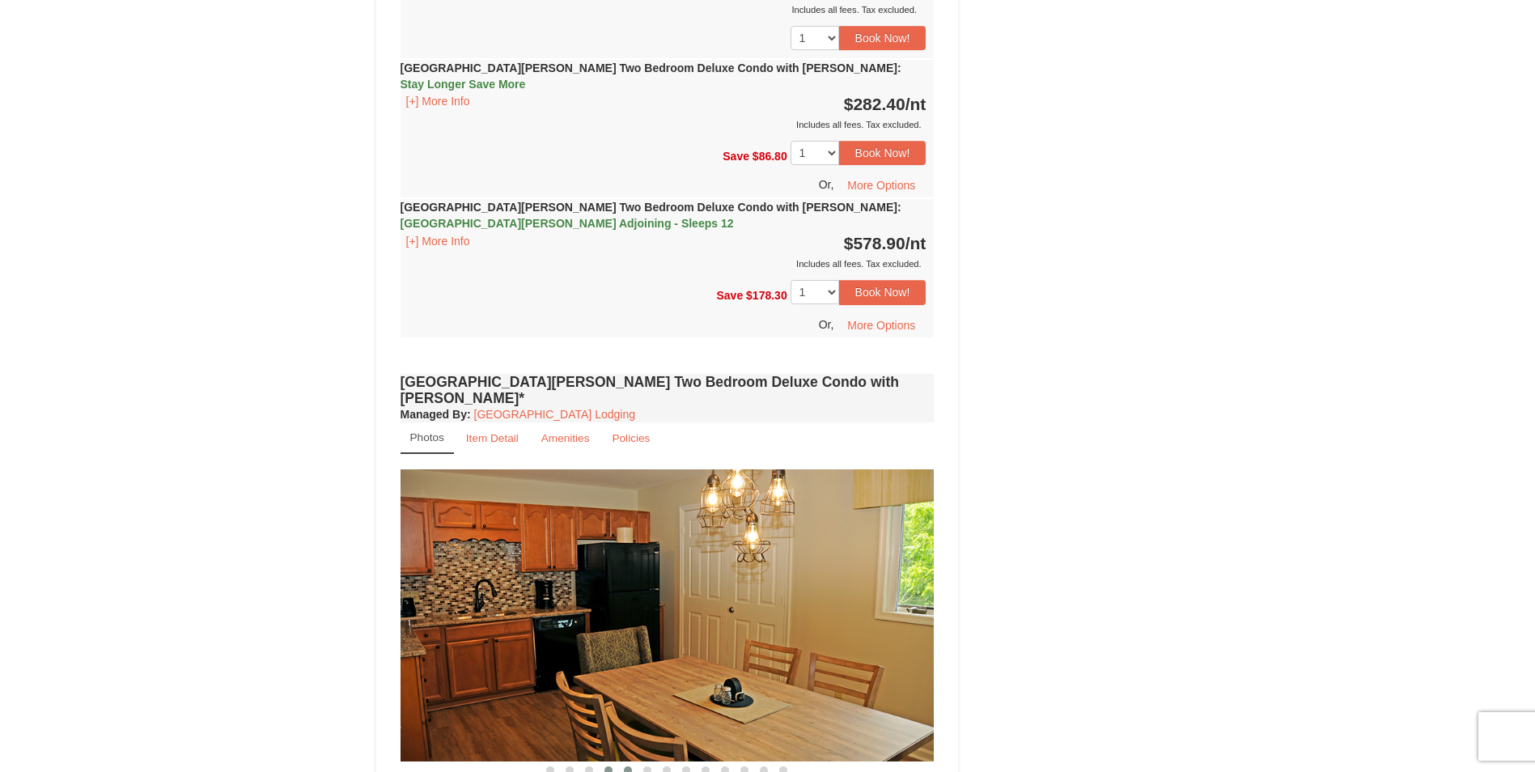
click at [627, 766] on span at bounding box center [628, 770] width 8 height 8
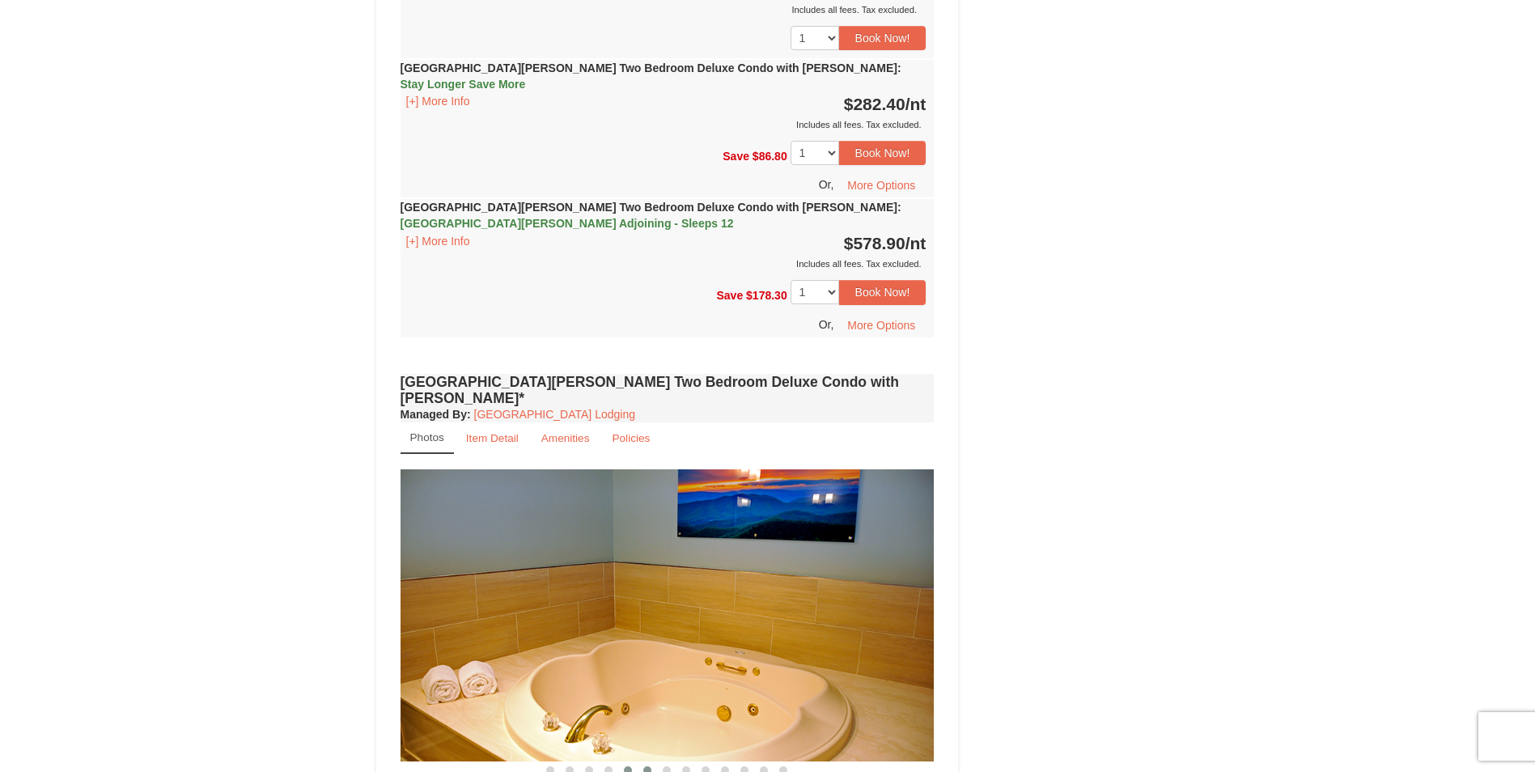
click at [646, 766] on span at bounding box center [647, 770] width 8 height 8
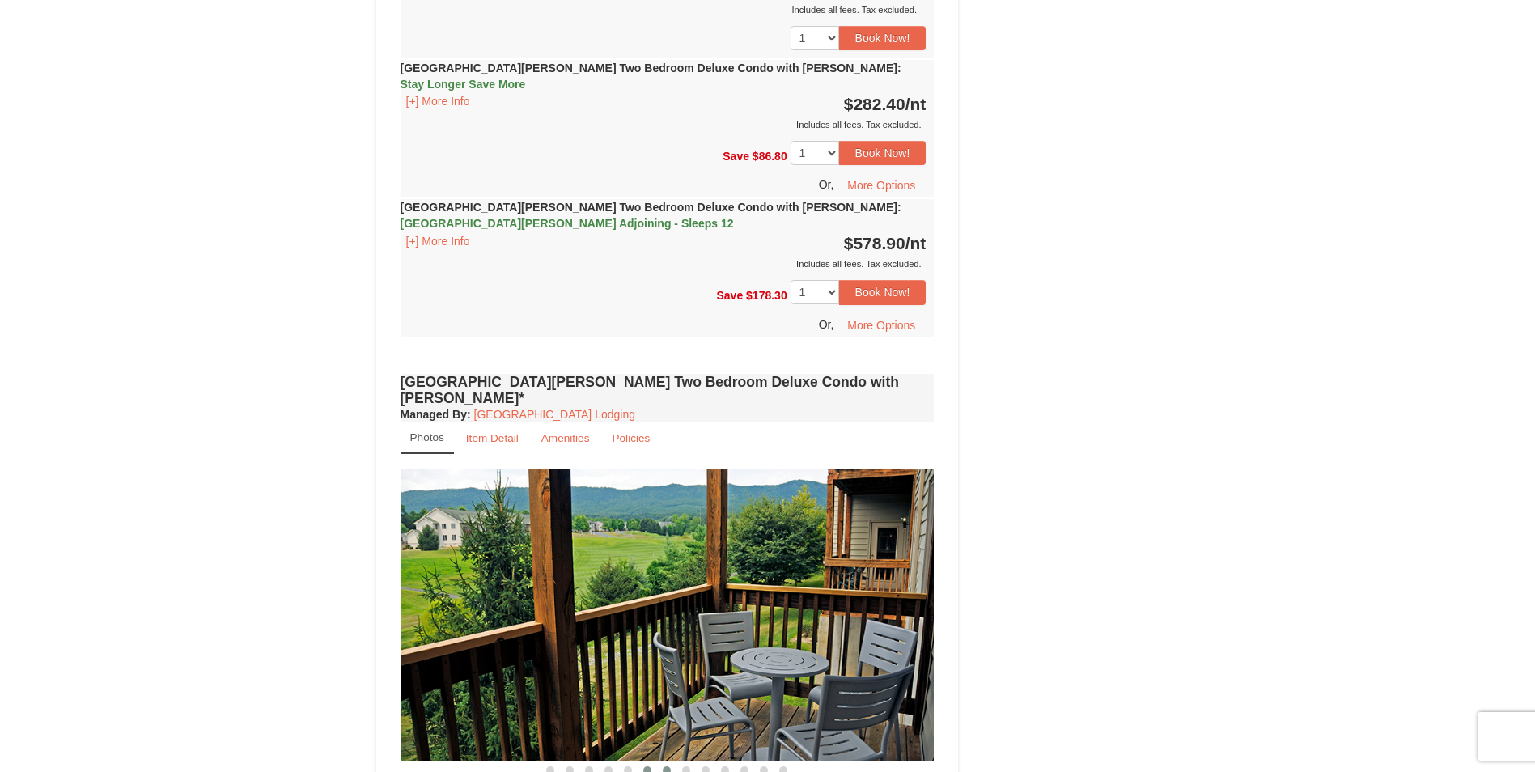
click at [668, 766] on span at bounding box center [667, 770] width 8 height 8
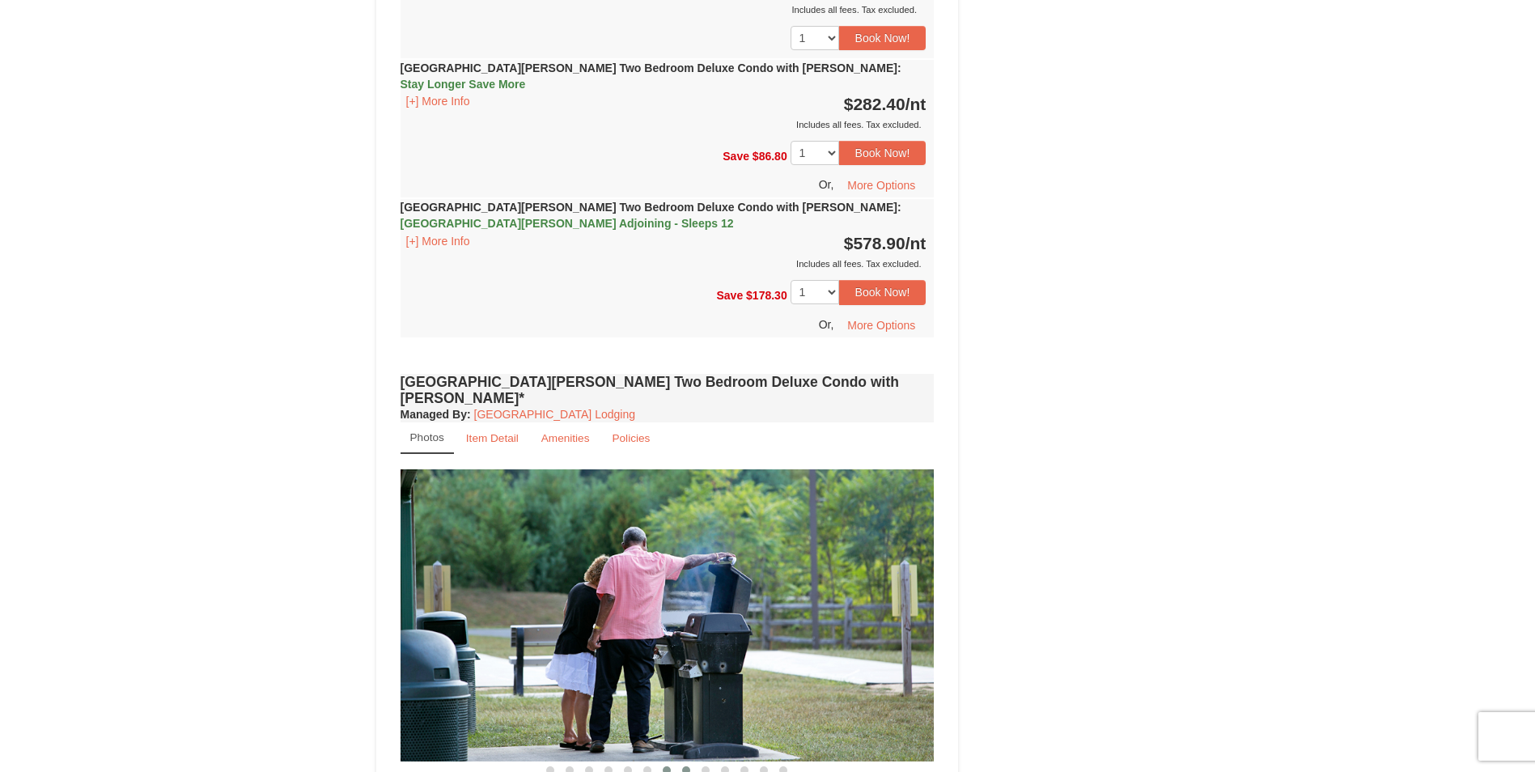
click at [679, 762] on button at bounding box center [685, 770] width 19 height 16
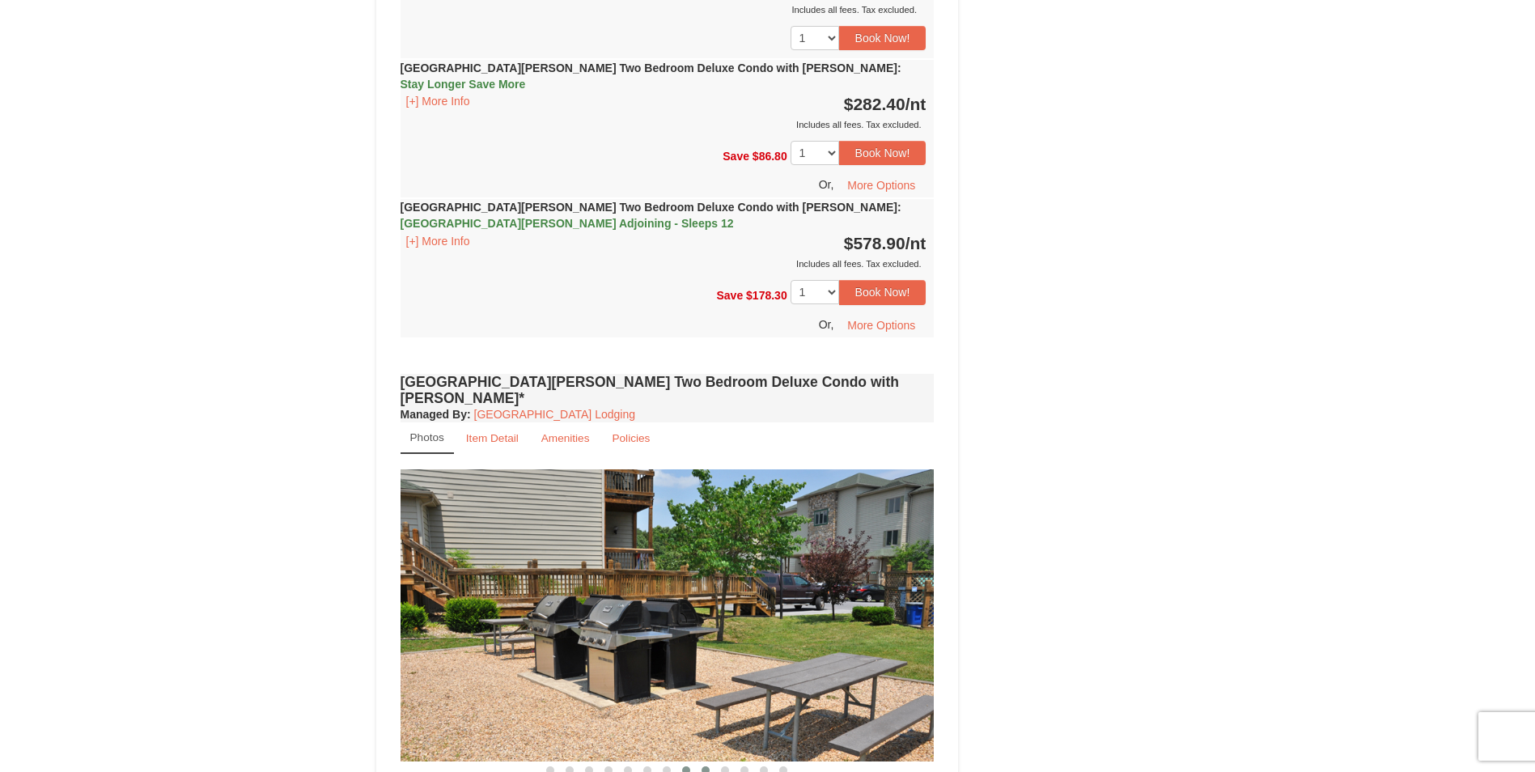
click at [705, 766] on span at bounding box center [705, 770] width 8 height 8
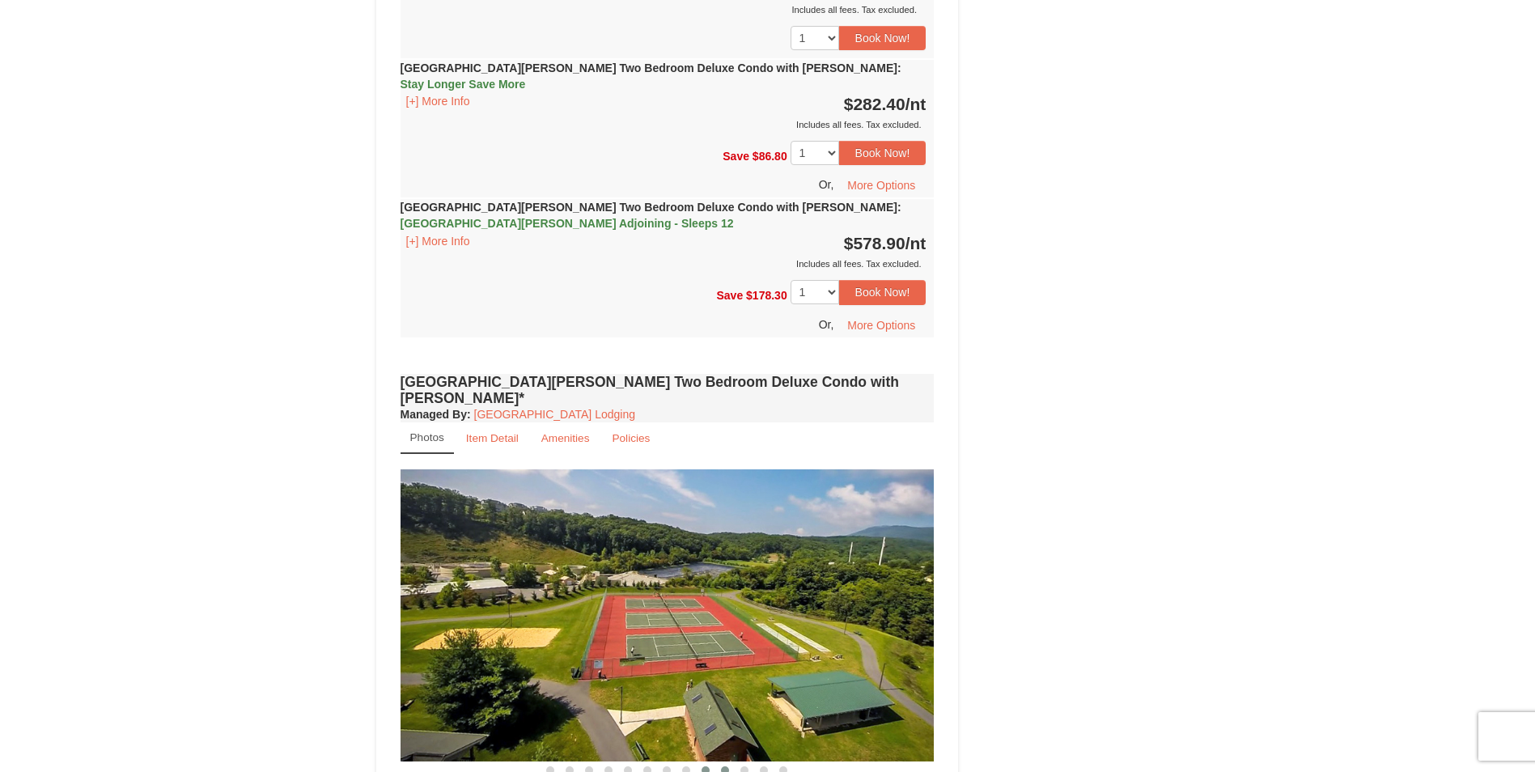
click at [727, 766] on span at bounding box center [725, 770] width 8 height 8
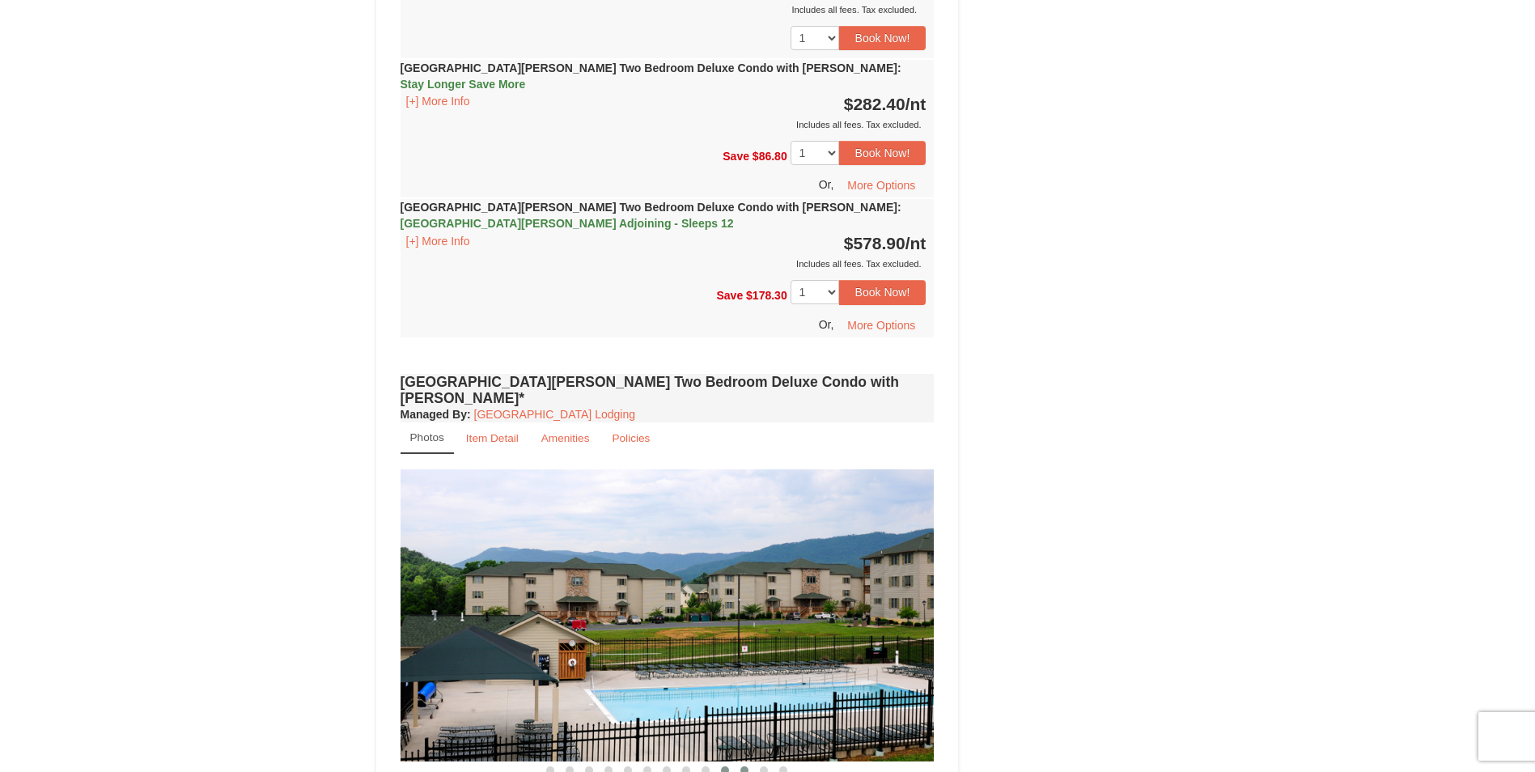
click at [740, 766] on span at bounding box center [744, 770] width 8 height 8
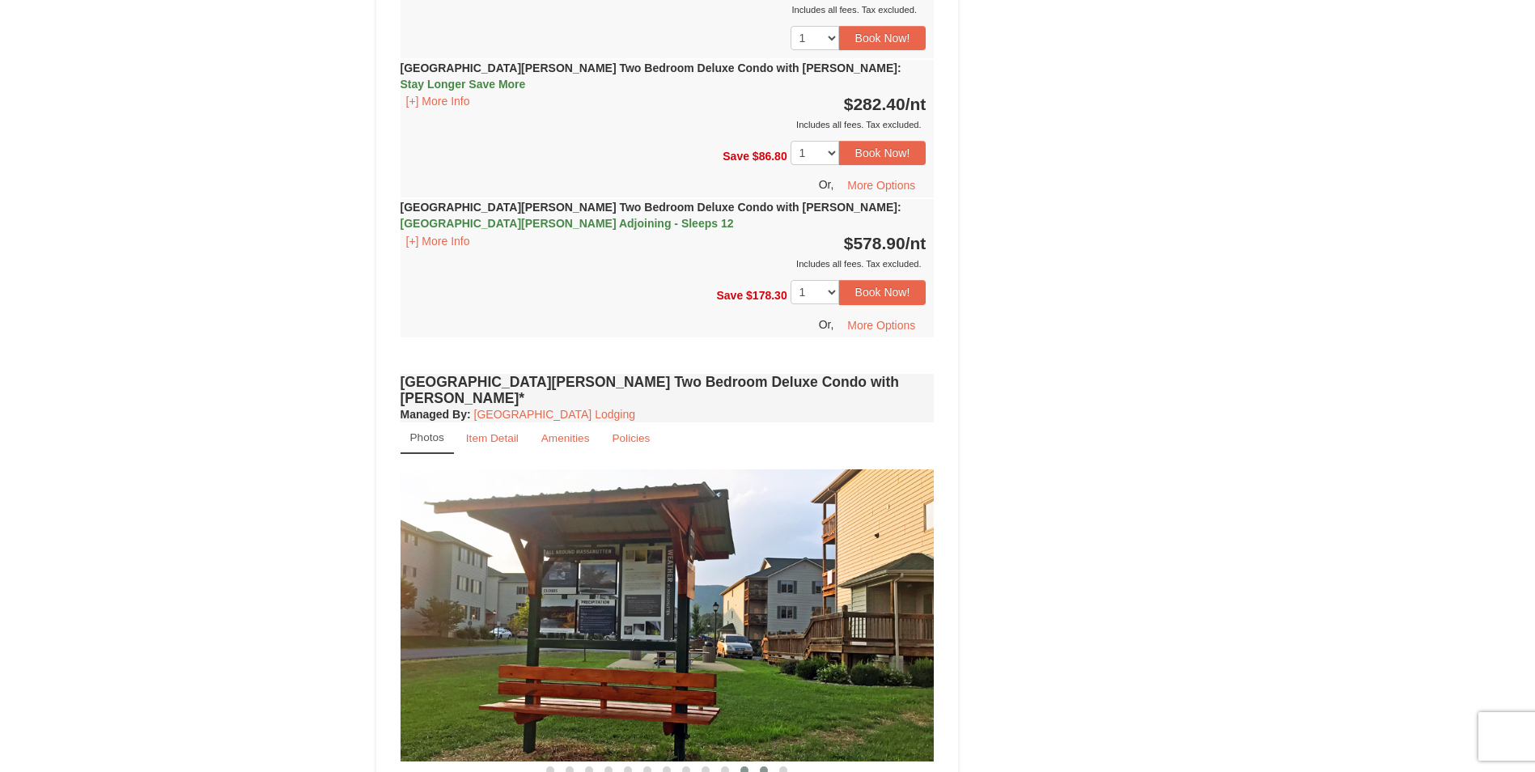
click at [764, 766] on span at bounding box center [764, 770] width 8 height 8
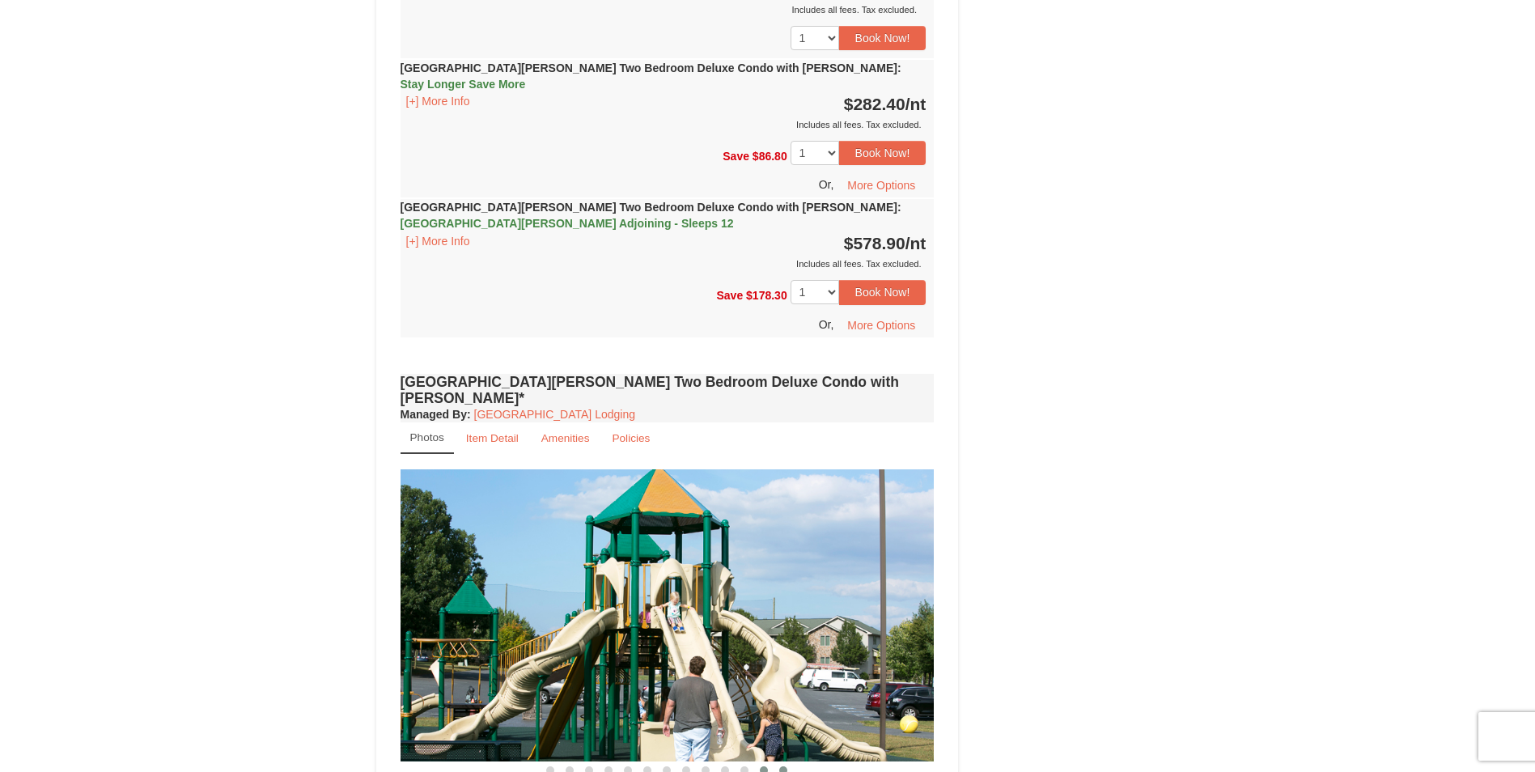
click at [784, 766] on span at bounding box center [783, 770] width 8 height 8
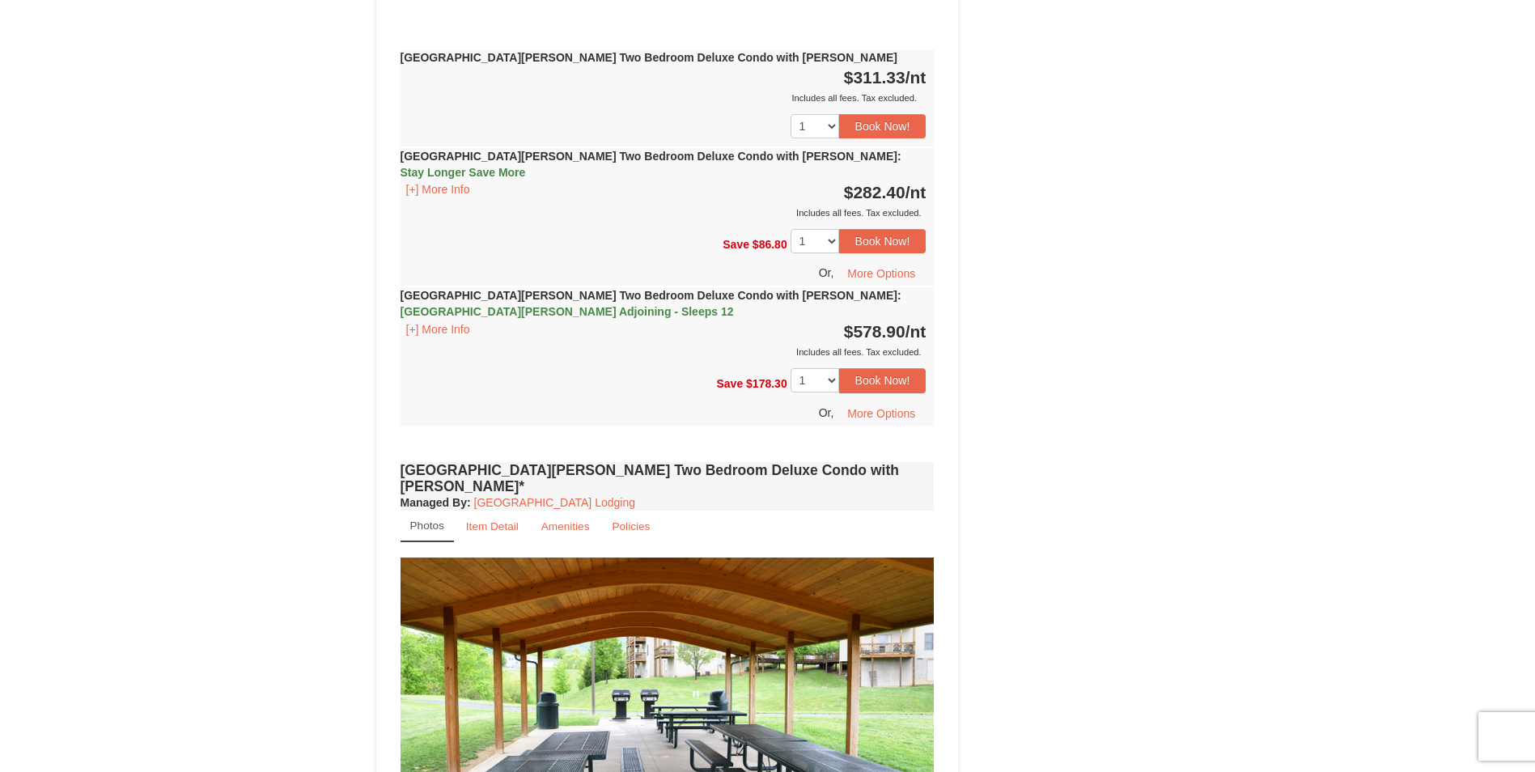
scroll to position [2183, 0]
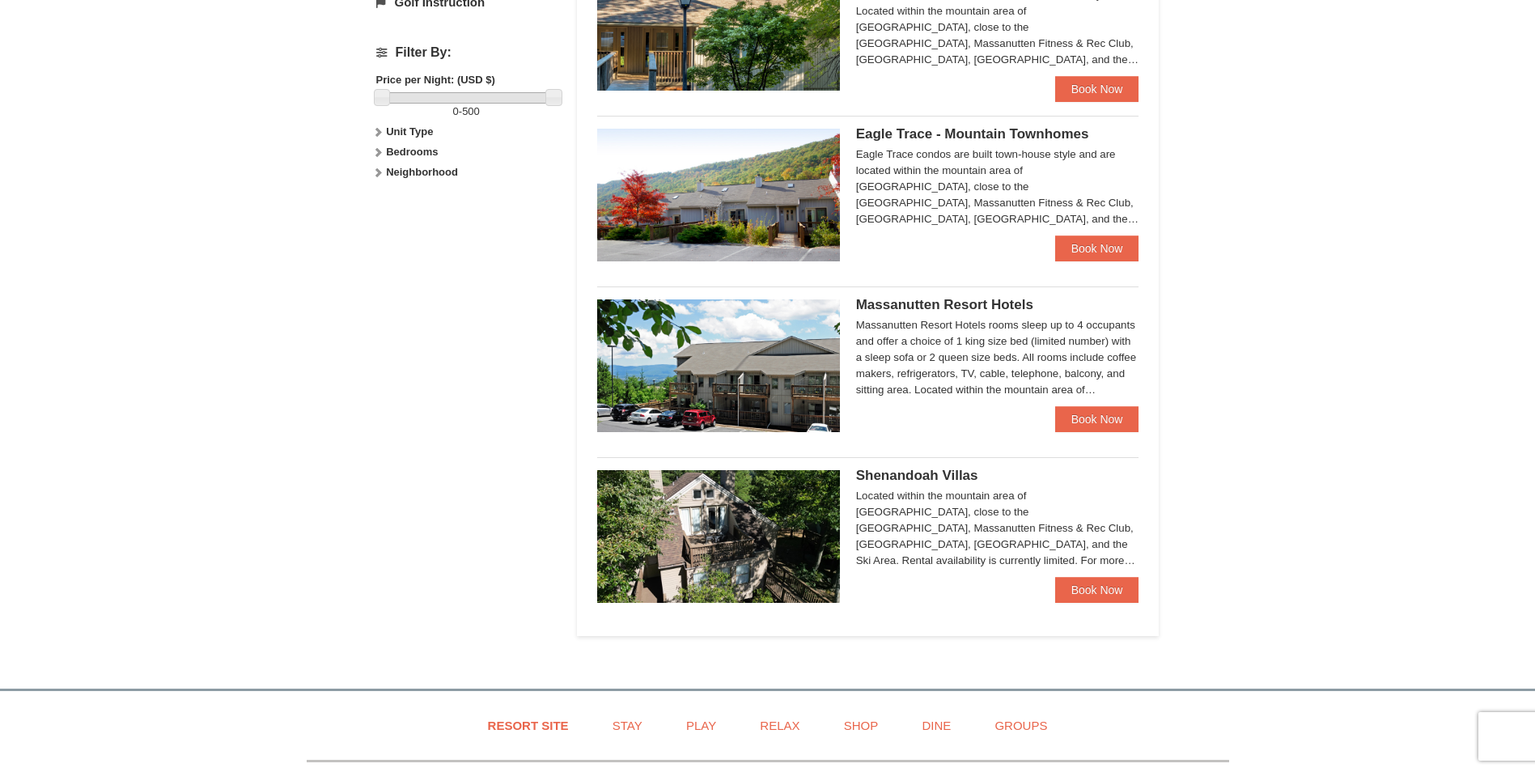
scroll to position [730, 0]
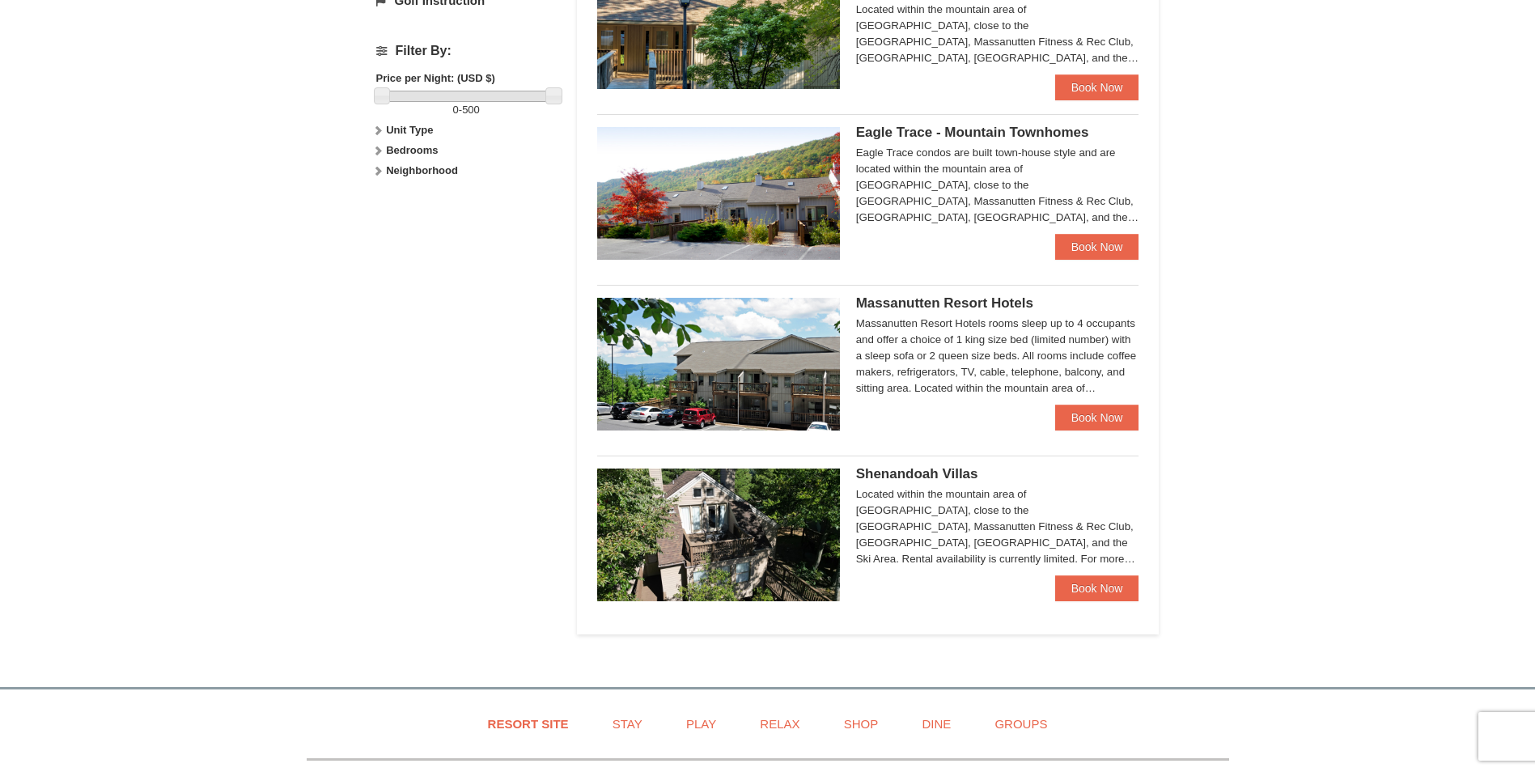
click at [749, 543] on img at bounding box center [718, 534] width 243 height 133
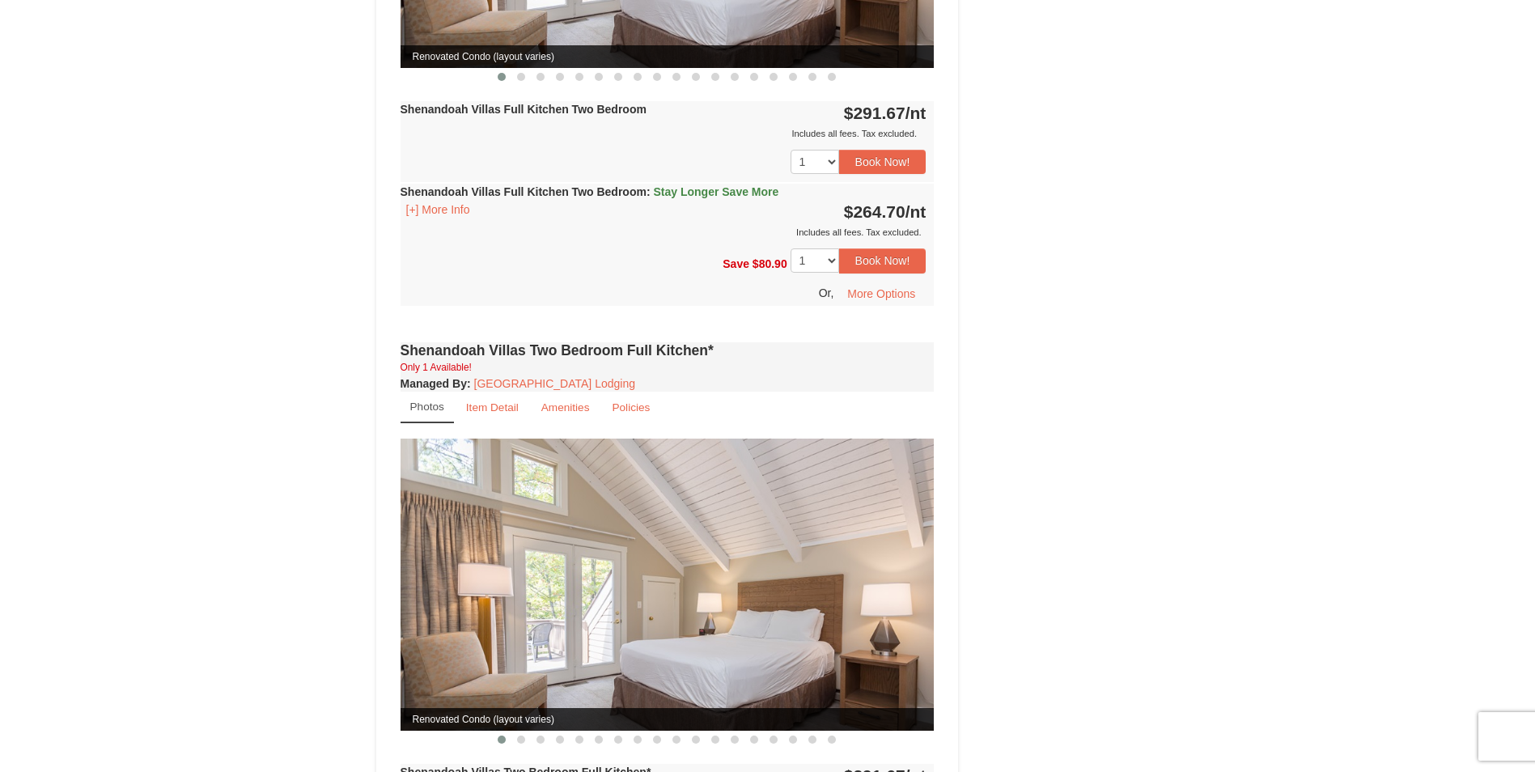
scroll to position [889, 0]
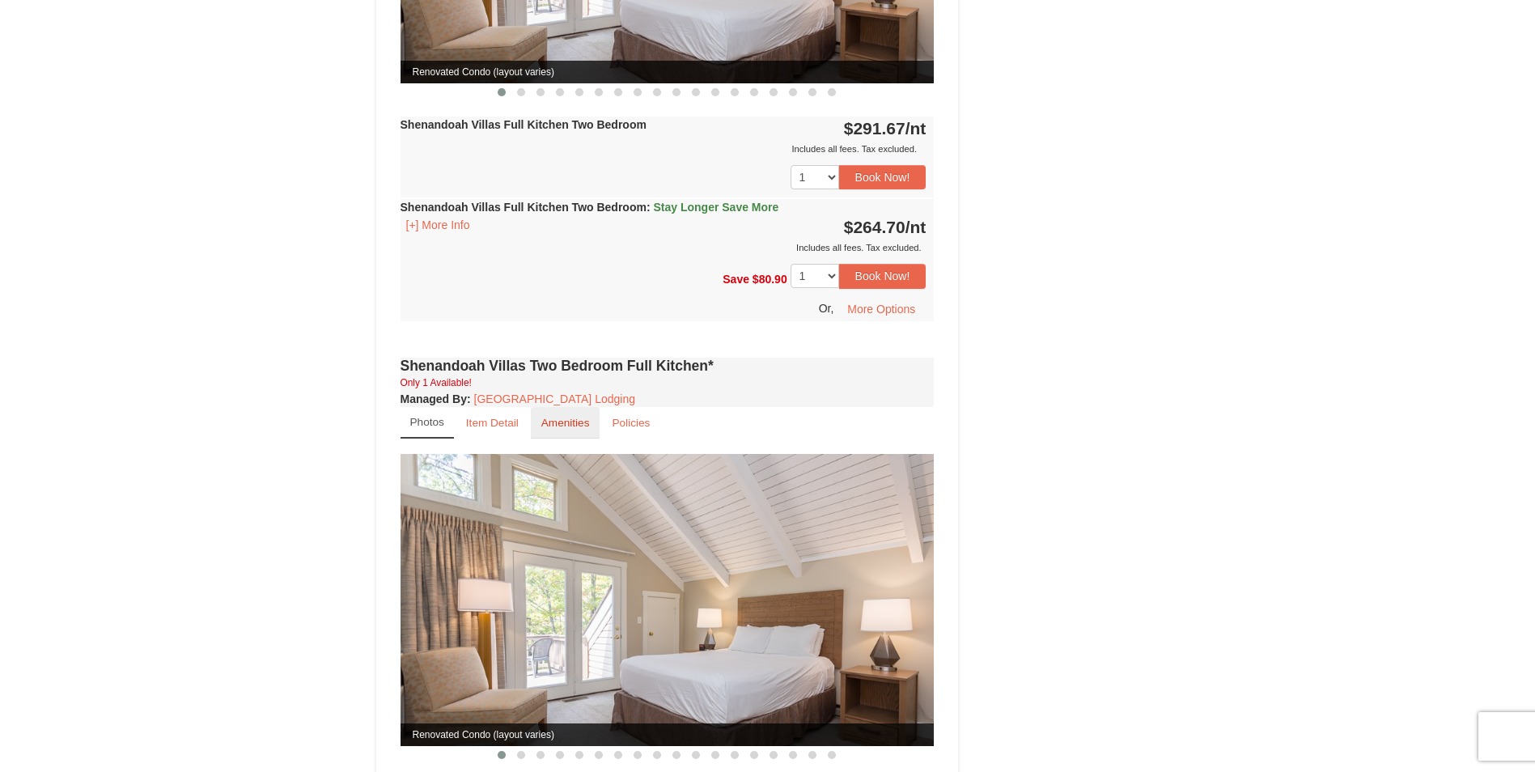
click at [558, 417] on small "Amenities" at bounding box center [565, 423] width 49 height 12
